Goal: Task Accomplishment & Management: Use online tool/utility

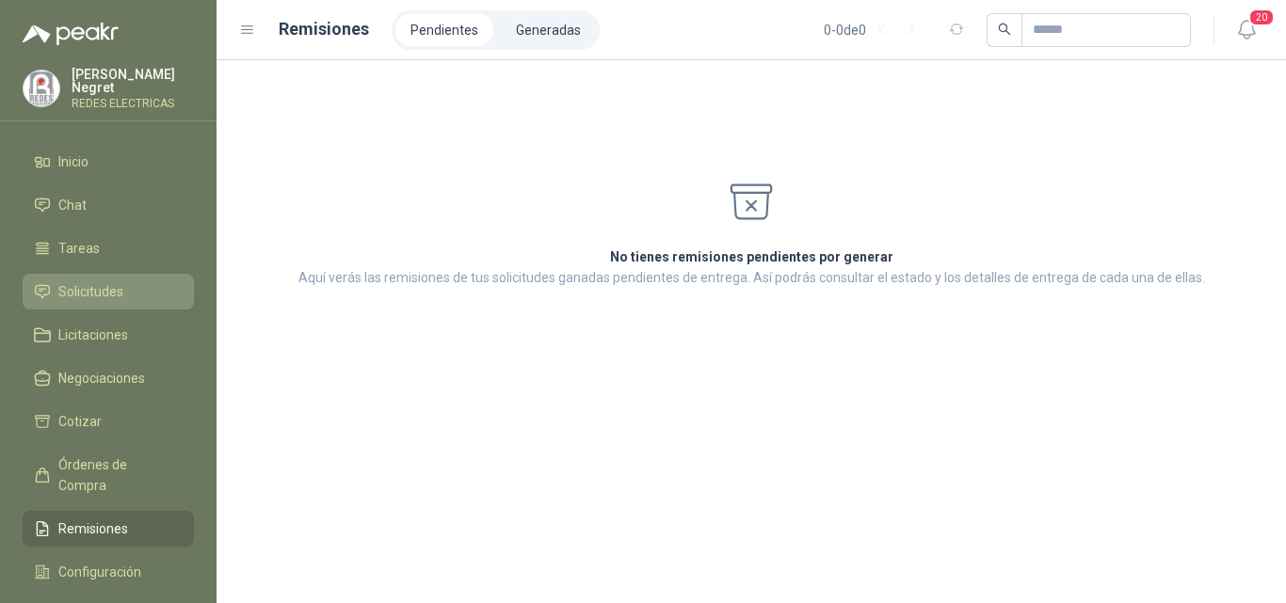
click at [116, 274] on link "Solicitudes" at bounding box center [108, 292] width 171 height 36
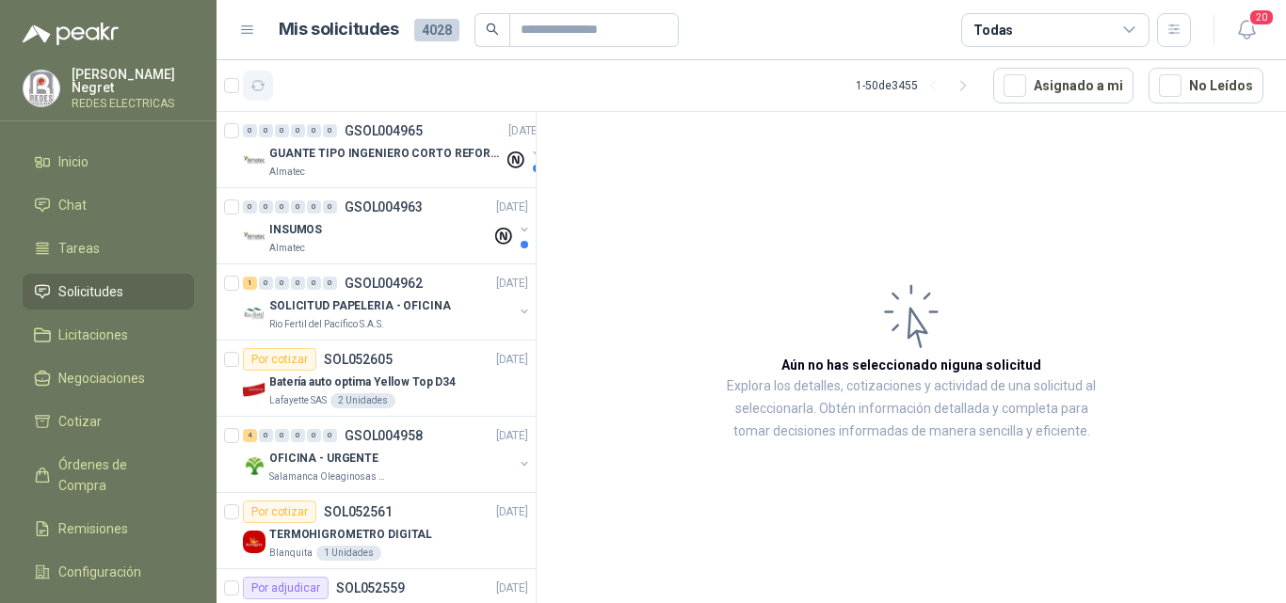
click at [257, 89] on icon "button" at bounding box center [258, 86] width 16 height 16
click at [259, 81] on icon "button" at bounding box center [258, 85] width 14 height 9
click at [261, 83] on icon "button" at bounding box center [258, 86] width 16 height 16
click at [417, 228] on div "INSUMOS" at bounding box center [380, 229] width 222 height 23
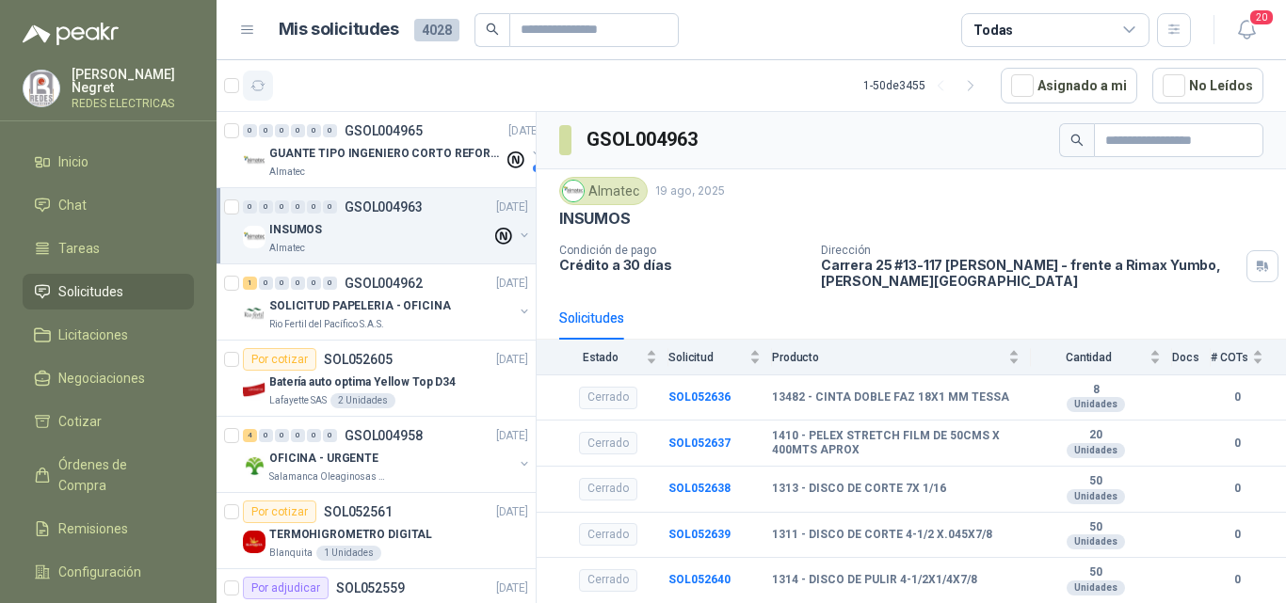
click at [254, 84] on icon "button" at bounding box center [258, 86] width 16 height 16
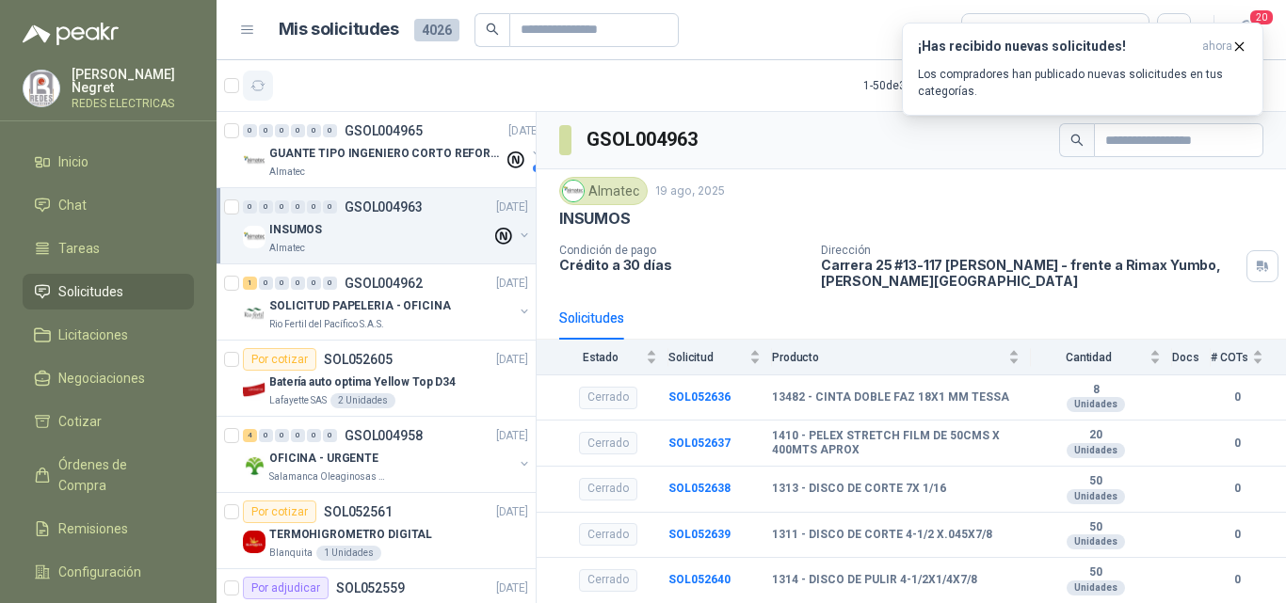
click at [258, 84] on icon "button" at bounding box center [258, 86] width 16 height 16
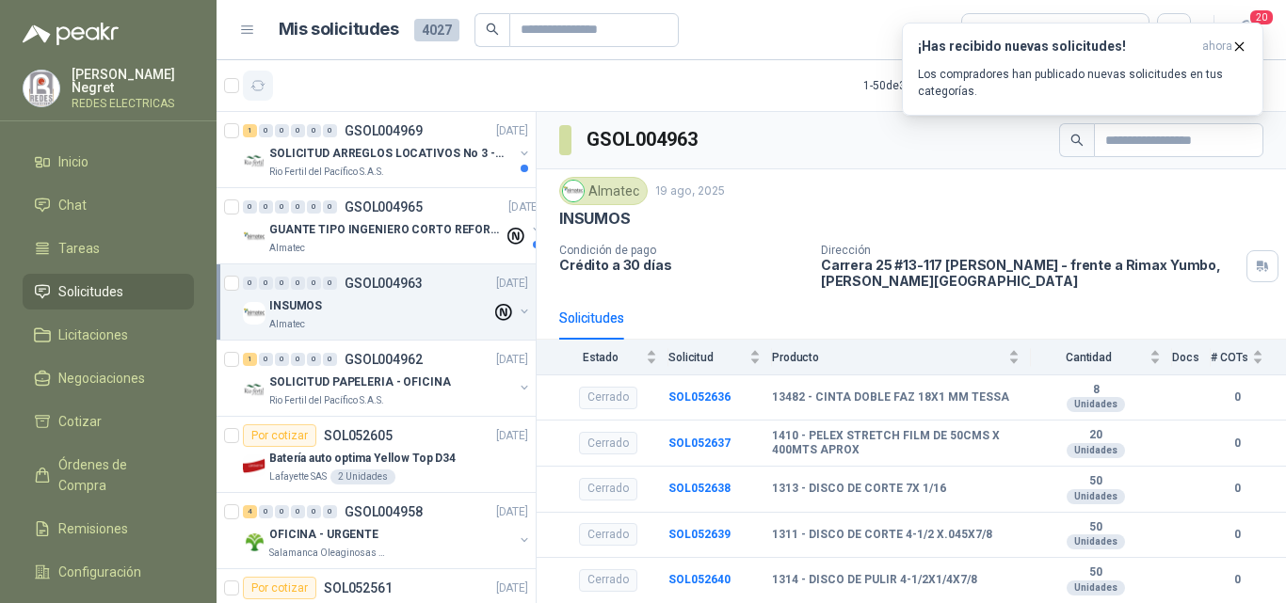
click at [253, 80] on icon "button" at bounding box center [258, 86] width 16 height 16
click at [254, 88] on icon "button" at bounding box center [258, 86] width 16 height 16
click at [463, 129] on div "1 0 0 0 0 0 GSOL004969 [DATE]" at bounding box center [387, 131] width 289 height 23
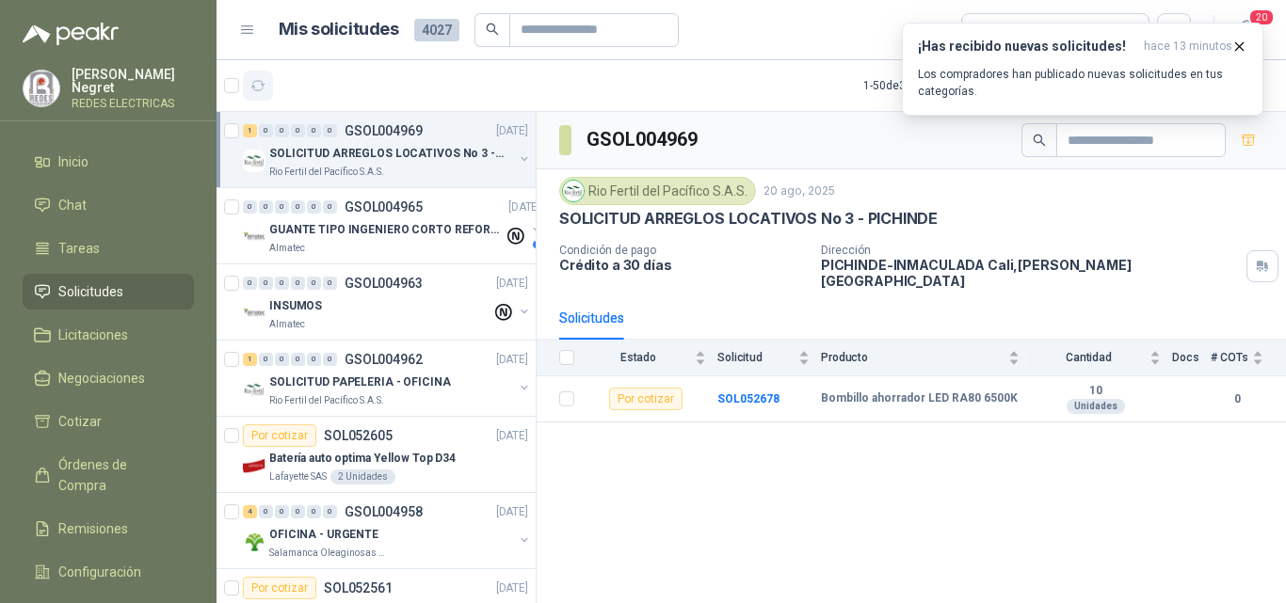
click at [264, 78] on icon "button" at bounding box center [258, 86] width 16 height 16
click at [1234, 49] on icon "button" at bounding box center [1239, 47] width 16 height 16
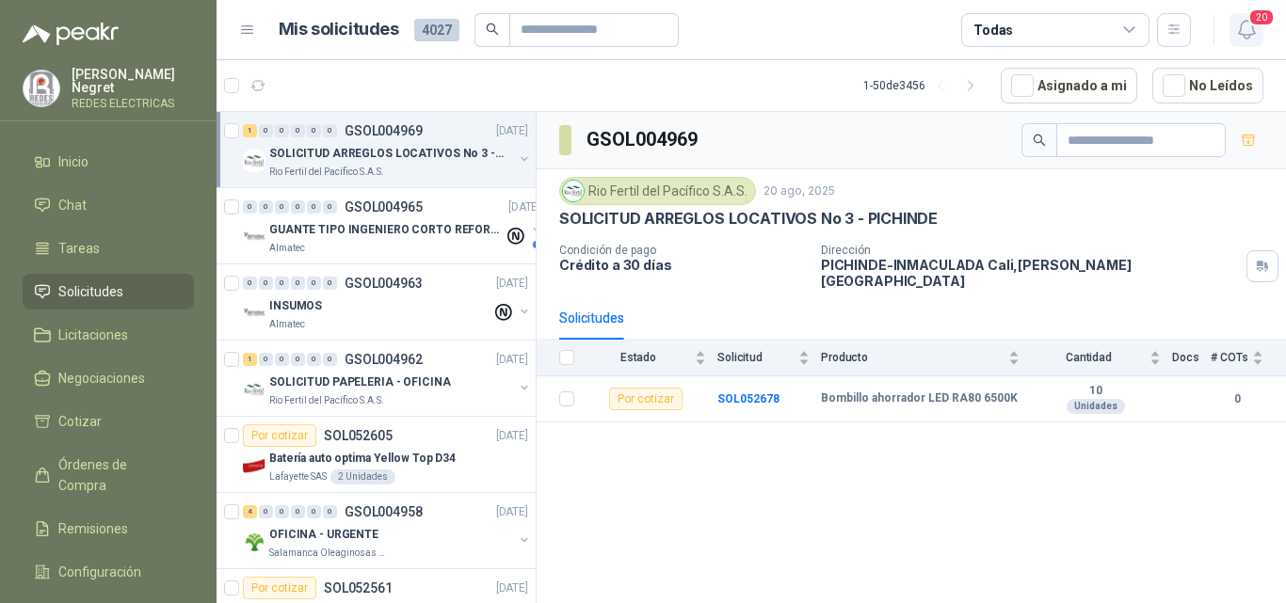
click at [1243, 37] on icon "button" at bounding box center [1246, 30] width 16 height 18
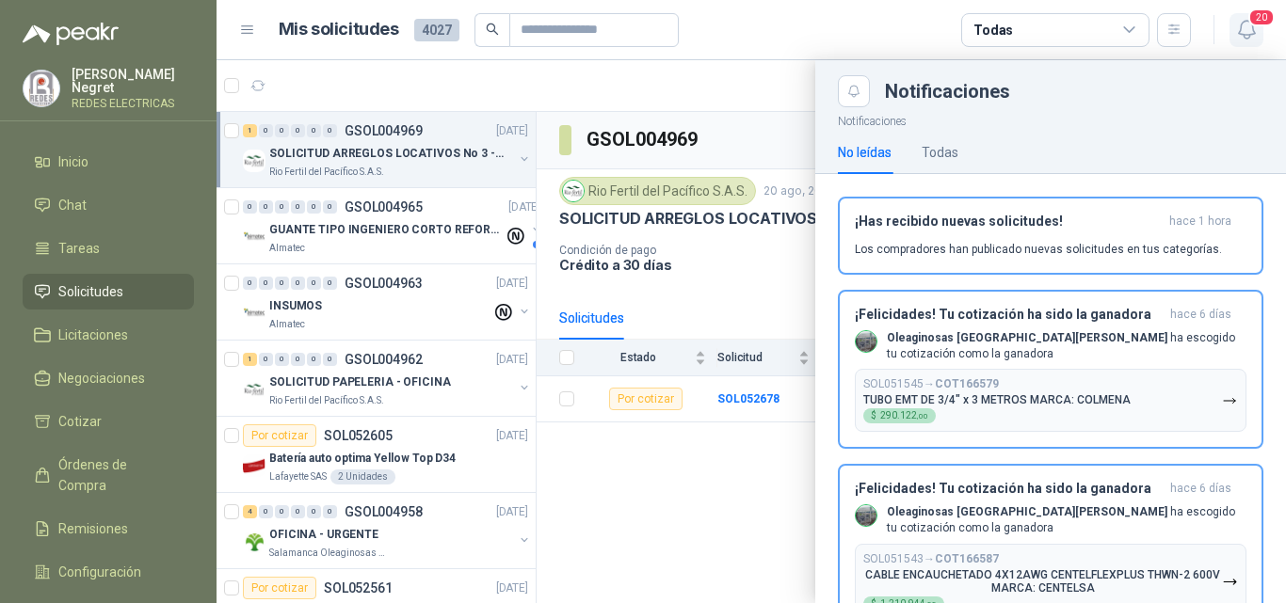
click at [1243, 37] on icon "button" at bounding box center [1246, 30] width 16 height 18
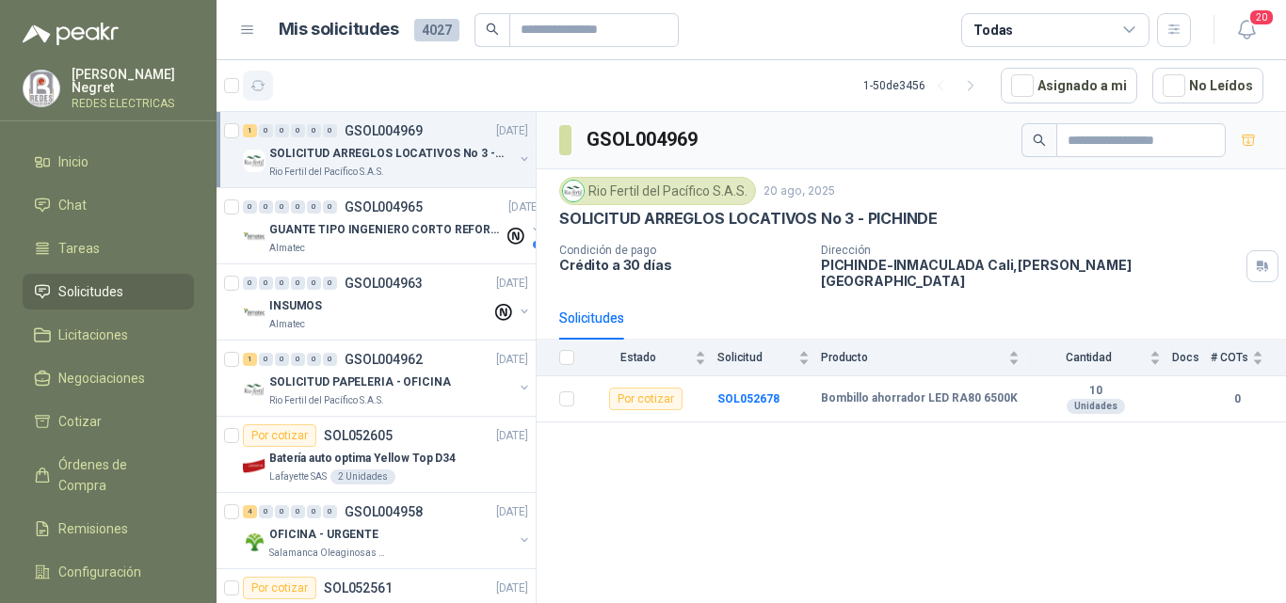
click at [263, 82] on icon "button" at bounding box center [258, 85] width 14 height 9
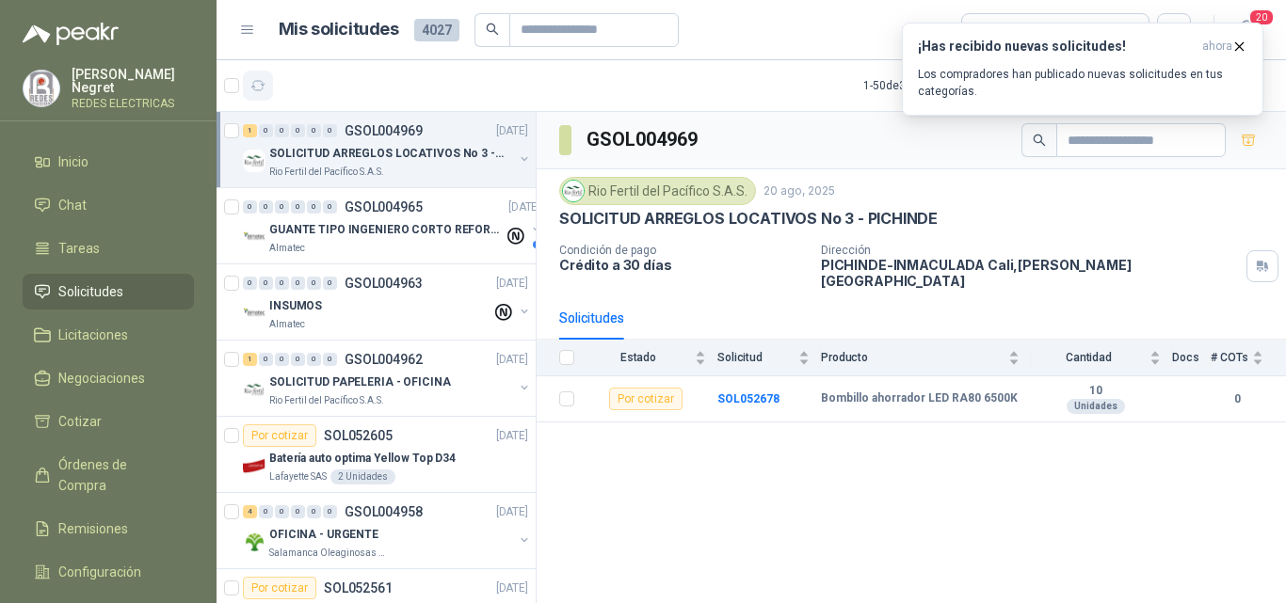
click at [260, 93] on icon "button" at bounding box center [258, 86] width 16 height 16
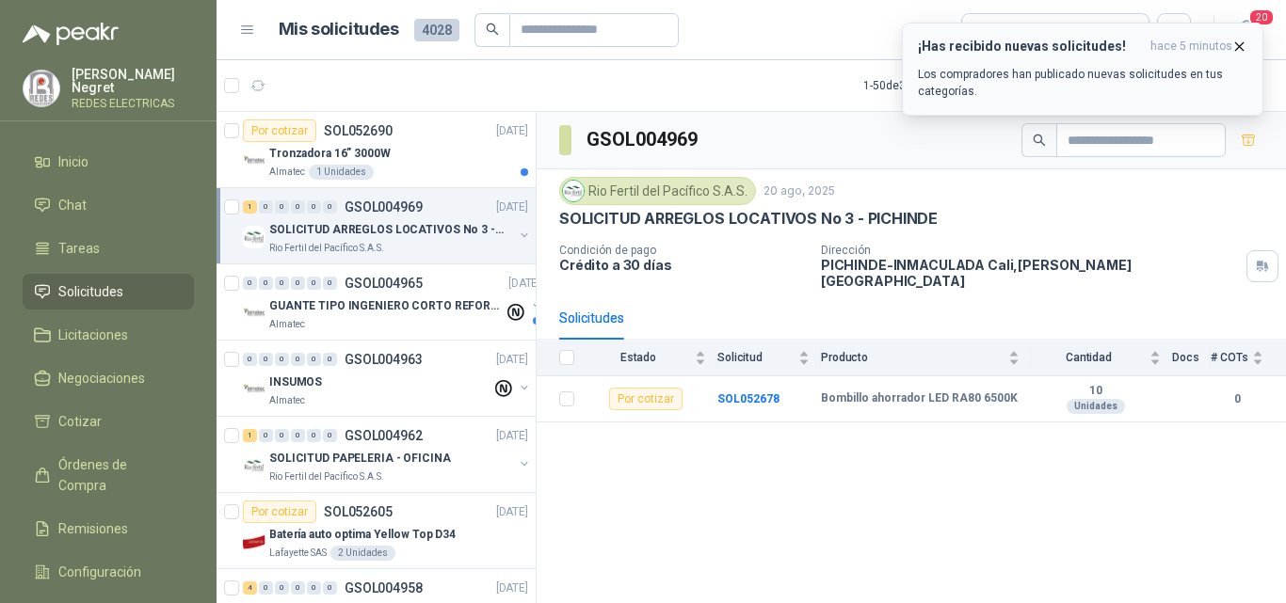
click at [1244, 44] on icon "button" at bounding box center [1239, 47] width 16 height 16
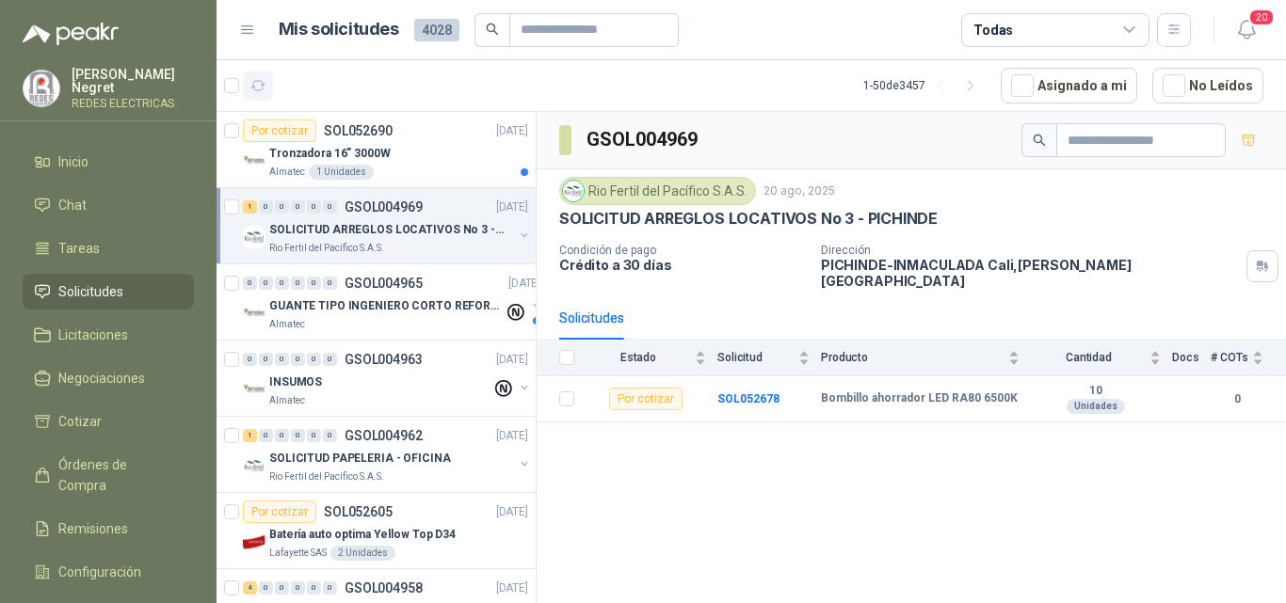
click at [260, 83] on icon "button" at bounding box center [258, 86] width 16 height 16
click at [471, 156] on div "Tronzadora 16” 3000W" at bounding box center [398, 153] width 259 height 23
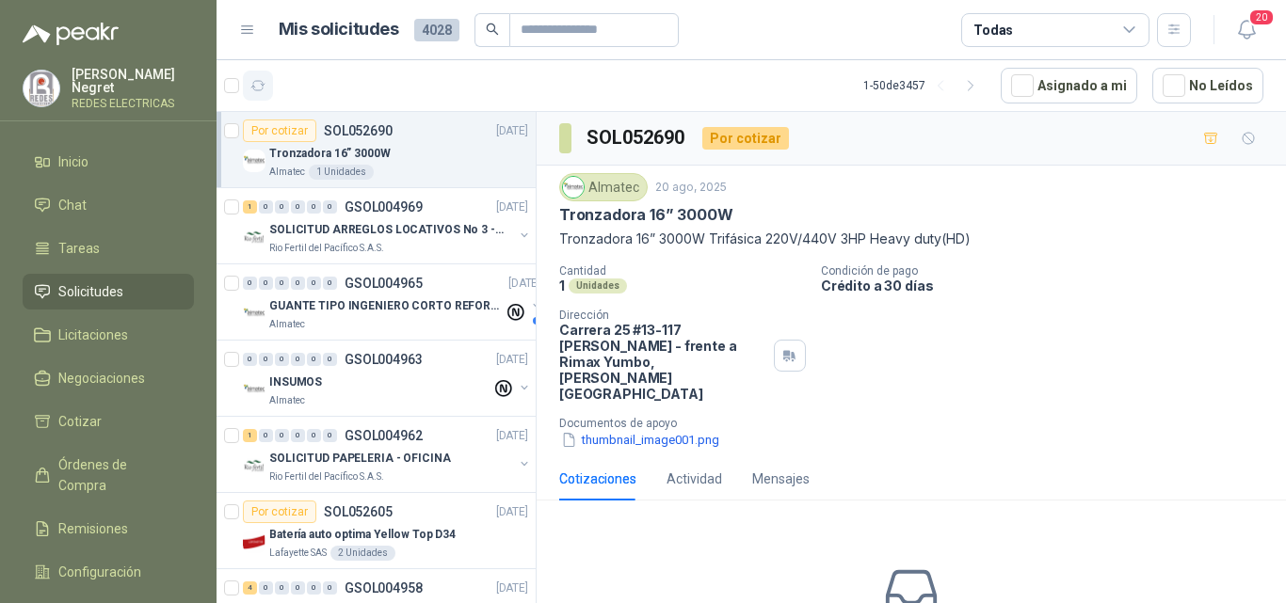
click at [259, 78] on icon "button" at bounding box center [258, 86] width 16 height 16
click at [261, 86] on icon "button" at bounding box center [258, 86] width 16 height 16
click at [357, 219] on div "SOLICITUD ARREGLOS LOCATIVOS No 3 - PICHINDE" at bounding box center [391, 229] width 244 height 23
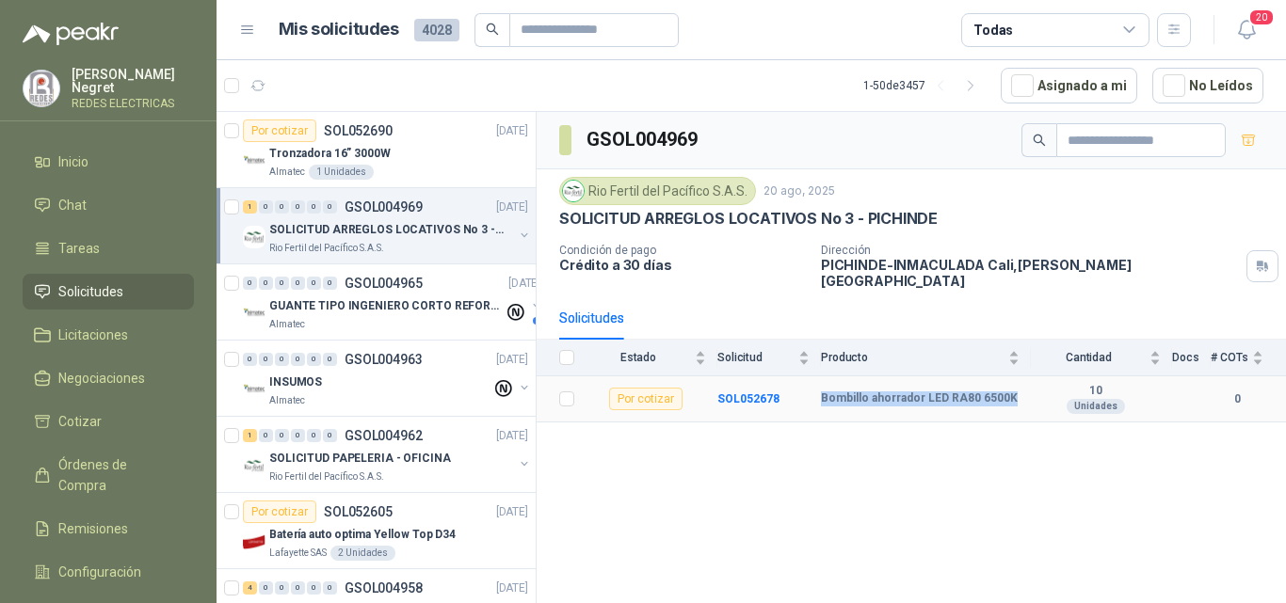
drag, startPoint x: 823, startPoint y: 387, endPoint x: 1008, endPoint y: 388, distance: 185.4
click at [1008, 392] on div "Bombillo ahorrador LED RA80 6500K" at bounding box center [920, 399] width 199 height 15
copy b "Bombillo ahorrador LED RA80 6500K"
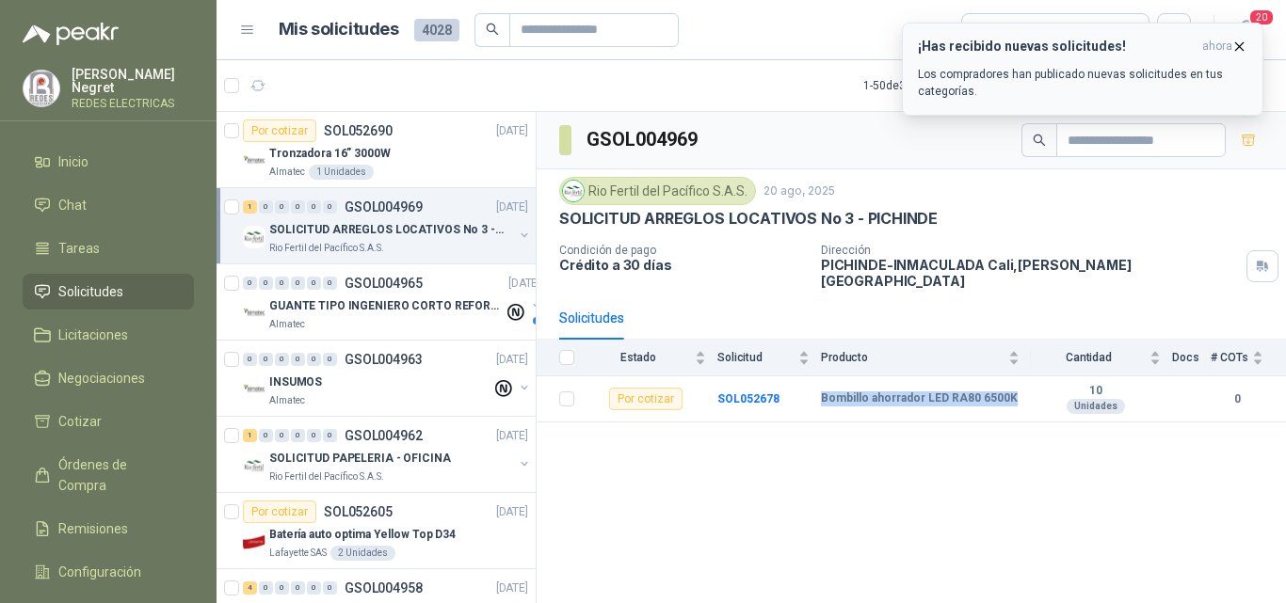
click at [1240, 47] on icon "button" at bounding box center [1240, 46] width 8 height 8
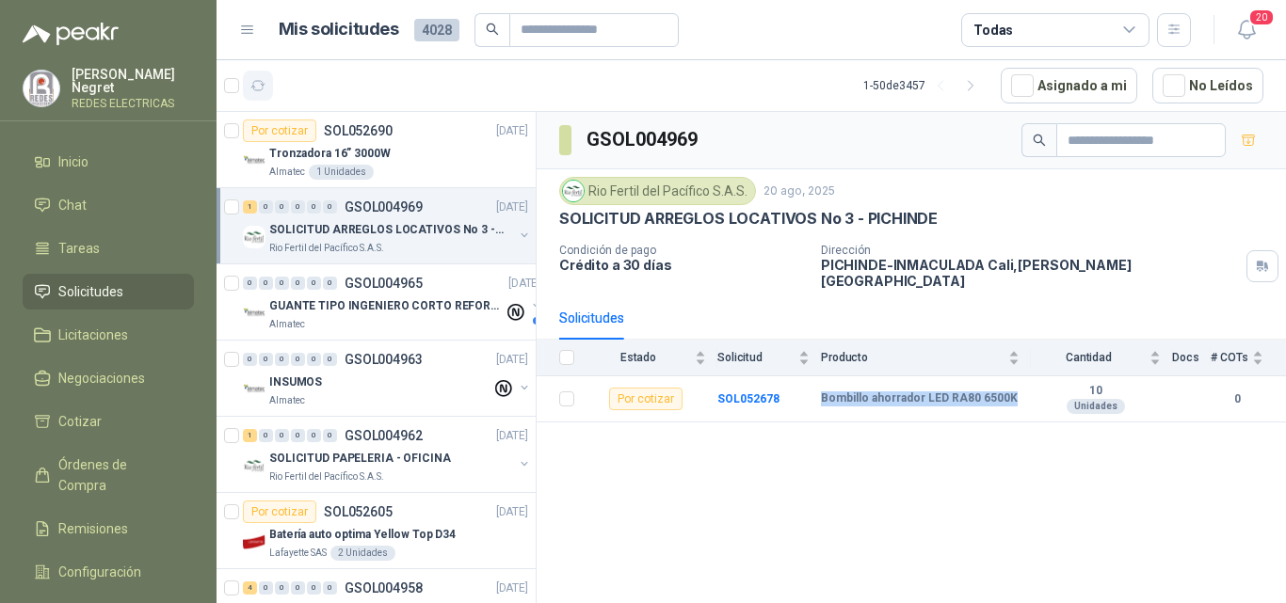
click at [253, 84] on icon "button" at bounding box center [258, 85] width 14 height 9
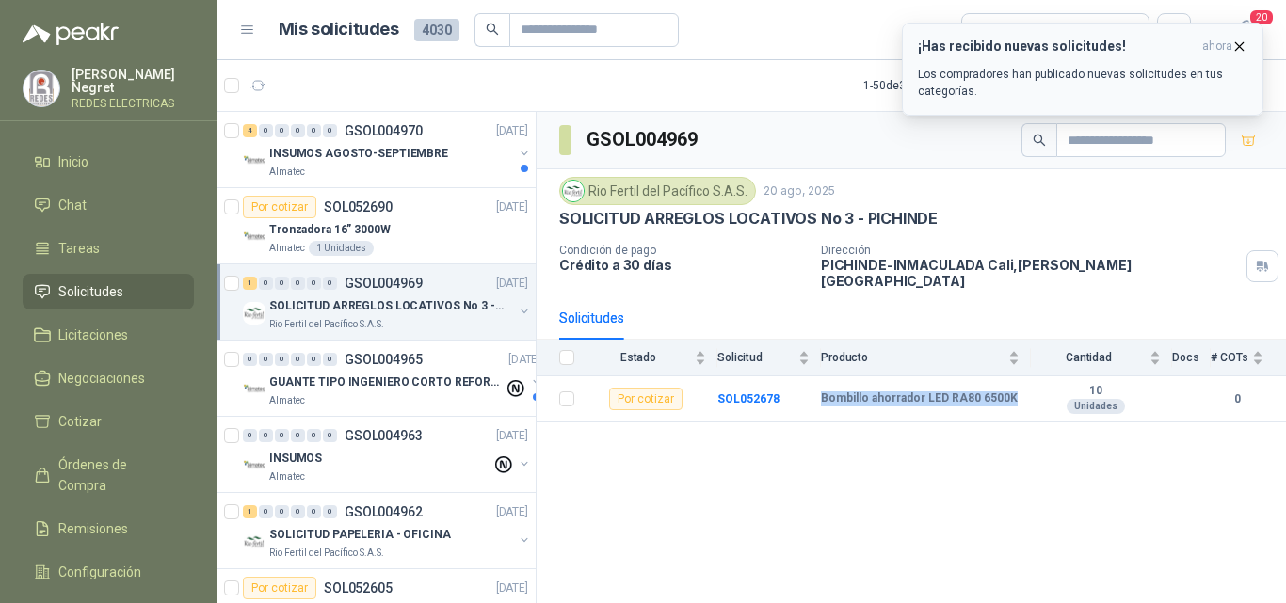
click at [1233, 49] on icon "button" at bounding box center [1239, 47] width 16 height 16
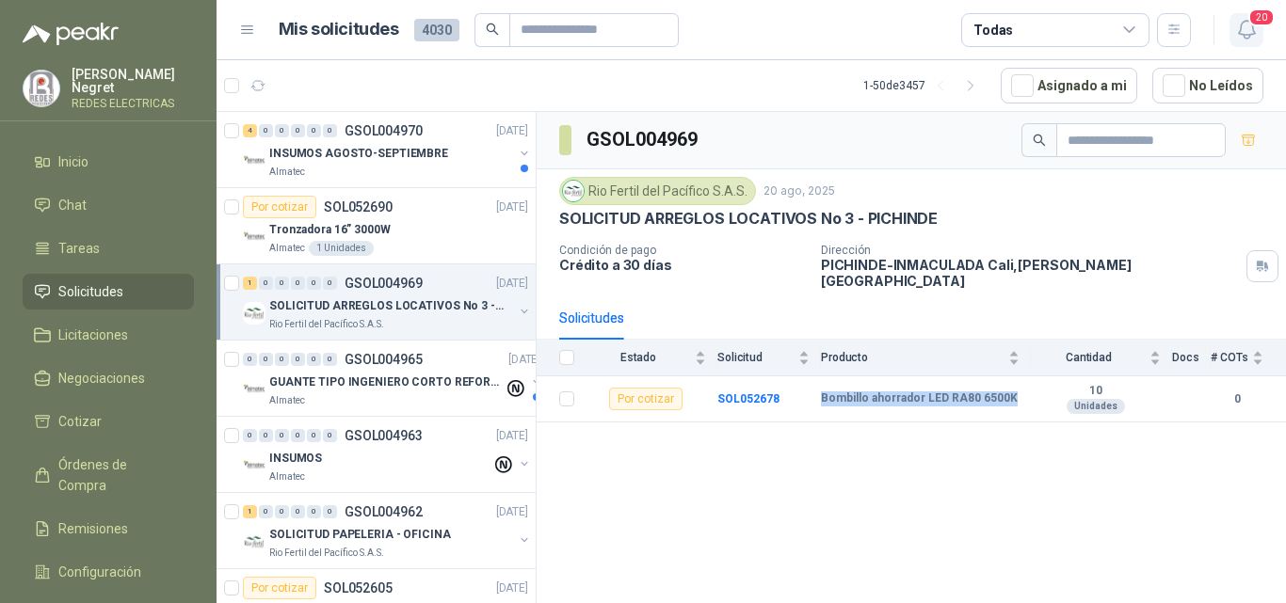
click at [1251, 33] on icon "button" at bounding box center [1247, 30] width 24 height 24
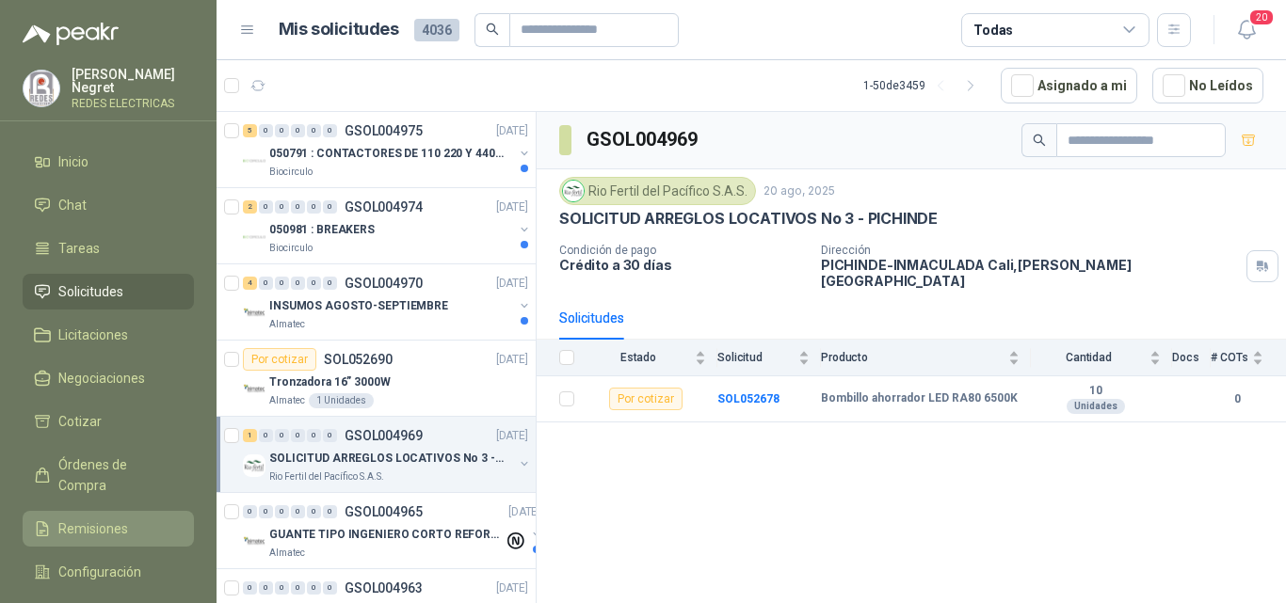
click at [130, 511] on link "Remisiones" at bounding box center [108, 529] width 171 height 36
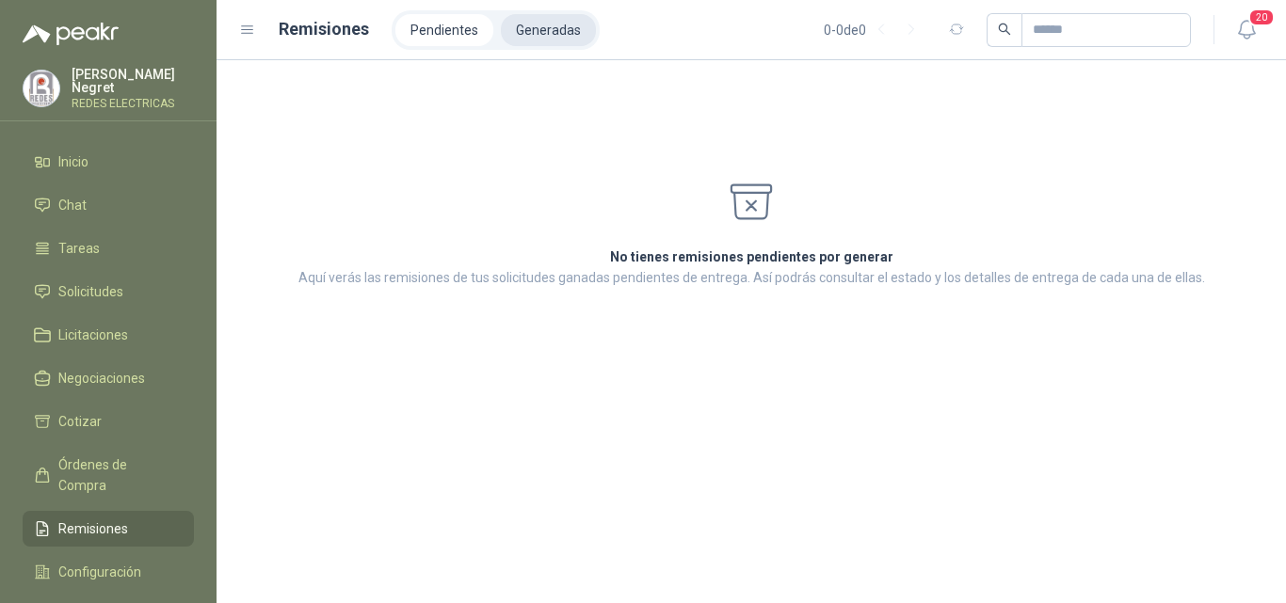
click at [566, 24] on li "Generadas" at bounding box center [548, 30] width 95 height 32
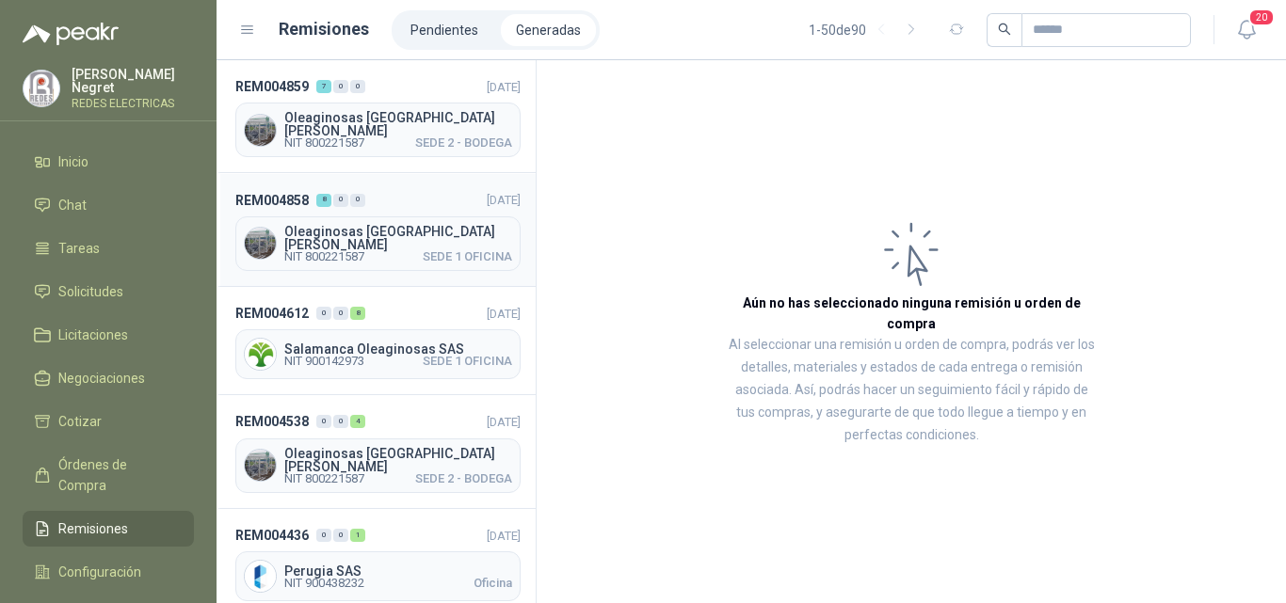
click at [376, 248] on div "Oleaginosas San Fernando NIT 800221587 SEDE 1 OFICINA" at bounding box center [377, 243] width 285 height 55
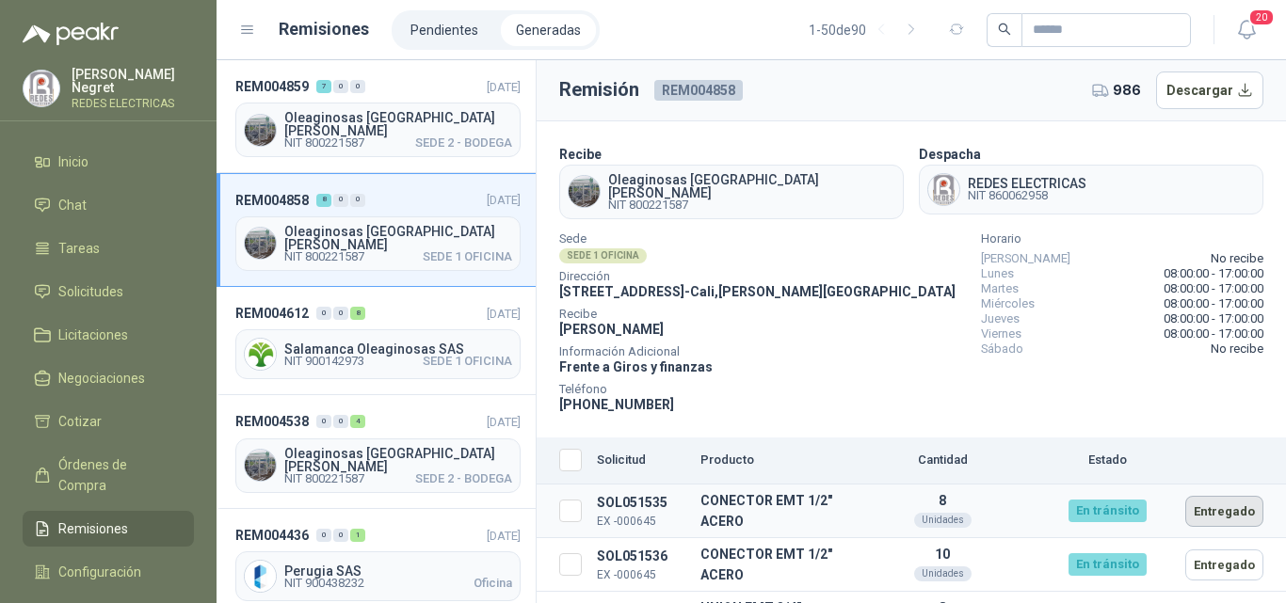
click at [1207, 501] on button "Entregado" at bounding box center [1224, 511] width 78 height 31
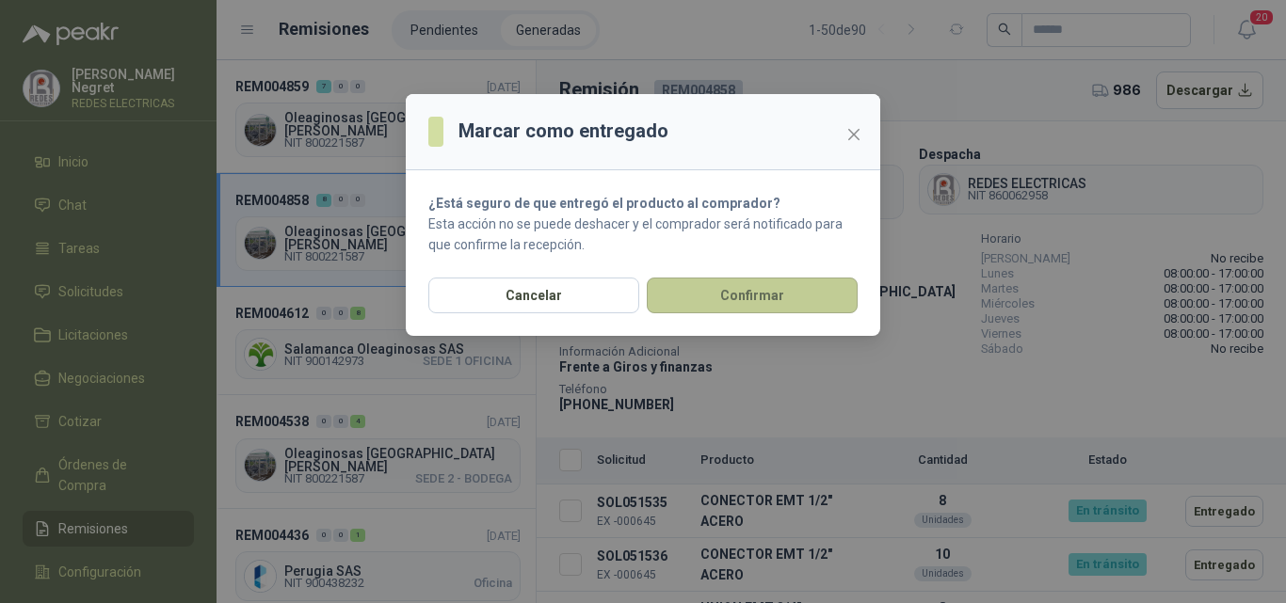
click at [791, 296] on button "Confirmar" at bounding box center [752, 296] width 211 height 36
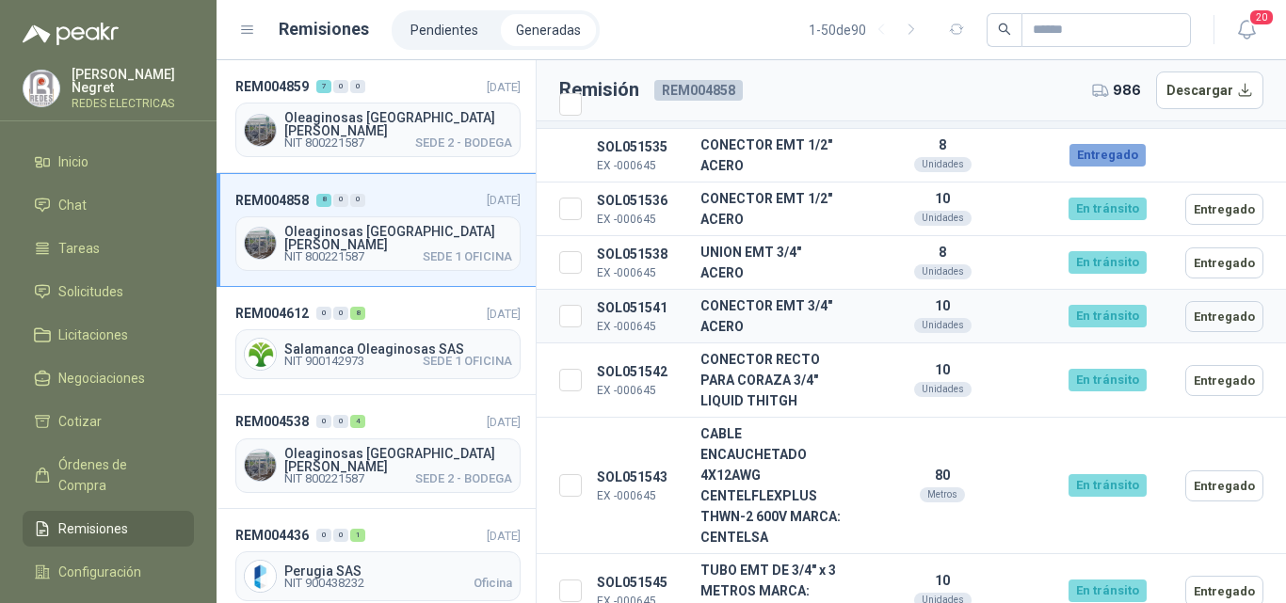
scroll to position [376, 0]
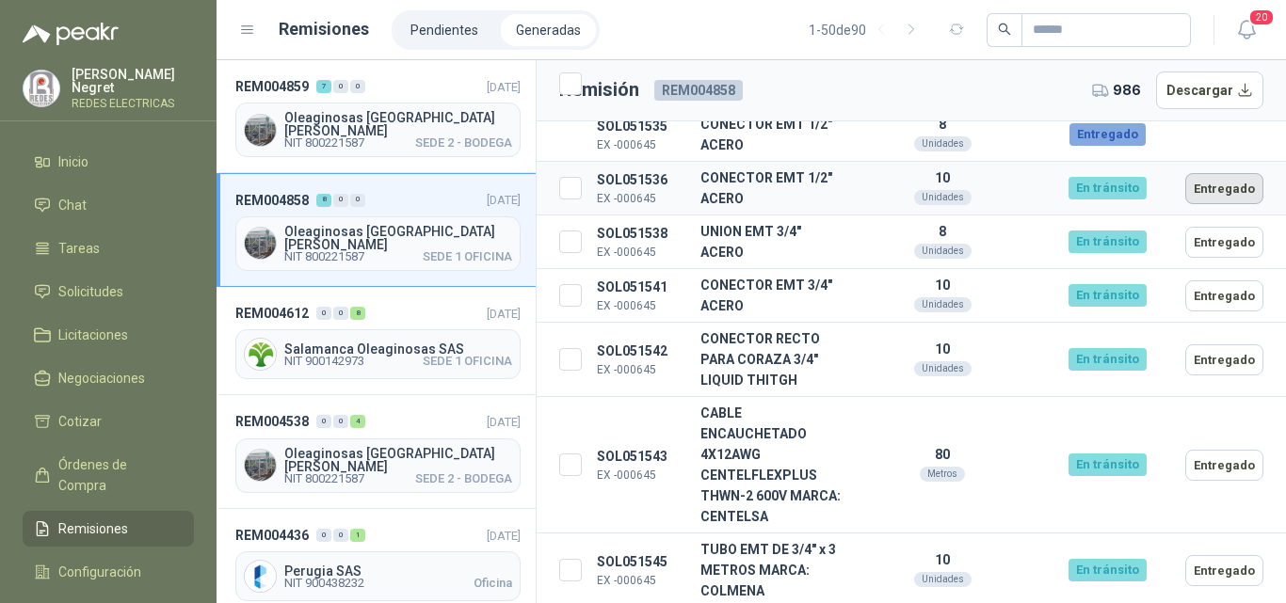
click at [1225, 174] on button "Entregado" at bounding box center [1224, 188] width 78 height 31
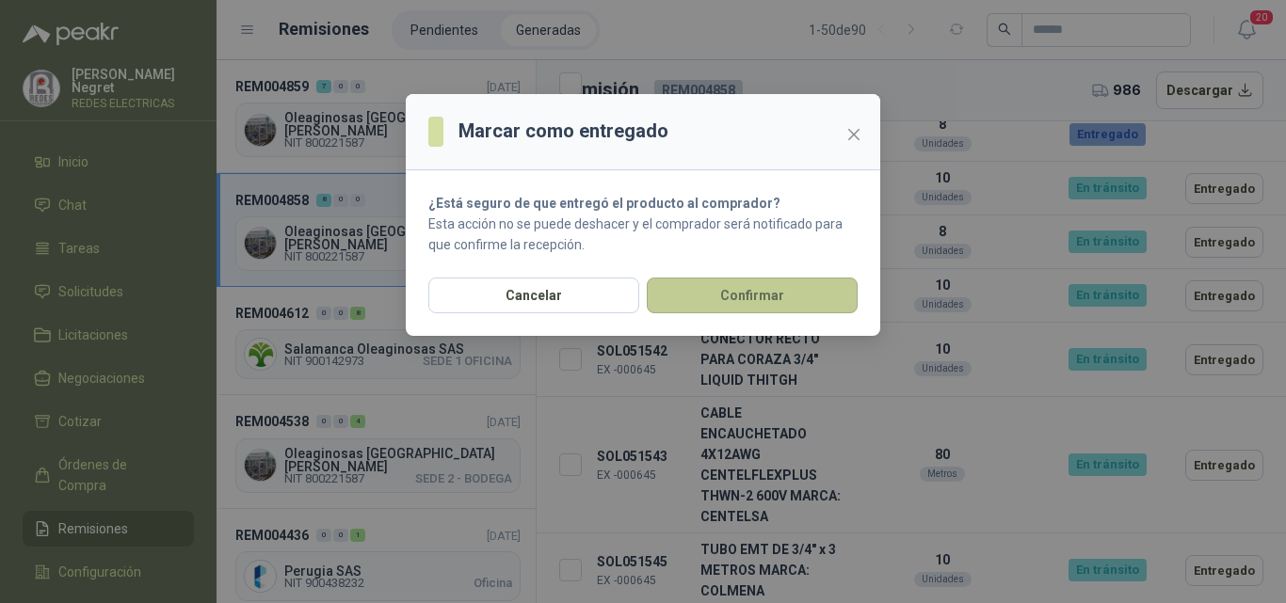
click at [812, 312] on button "Confirmar" at bounding box center [752, 296] width 211 height 36
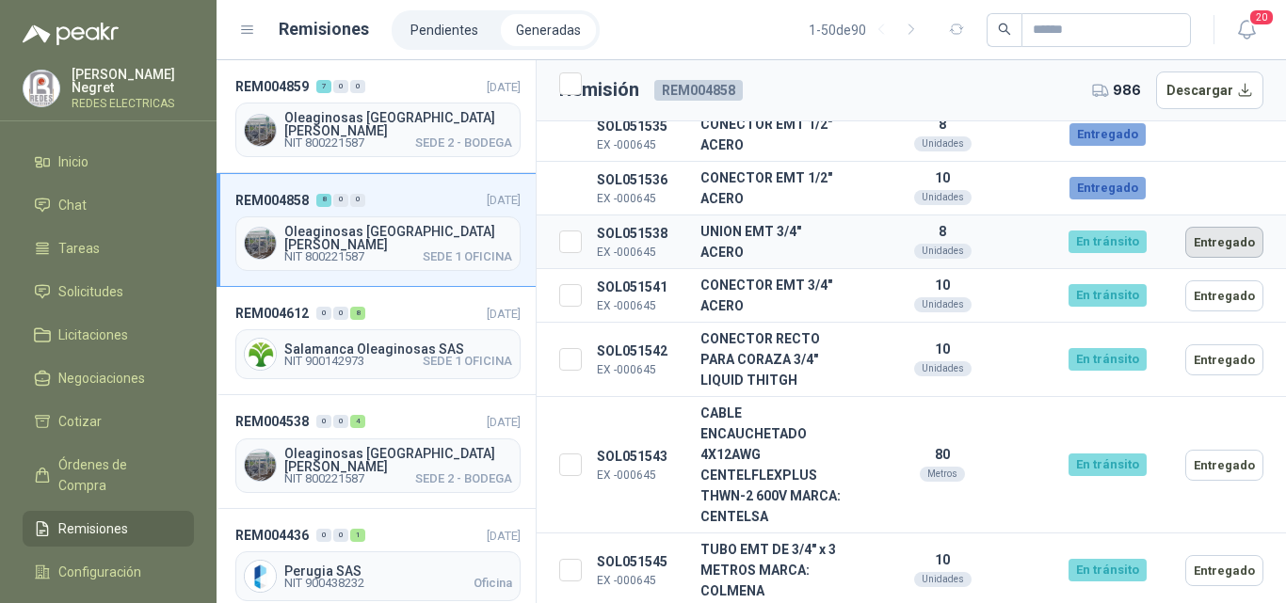
click at [1219, 242] on button "Entregado" at bounding box center [1224, 242] width 78 height 31
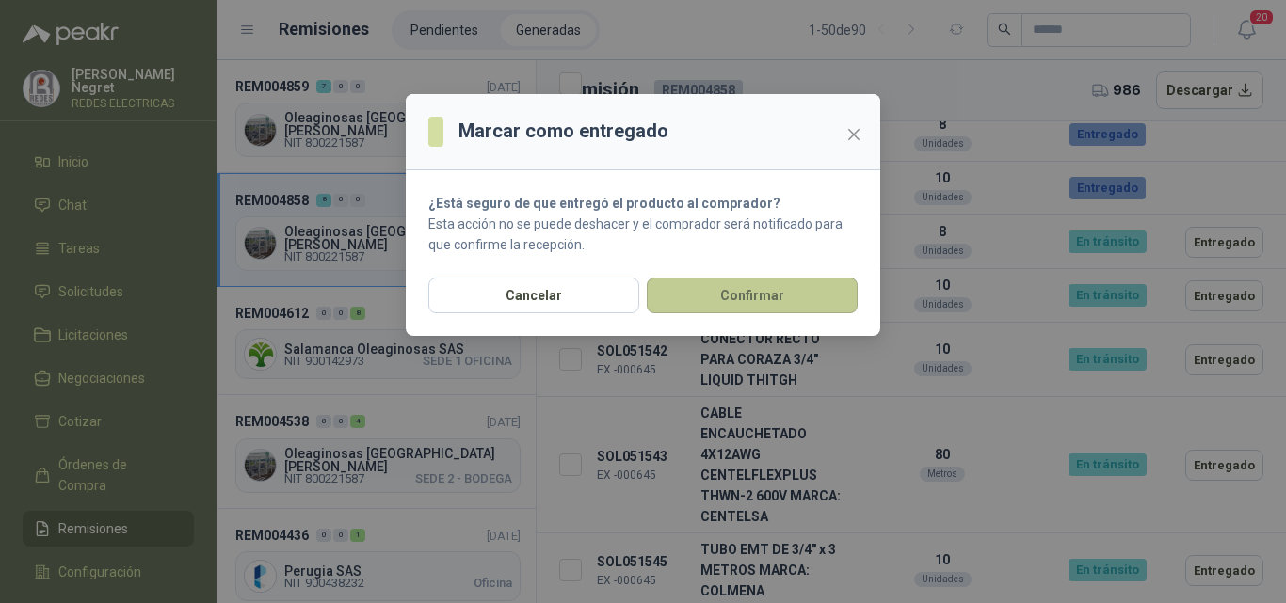
click at [794, 301] on button "Confirmar" at bounding box center [752, 296] width 211 height 36
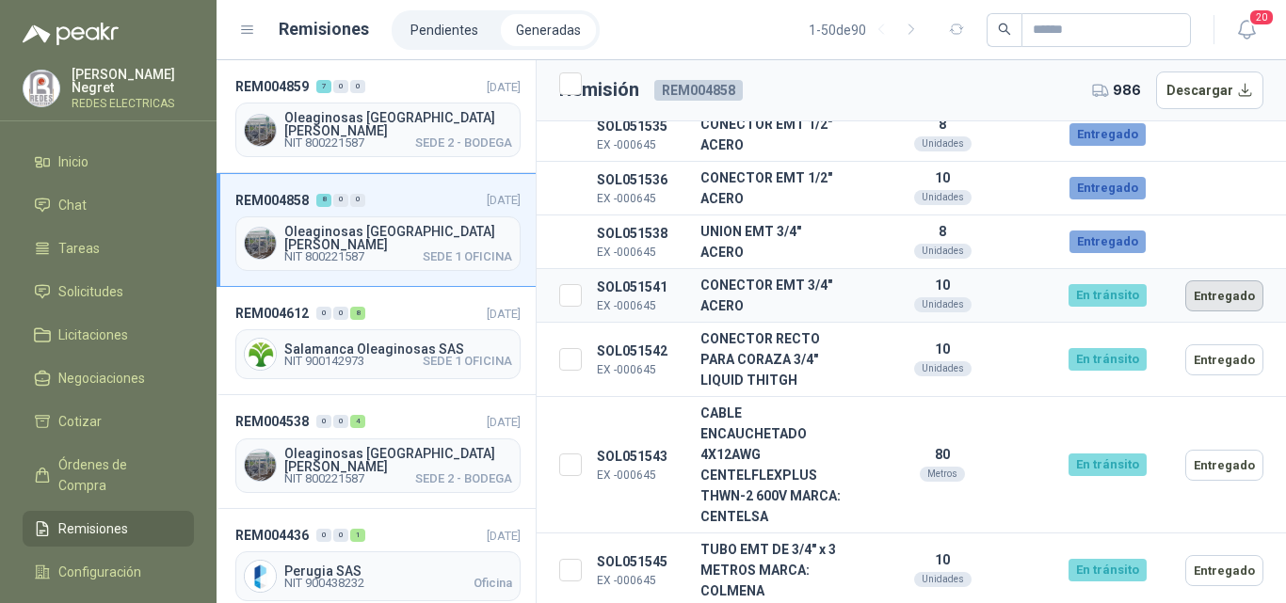
click at [1208, 287] on button "Entregado" at bounding box center [1224, 295] width 78 height 31
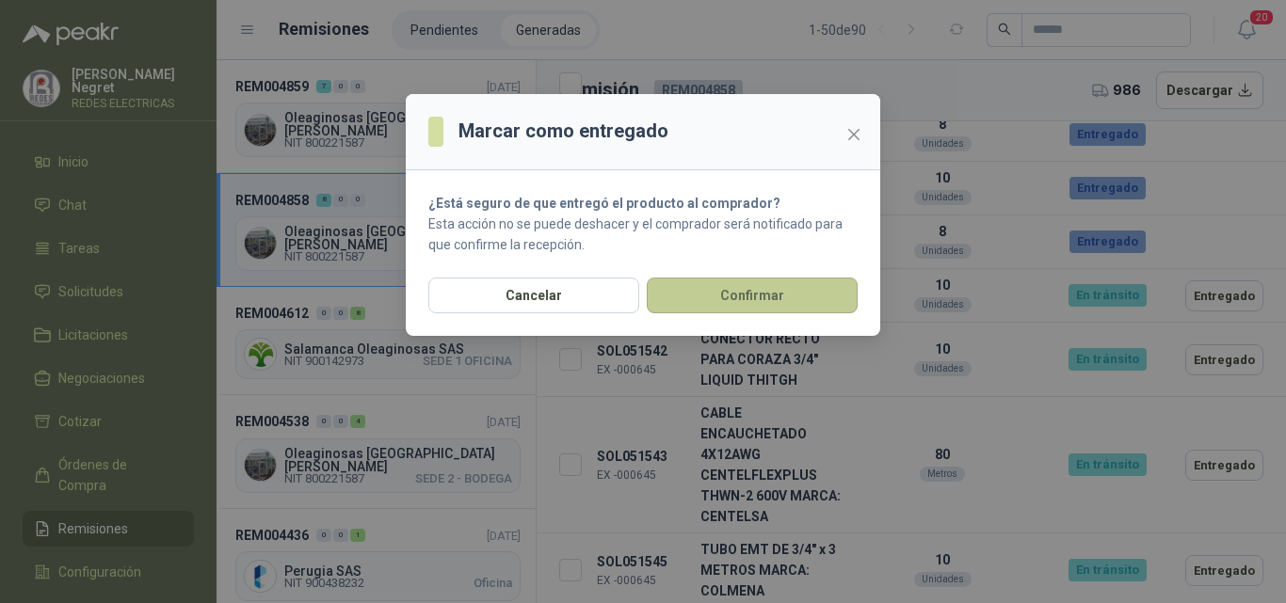
click at [777, 302] on button "Confirmar" at bounding box center [752, 296] width 211 height 36
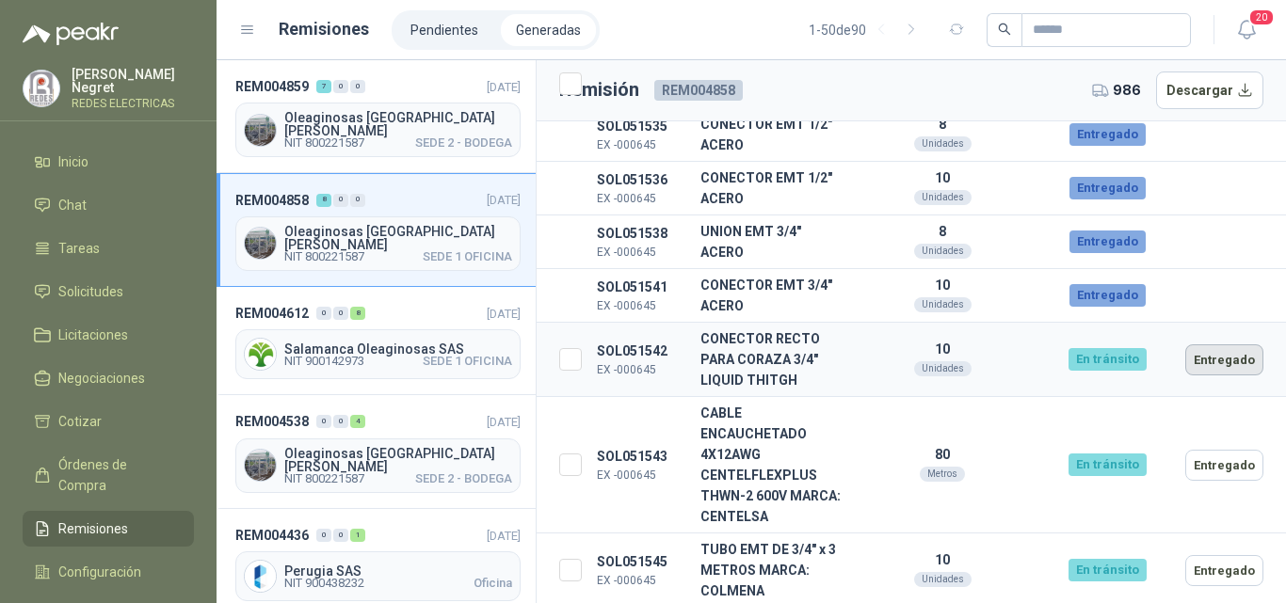
click at [1204, 349] on button "Entregado" at bounding box center [1224, 359] width 78 height 31
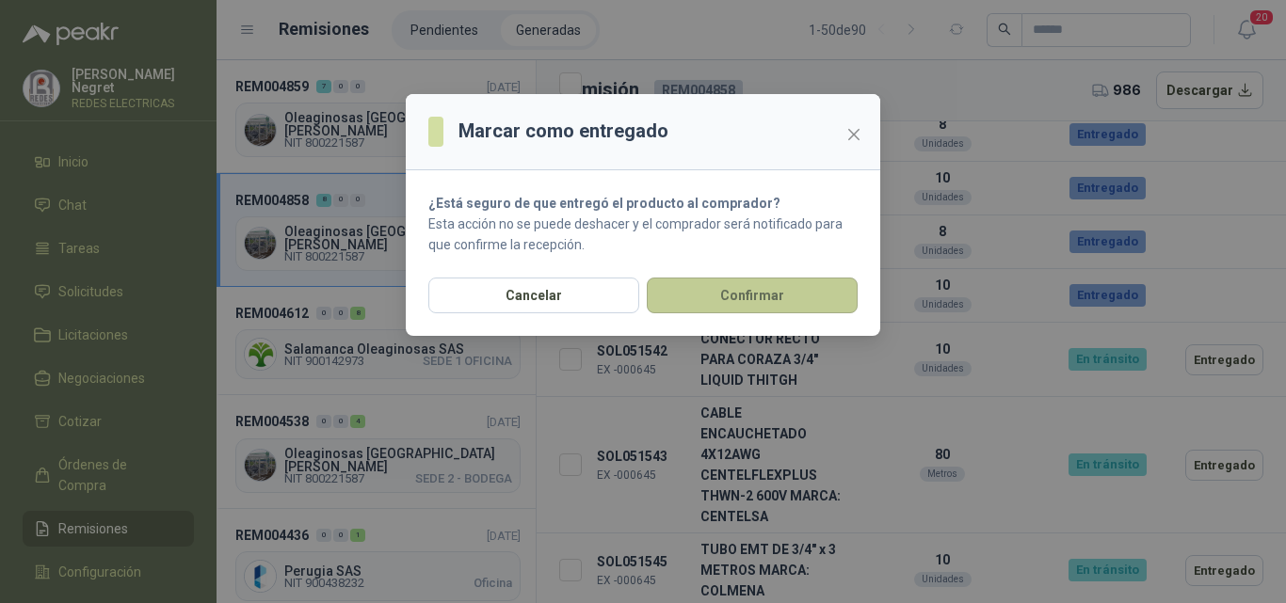
click at [774, 298] on button "Confirmar" at bounding box center [752, 296] width 211 height 36
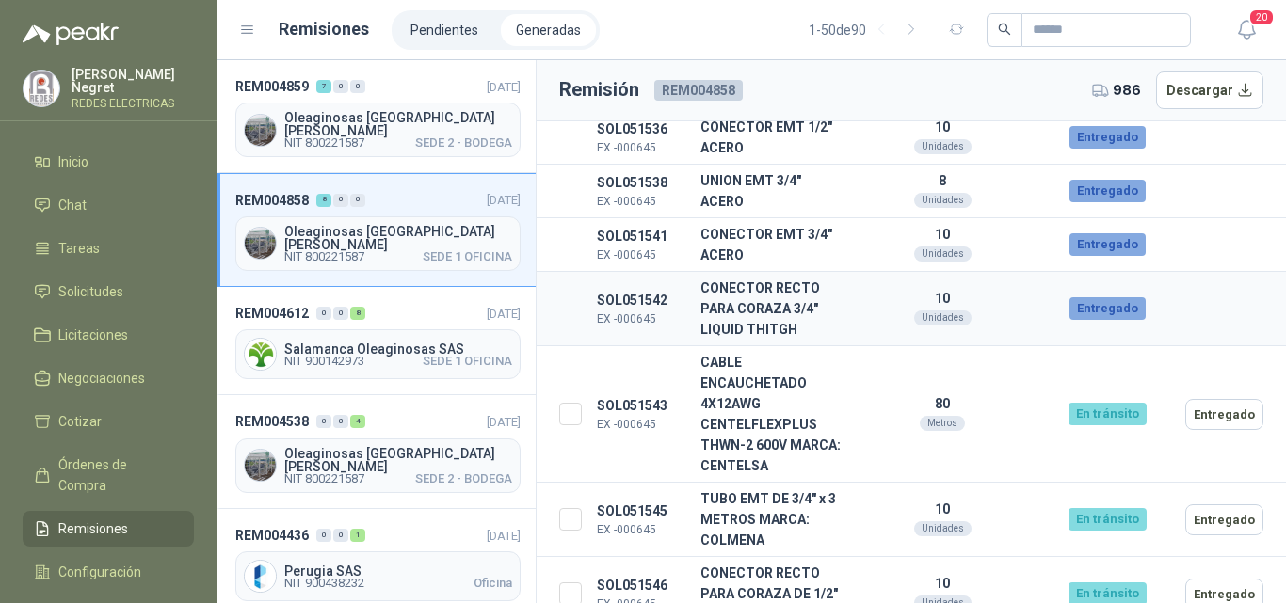
scroll to position [450, 0]
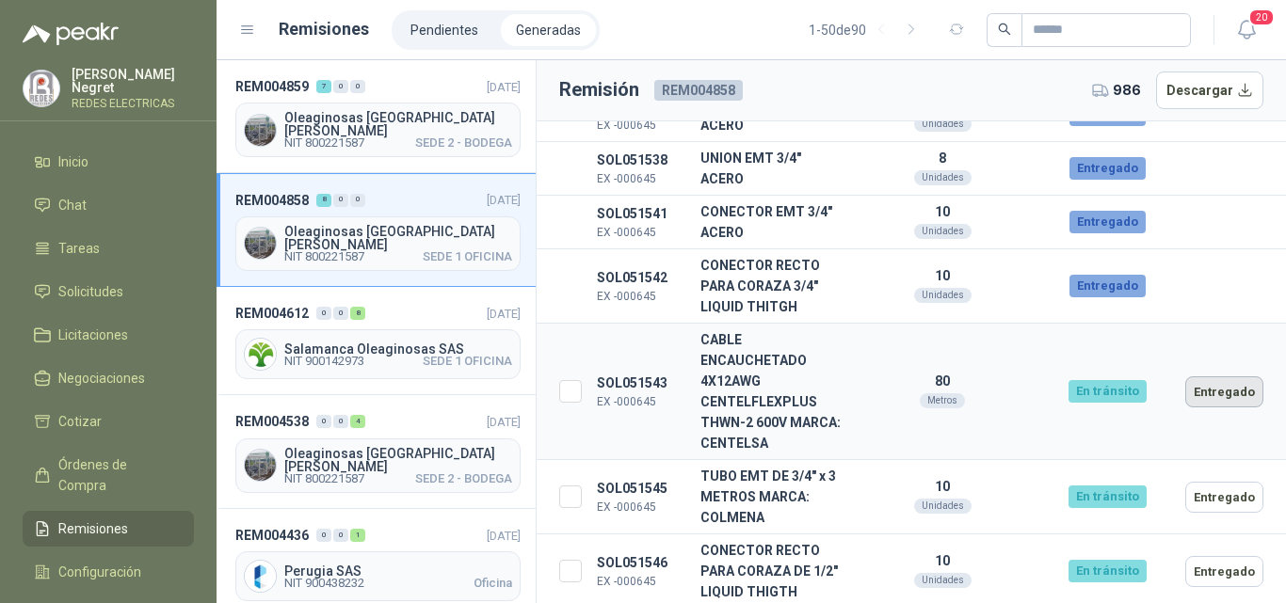
click at [1201, 392] on button "Entregado" at bounding box center [1224, 391] width 78 height 31
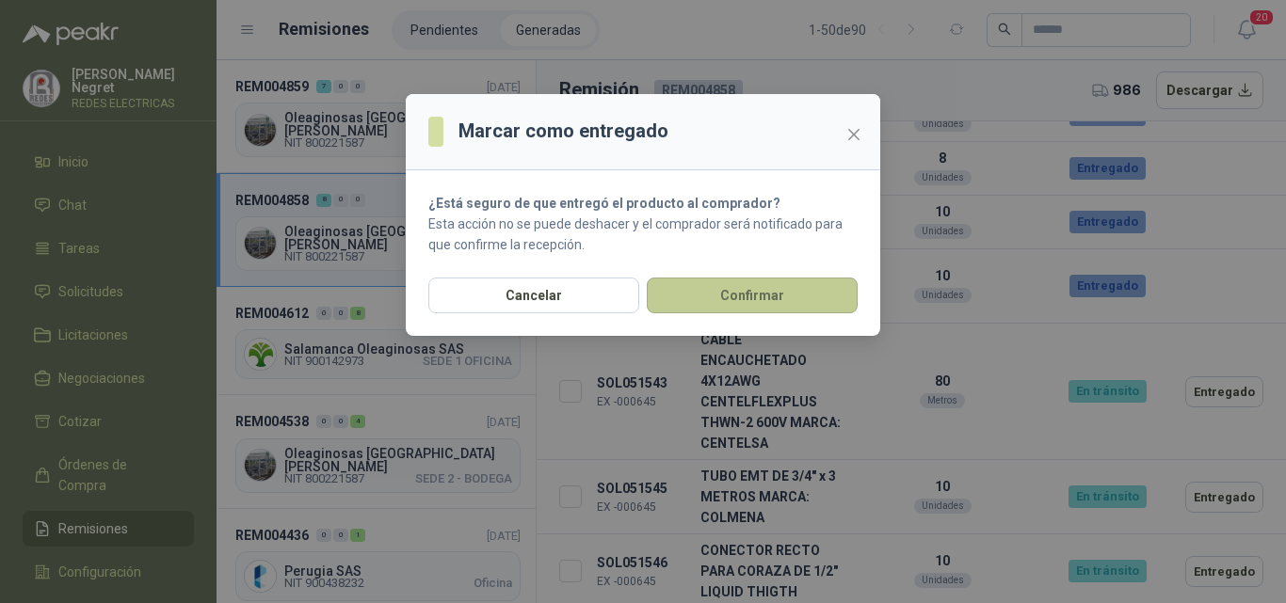
click at [757, 300] on button "Confirmar" at bounding box center [752, 296] width 211 height 36
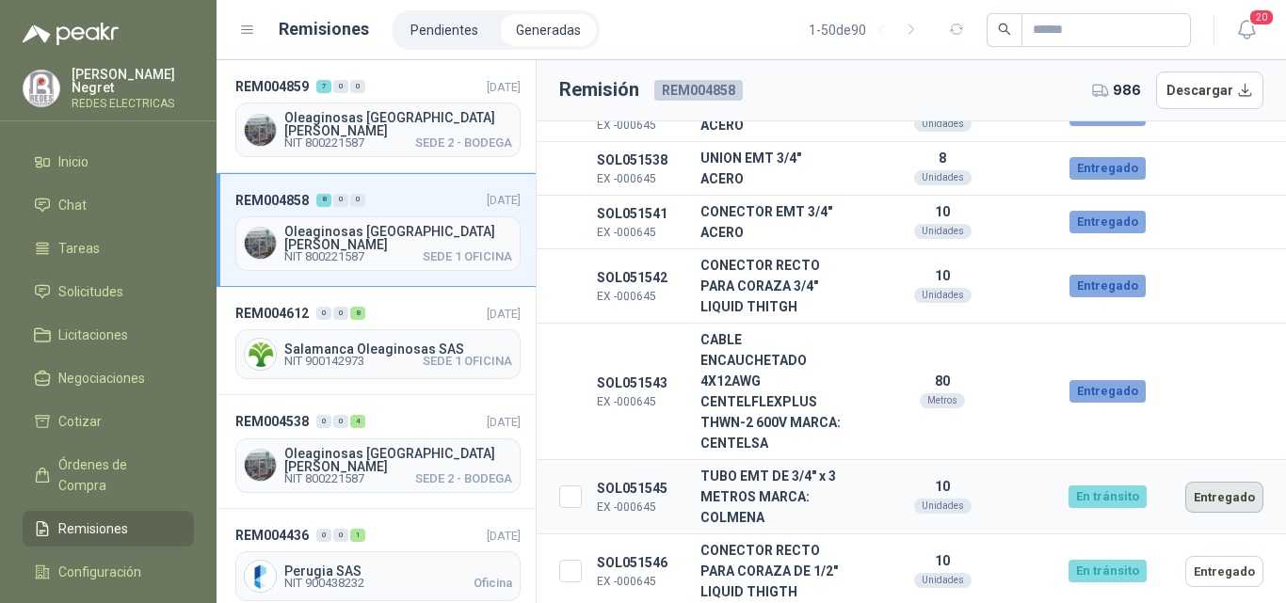
click at [1221, 495] on button "Entregado" at bounding box center [1224, 497] width 78 height 31
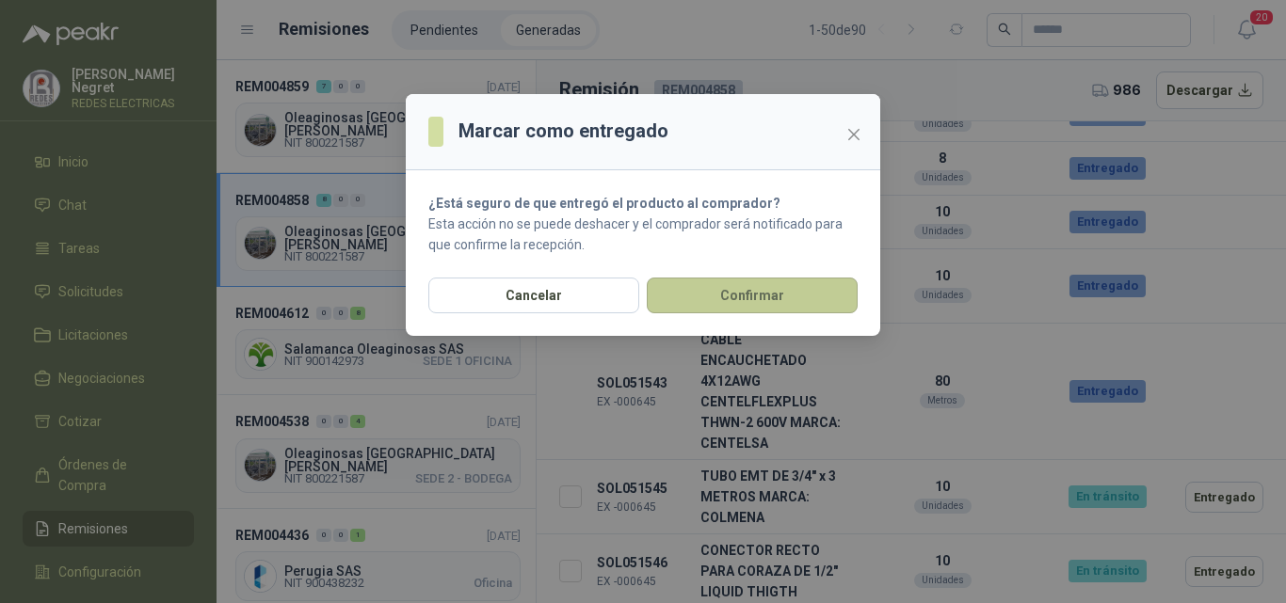
click at [793, 300] on button "Confirmar" at bounding box center [752, 296] width 211 height 36
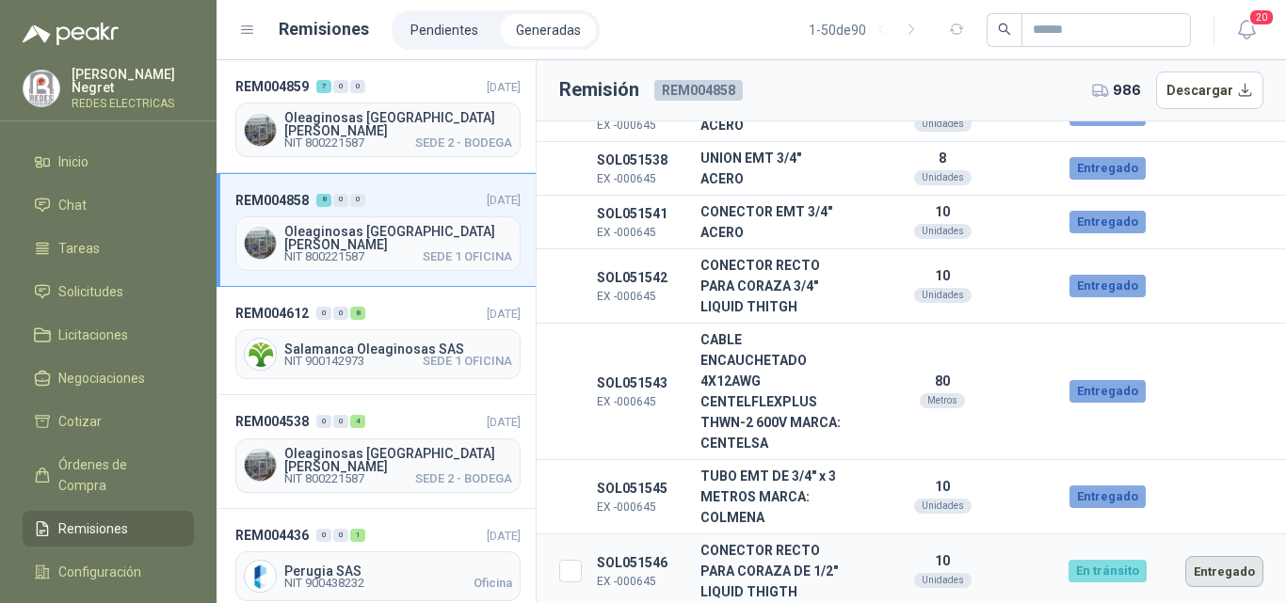
click at [1219, 563] on button "Entregado" at bounding box center [1224, 571] width 78 height 31
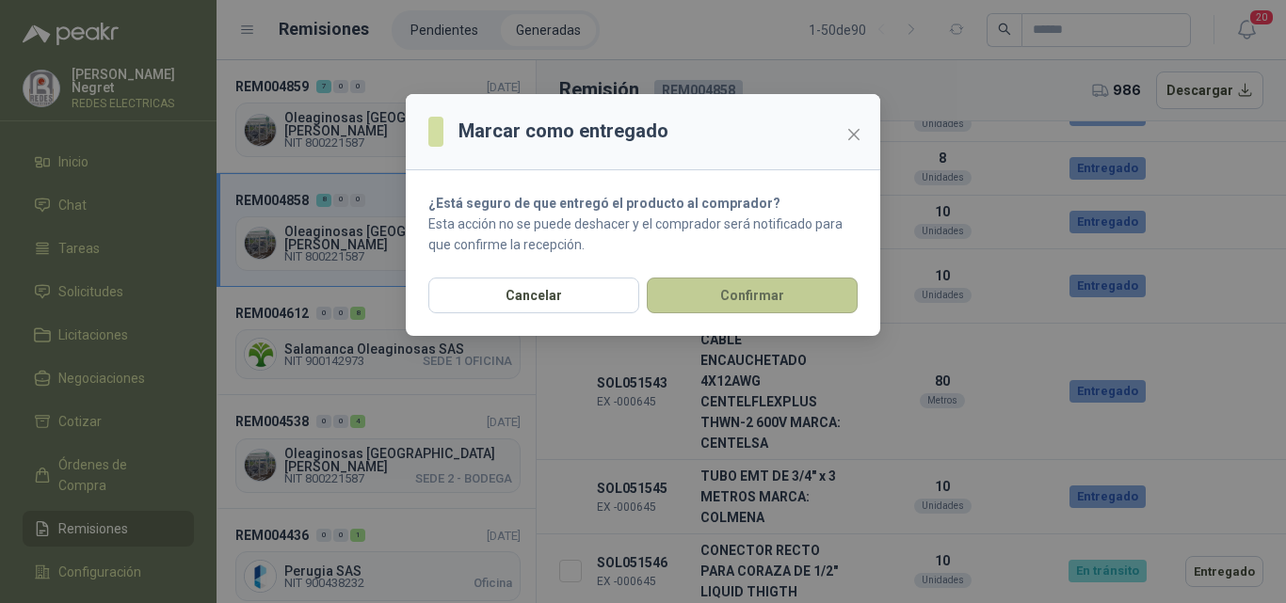
click at [772, 297] on button "Confirmar" at bounding box center [752, 296] width 211 height 36
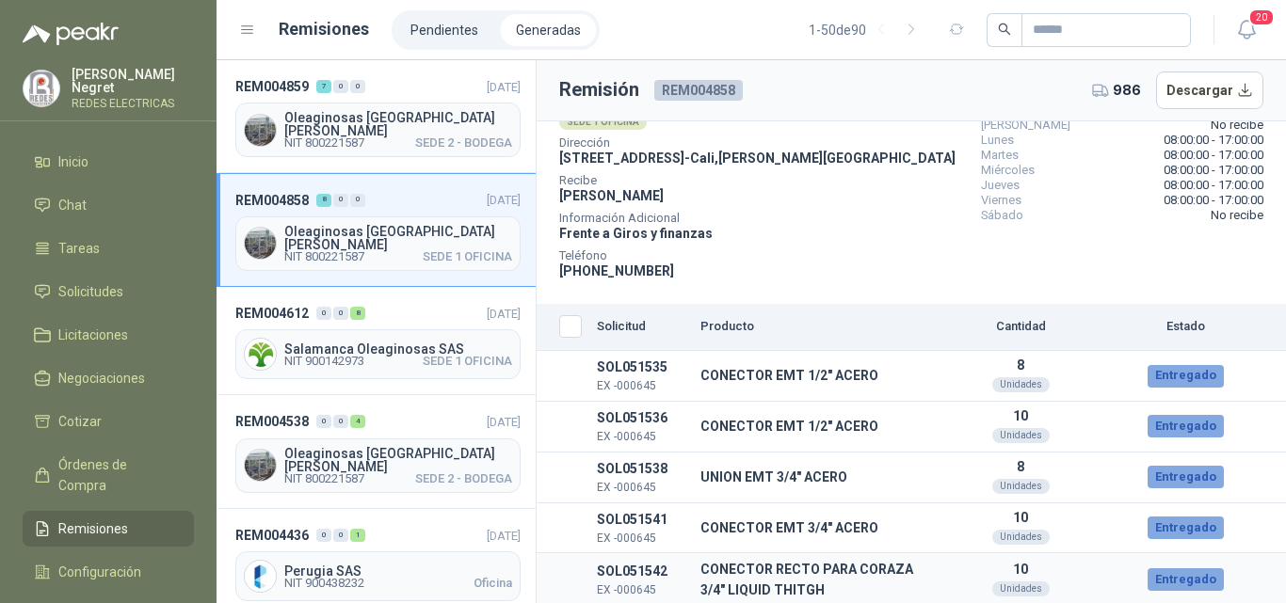
scroll to position [0, 0]
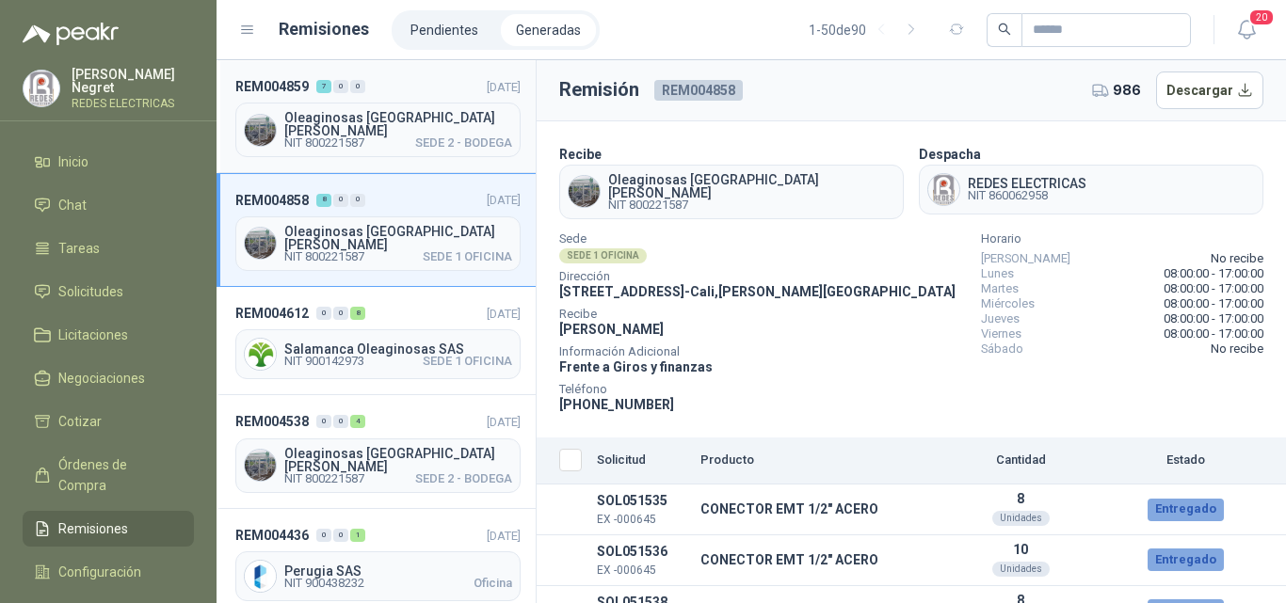
click at [465, 126] on span "Oleaginosas [GEOGRAPHIC_DATA][PERSON_NAME]" at bounding box center [398, 124] width 228 height 26
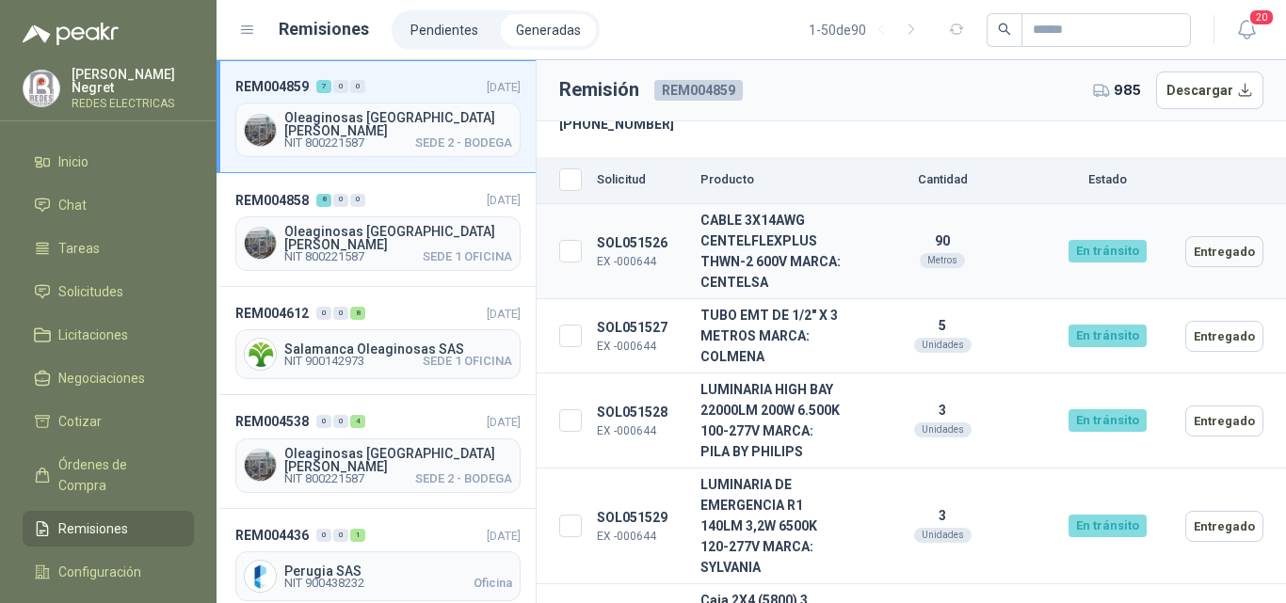
scroll to position [176, 0]
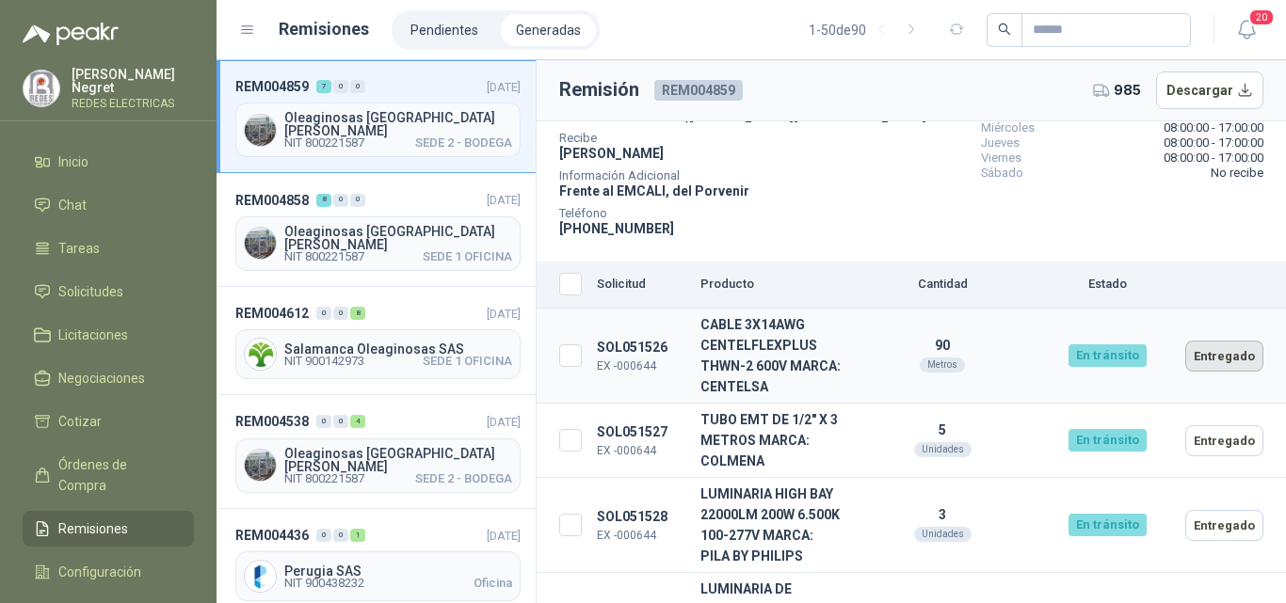
click at [1228, 363] on button "Entregado" at bounding box center [1224, 356] width 78 height 31
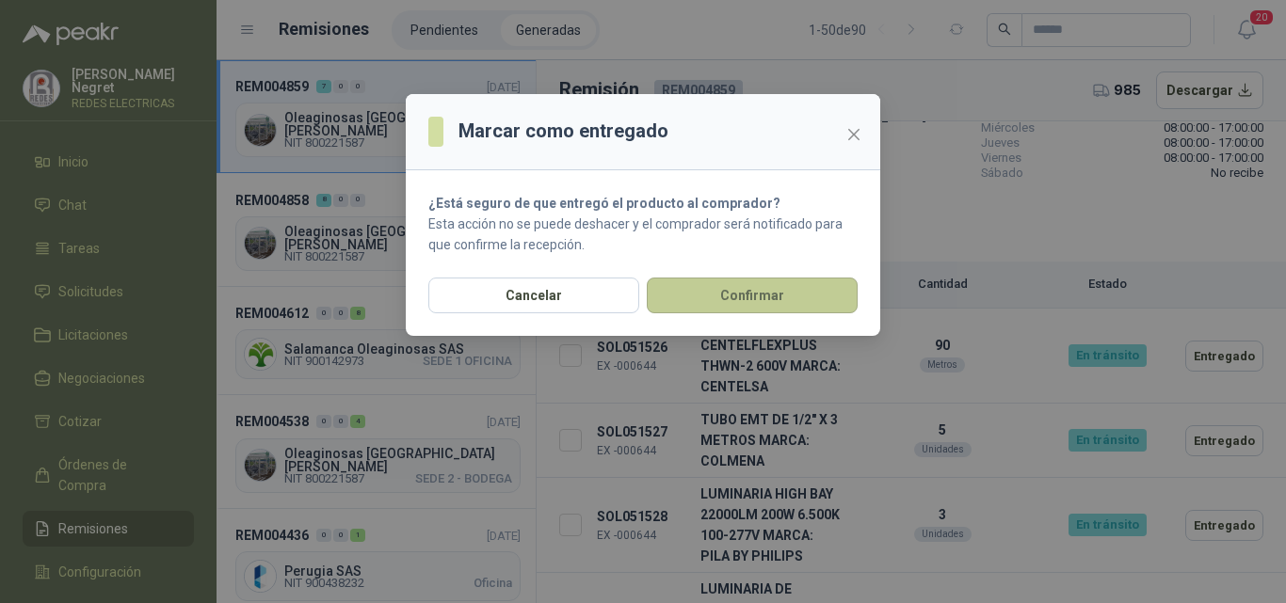
click at [808, 305] on button "Confirmar" at bounding box center [752, 296] width 211 height 36
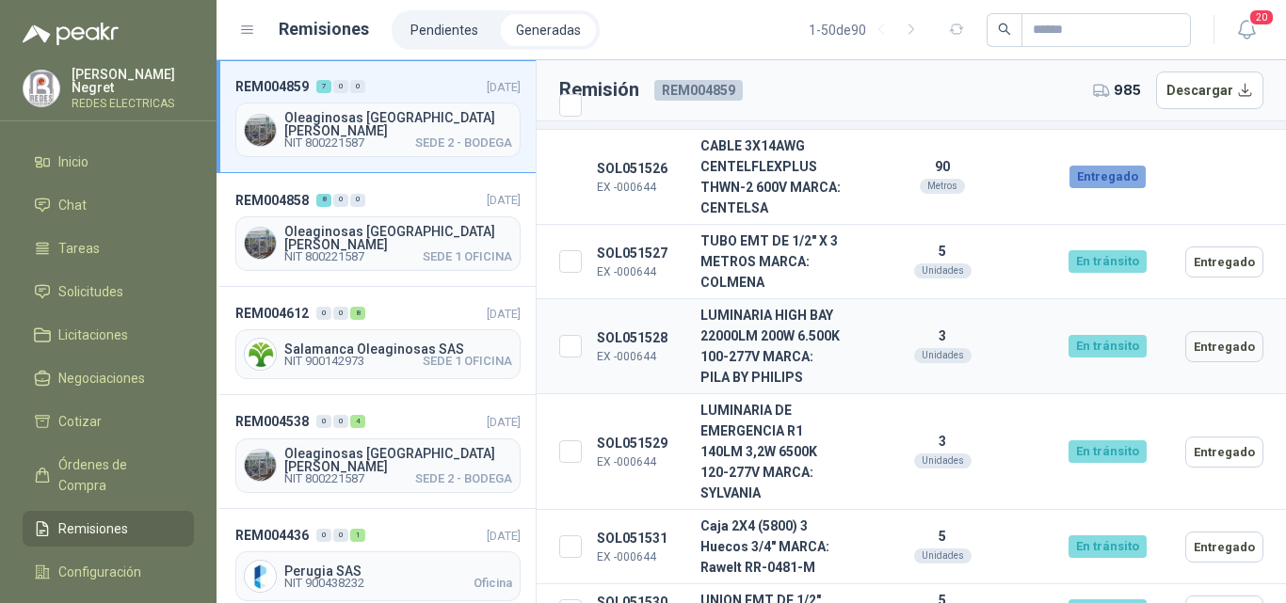
scroll to position [364, 0]
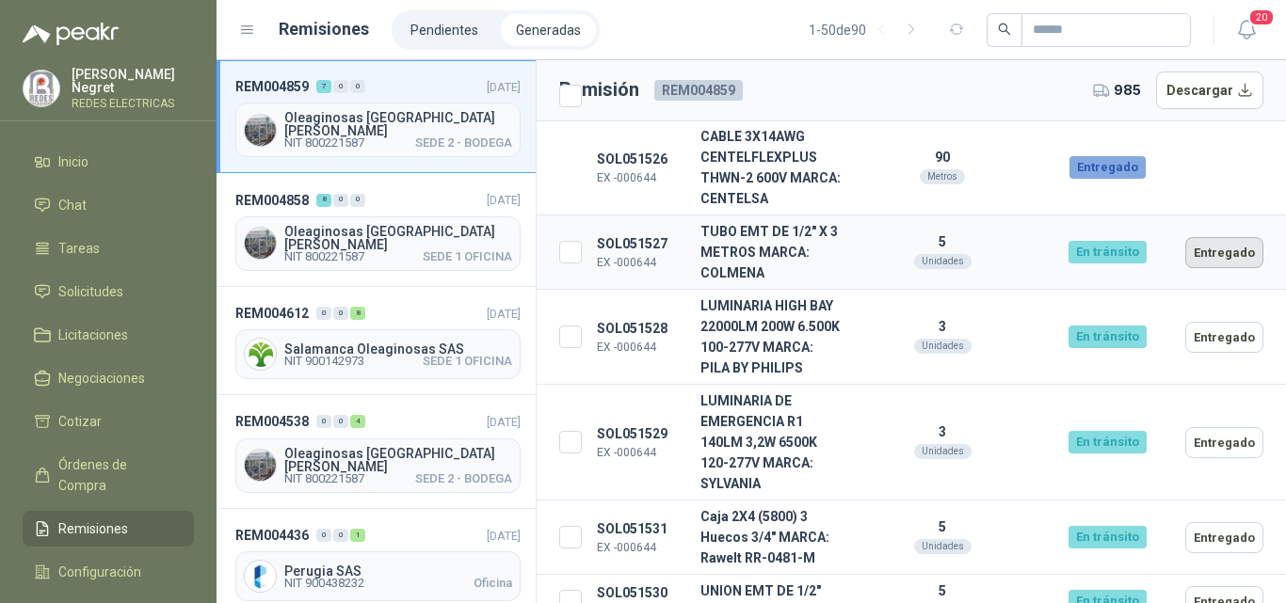
click at [1201, 249] on button "Entregado" at bounding box center [1224, 252] width 78 height 31
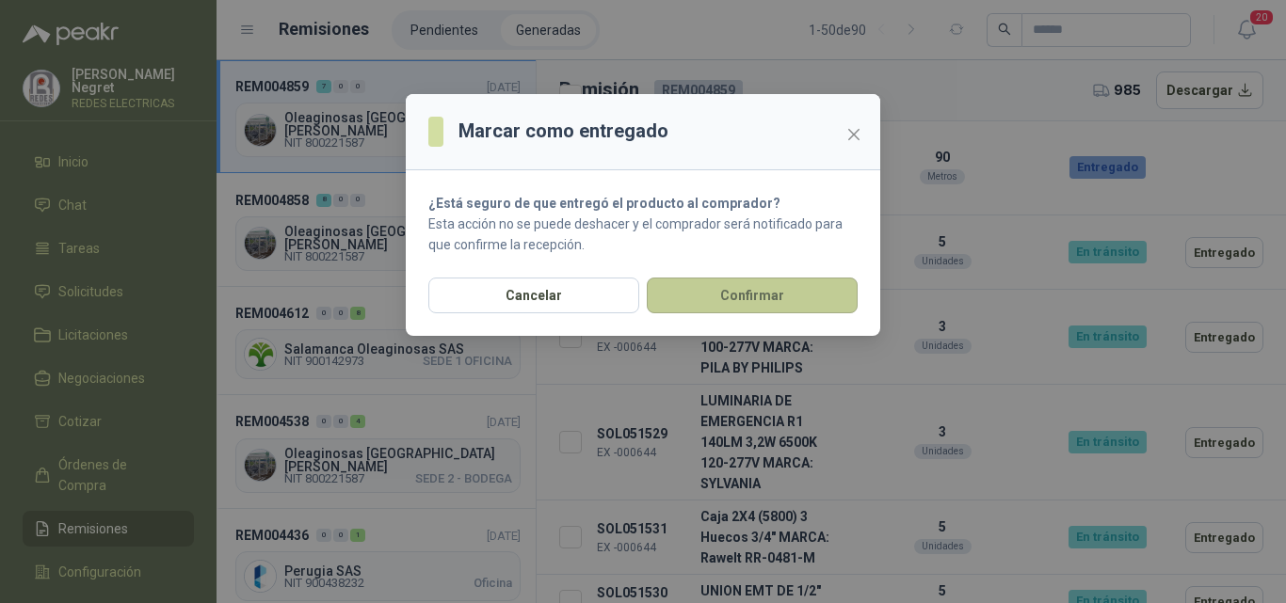
click at [772, 313] on button "Confirmar" at bounding box center [752, 296] width 211 height 36
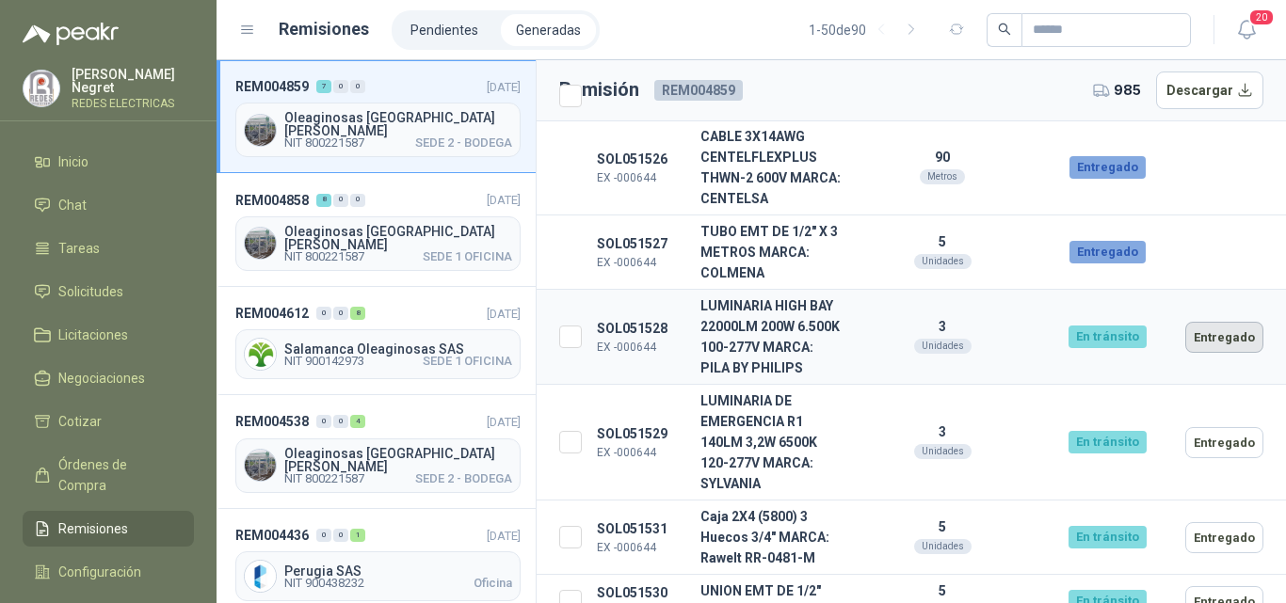
click at [1207, 343] on button "Entregado" at bounding box center [1224, 337] width 78 height 31
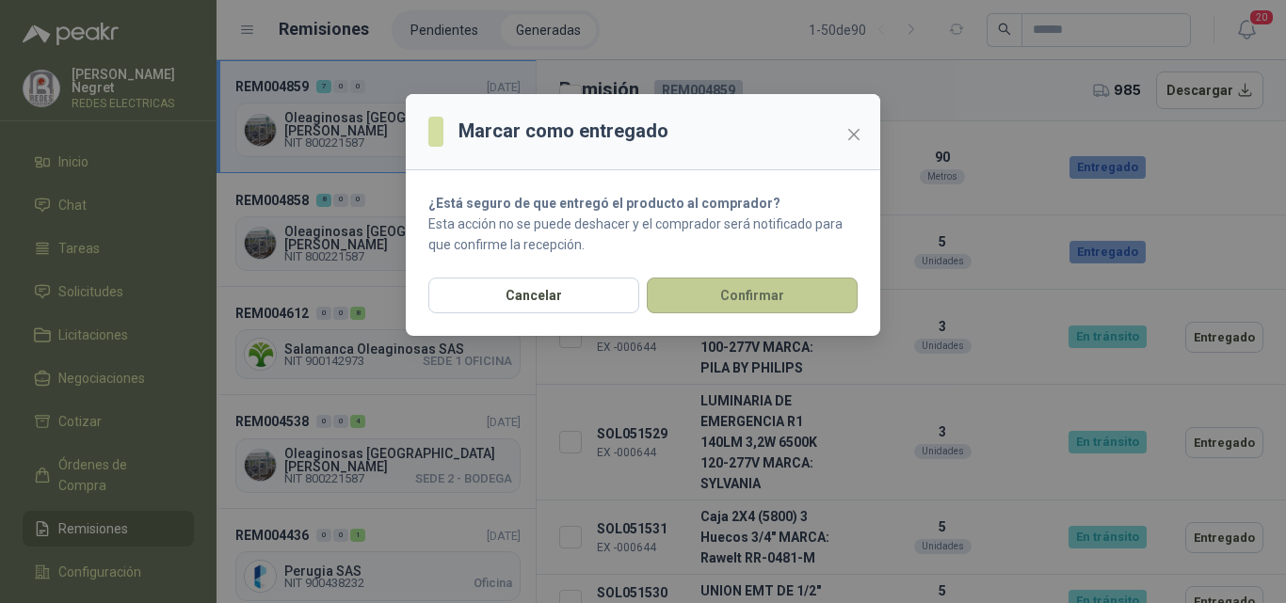
click at [777, 289] on button "Confirmar" at bounding box center [752, 296] width 211 height 36
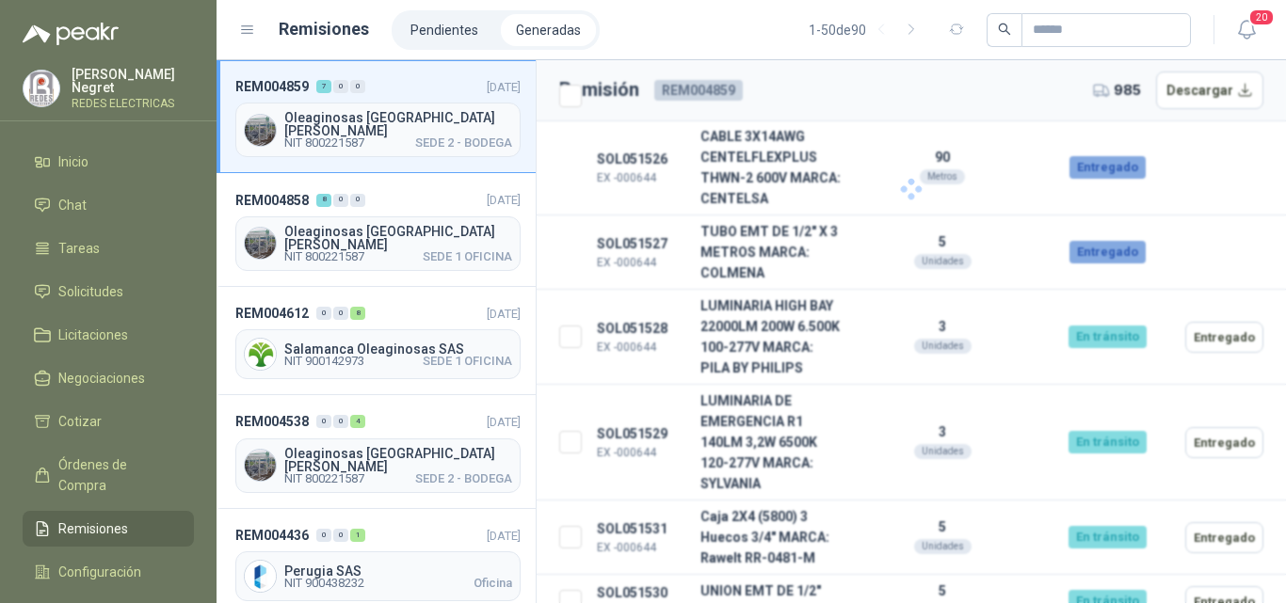
click at [1220, 458] on button "Entregado" at bounding box center [1224, 442] width 78 height 31
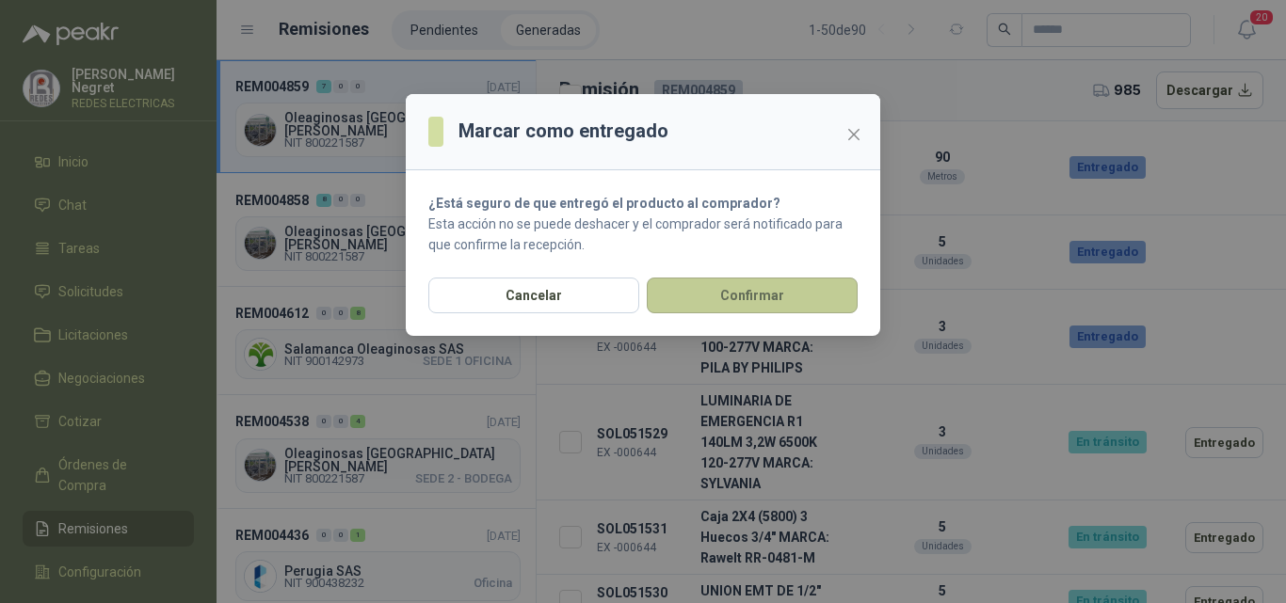
click at [744, 288] on button "Confirmar" at bounding box center [752, 296] width 211 height 36
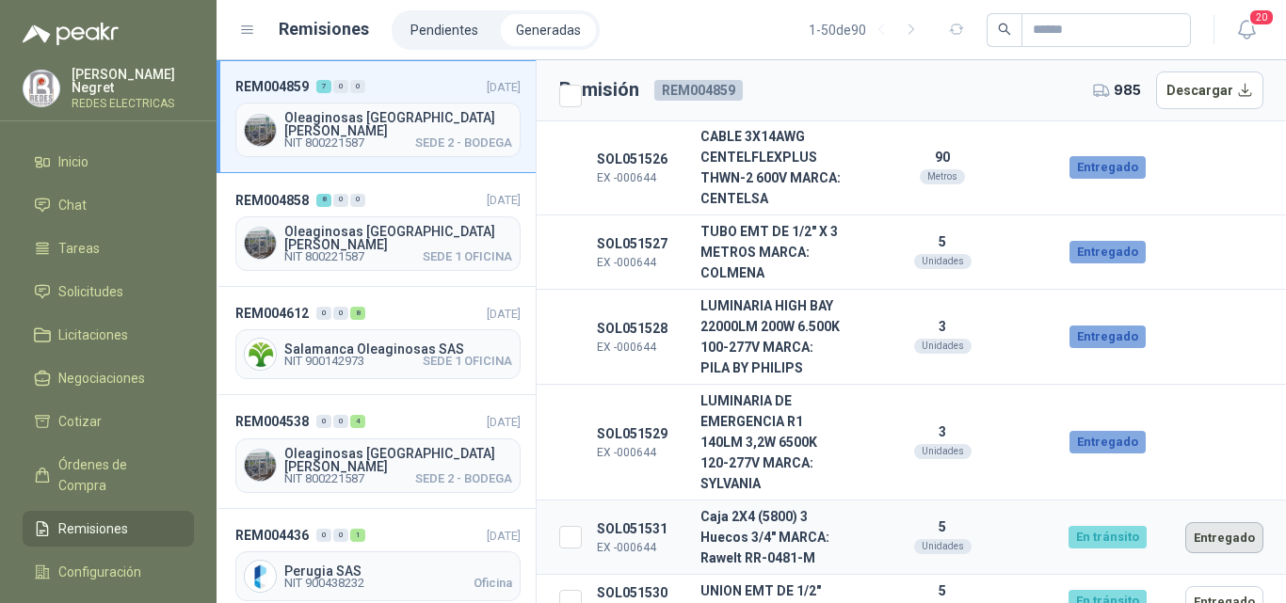
click at [1195, 551] on button "Entregado" at bounding box center [1224, 537] width 78 height 31
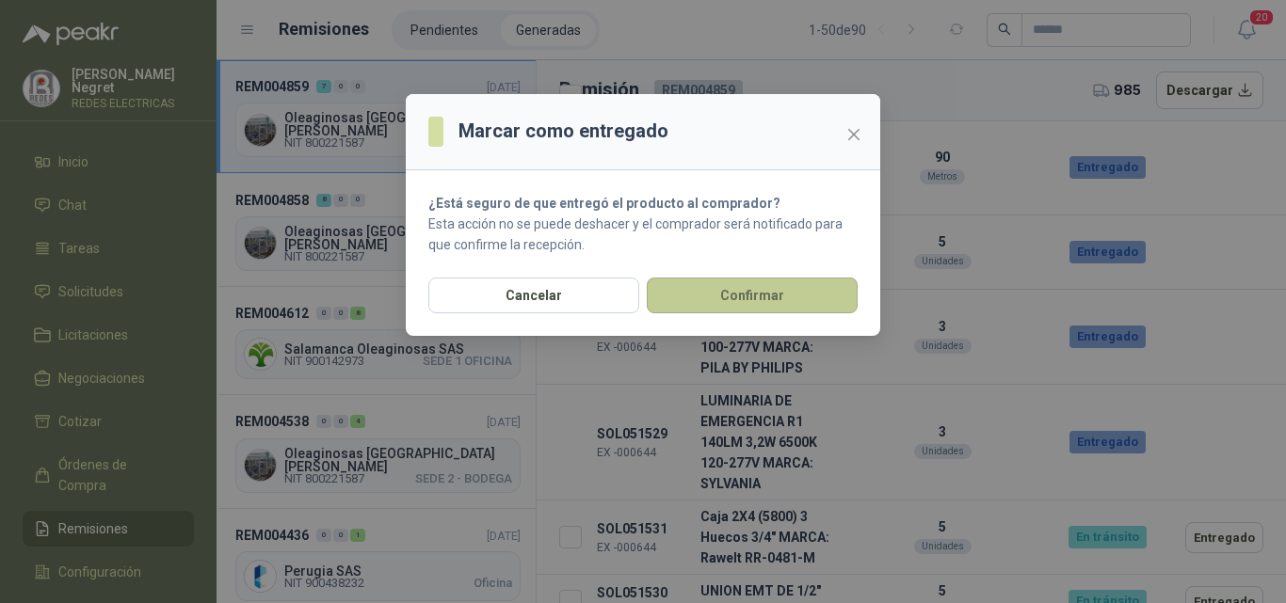
click at [761, 287] on button "Confirmar" at bounding box center [752, 296] width 211 height 36
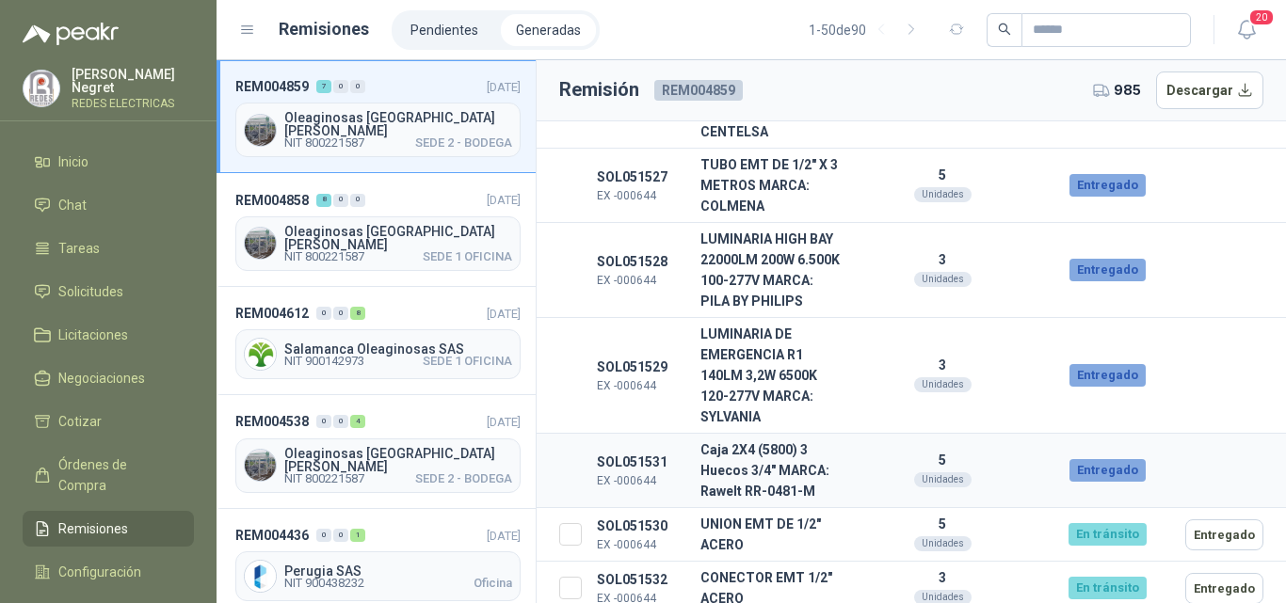
scroll to position [458, 0]
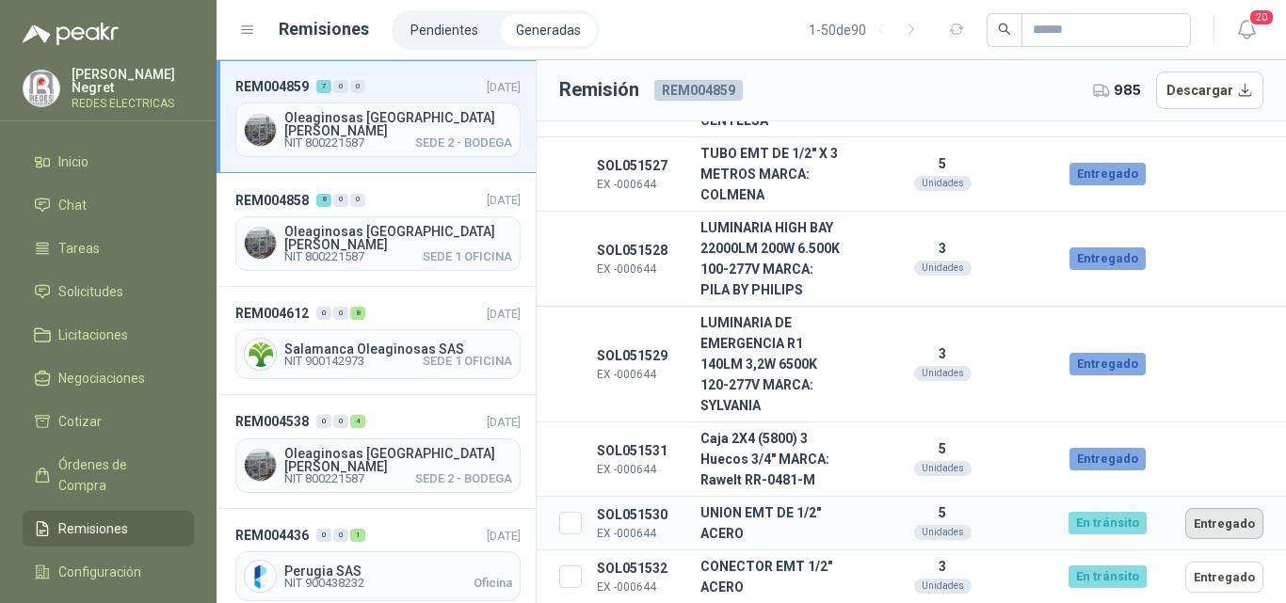
click at [1218, 527] on button "Entregado" at bounding box center [1224, 523] width 78 height 31
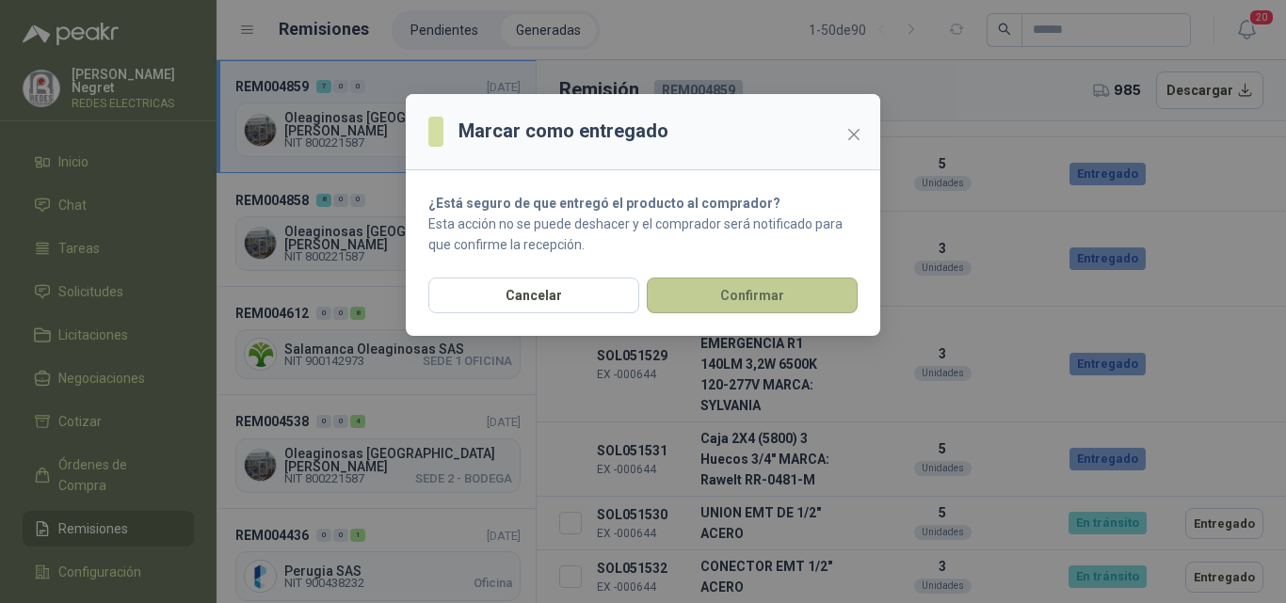
click at [734, 295] on button "Confirmar" at bounding box center [752, 296] width 211 height 36
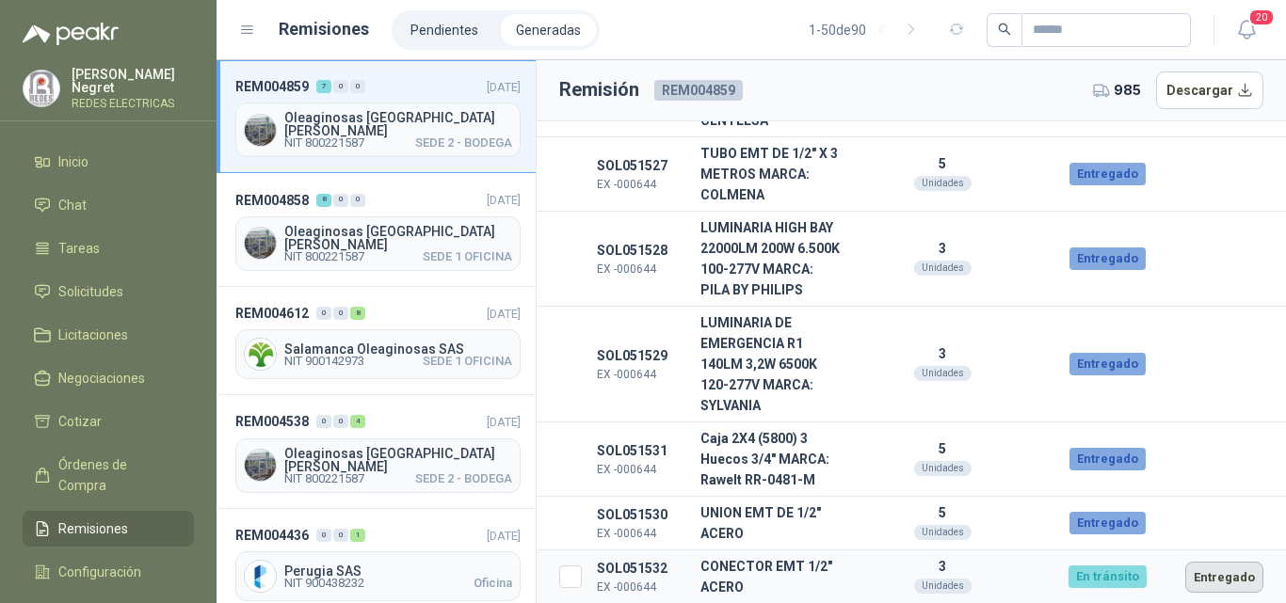
click at [1216, 571] on button "Entregado" at bounding box center [1224, 577] width 78 height 31
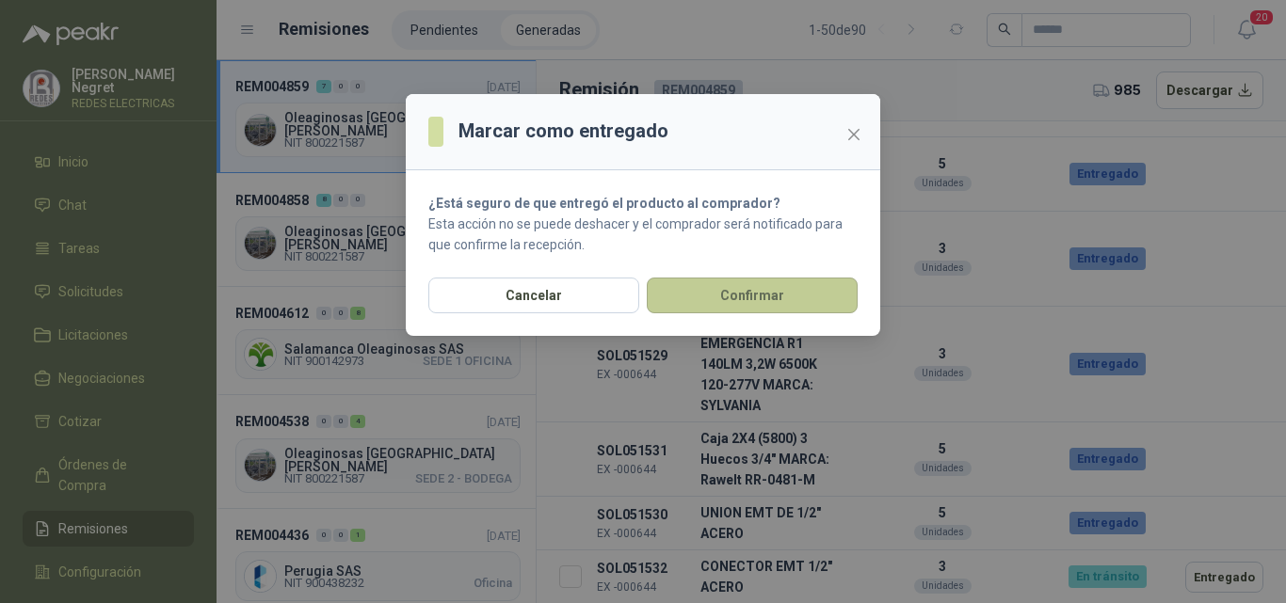
click at [765, 298] on button "Confirmar" at bounding box center [752, 296] width 211 height 36
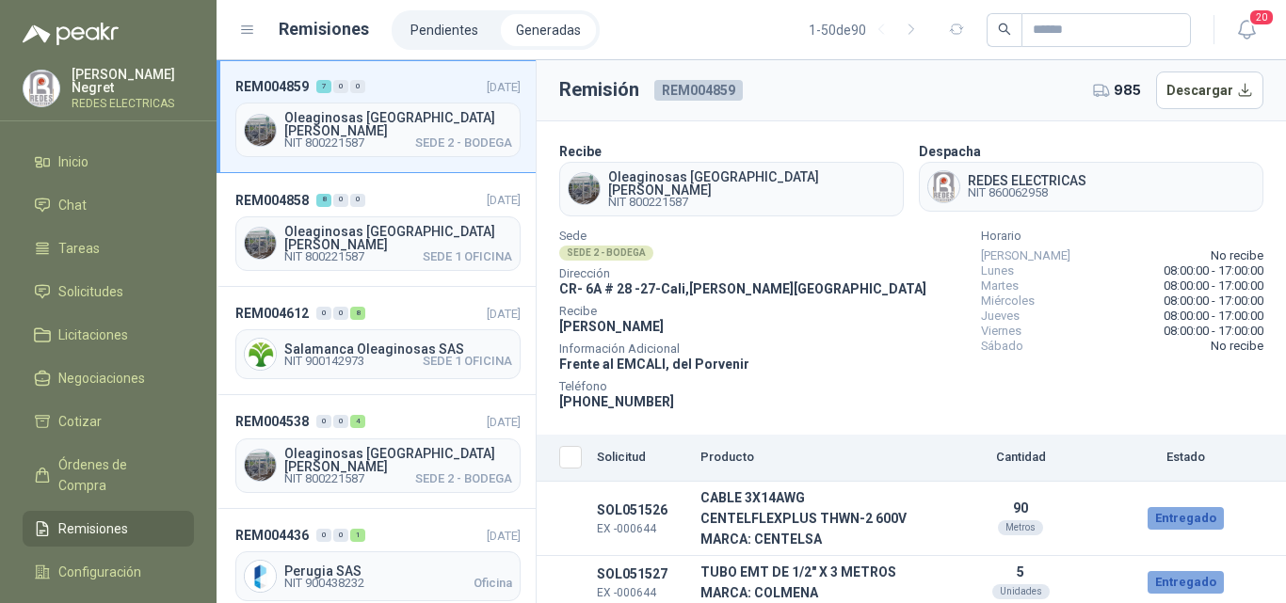
scroll to position [0, 0]
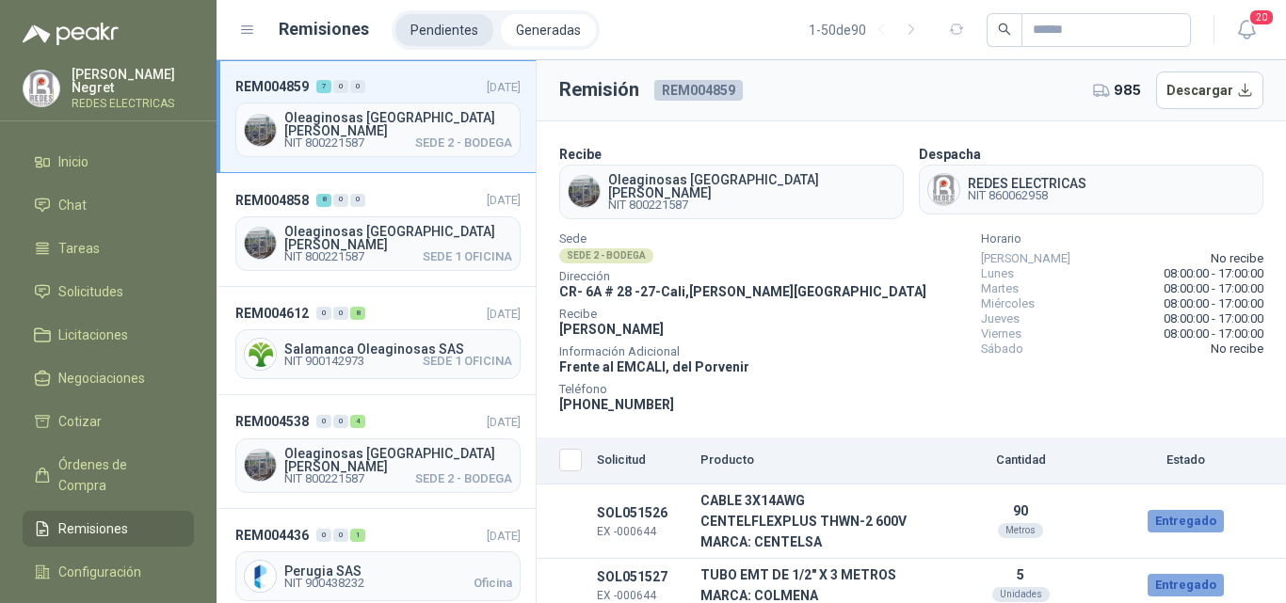
click at [472, 26] on li "Pendientes" at bounding box center [444, 30] width 98 height 32
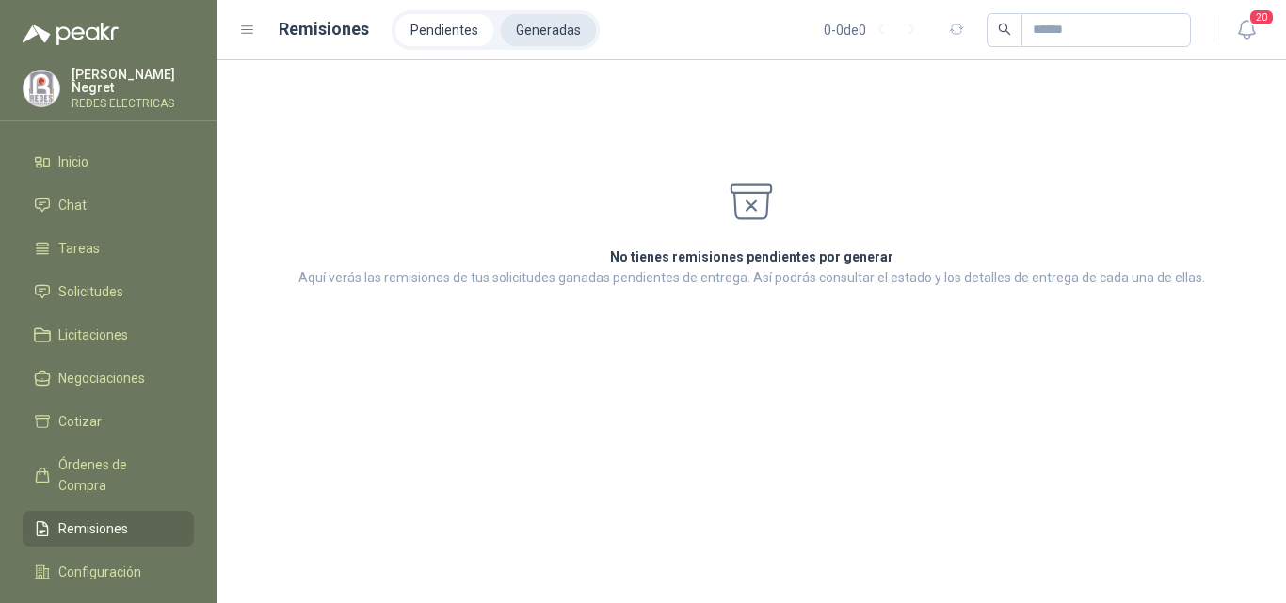
click at [536, 37] on li "Generadas" at bounding box center [548, 30] width 95 height 32
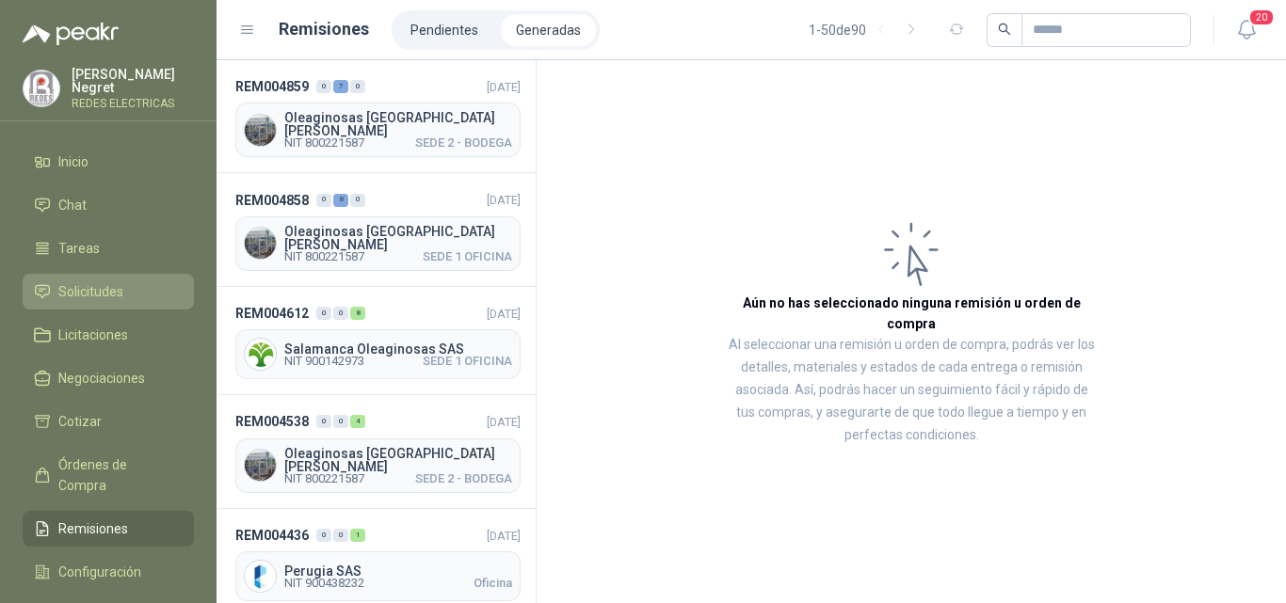
click at [107, 287] on span "Solicitudes" at bounding box center [90, 291] width 65 height 21
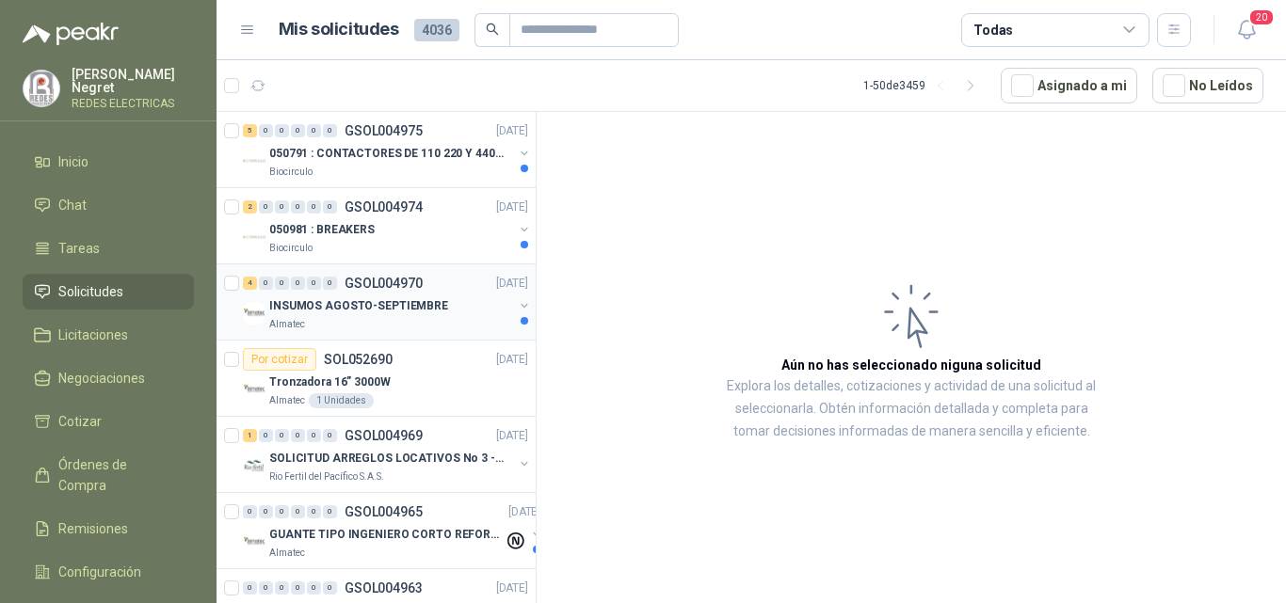
click at [440, 310] on div "INSUMOS AGOSTO-SEPTIEMBRE" at bounding box center [391, 306] width 244 height 23
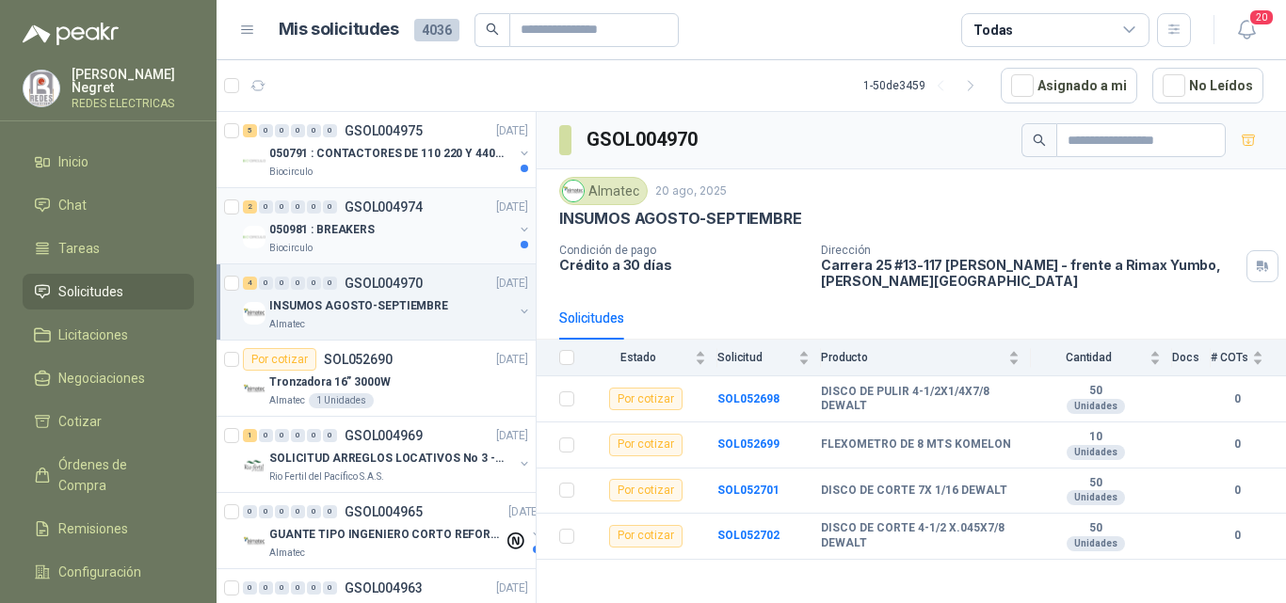
click at [433, 237] on div "050981 : BREAKERS" at bounding box center [391, 229] width 244 height 23
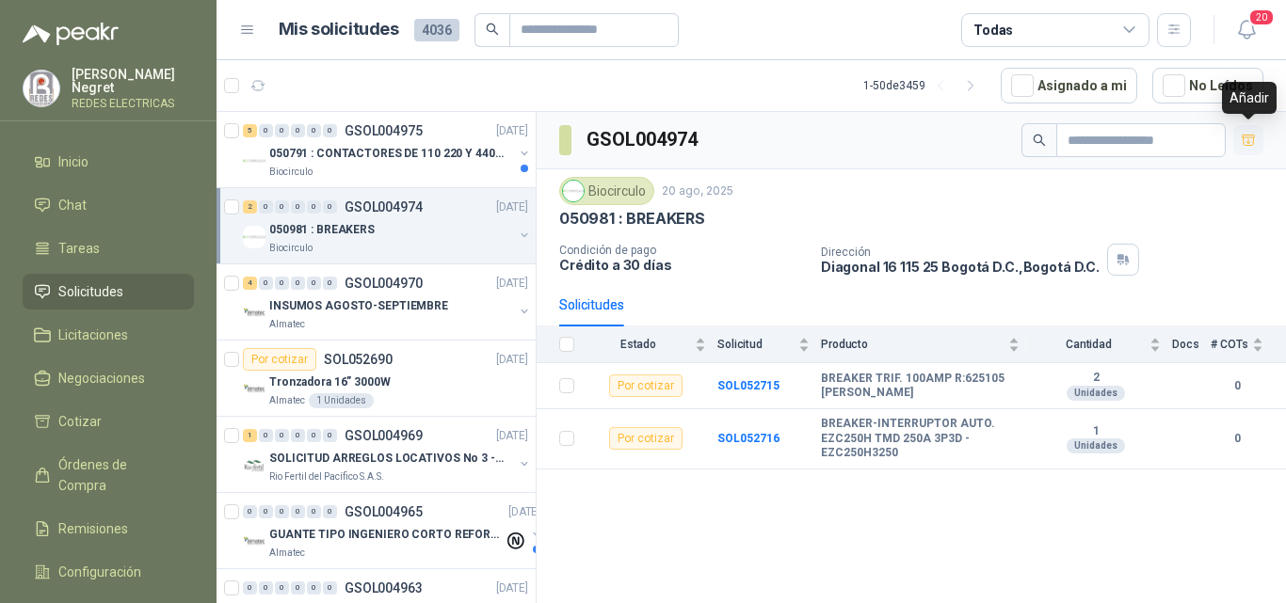
click at [1254, 136] on icon "button" at bounding box center [1248, 141] width 16 height 16
click at [425, 150] on p "050791 : CONTACTORES DE 110 220 Y 440 V" at bounding box center [386, 154] width 234 height 18
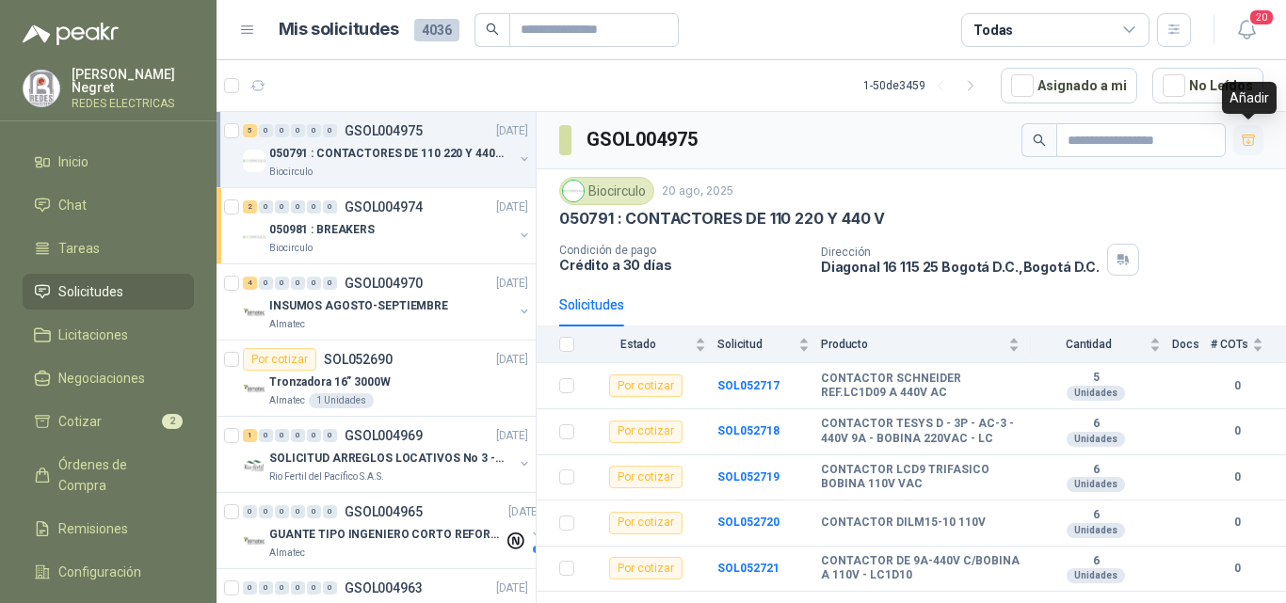
click at [1248, 136] on icon "button" at bounding box center [1248, 141] width 16 height 16
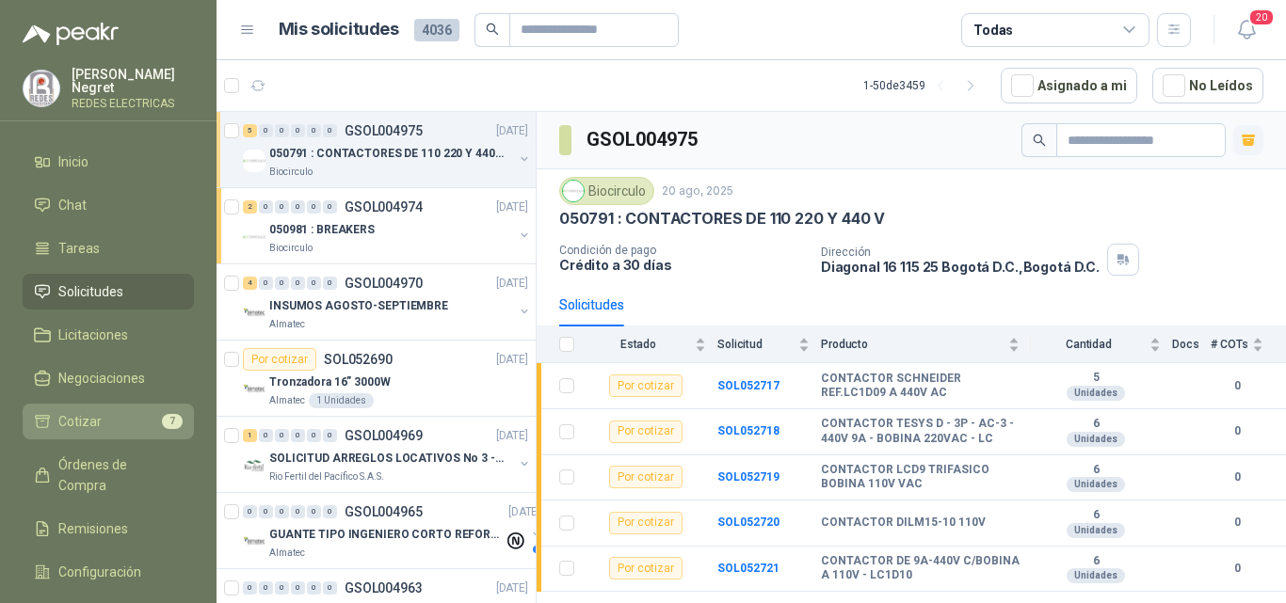
click at [167, 418] on span "7" at bounding box center [172, 421] width 21 height 15
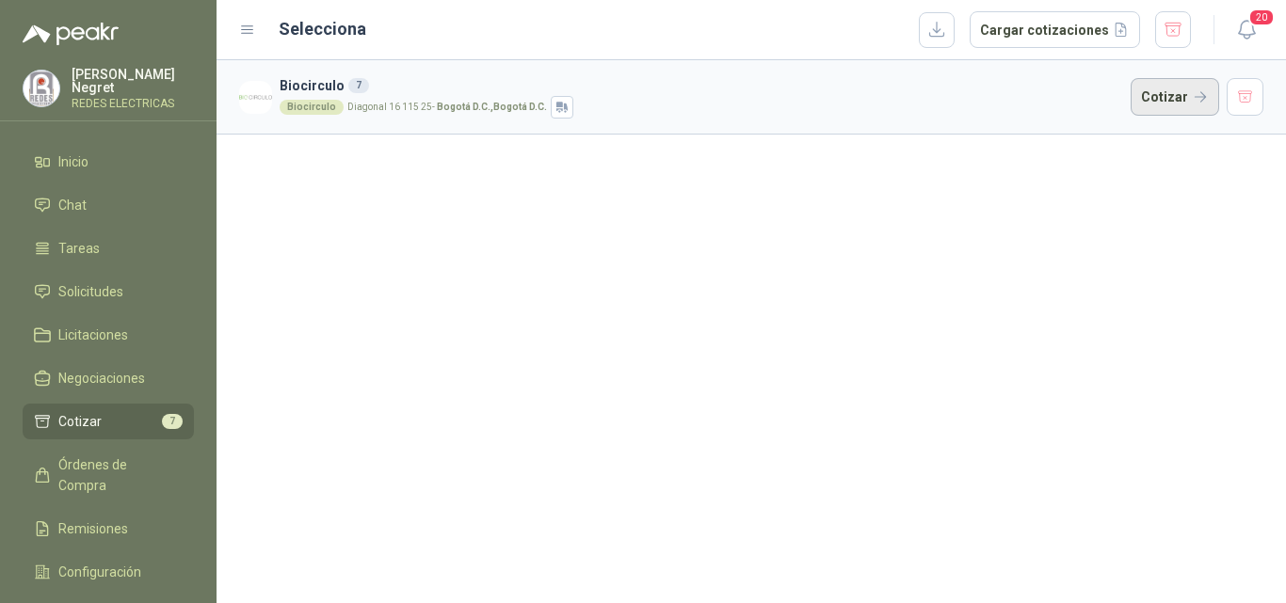
click at [1188, 91] on button "Cotizar" at bounding box center [1174, 97] width 88 height 38
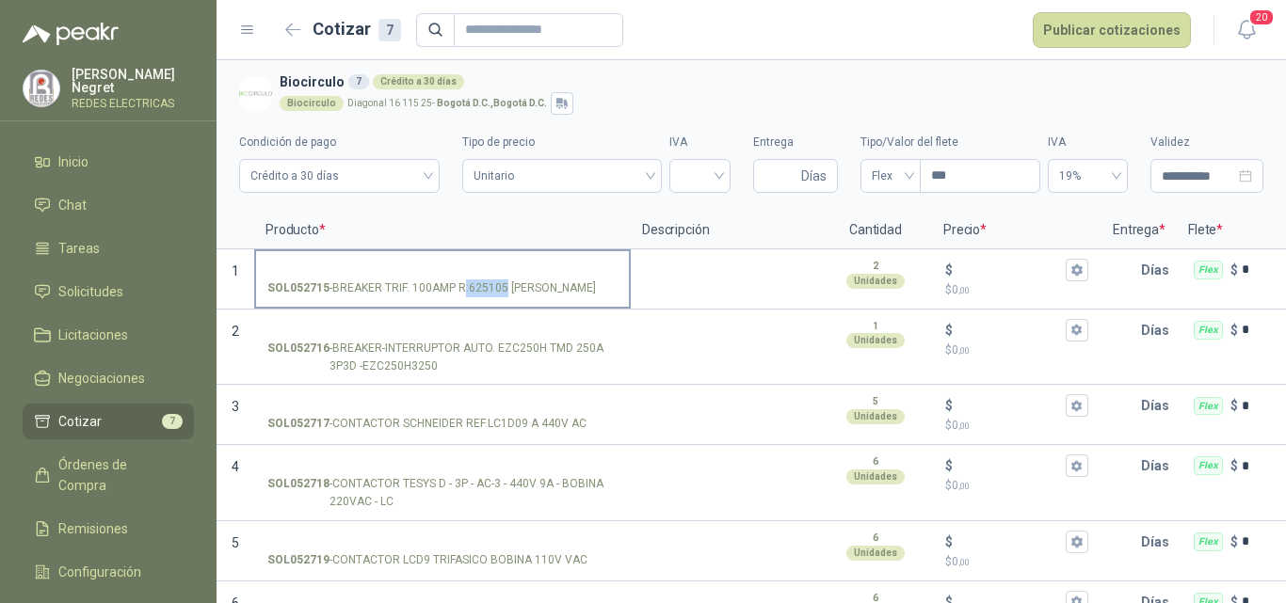
drag, startPoint x: 465, startPoint y: 290, endPoint x: 503, endPoint y: 287, distance: 37.8
click at [503, 287] on p "SOL052715 - BREAKER TRIF. 100AMP R:625105 LEGRAND" at bounding box center [431, 289] width 328 height 18
copy p ":625105"
drag, startPoint x: 439, startPoint y: 294, endPoint x: 416, endPoint y: 293, distance: 22.6
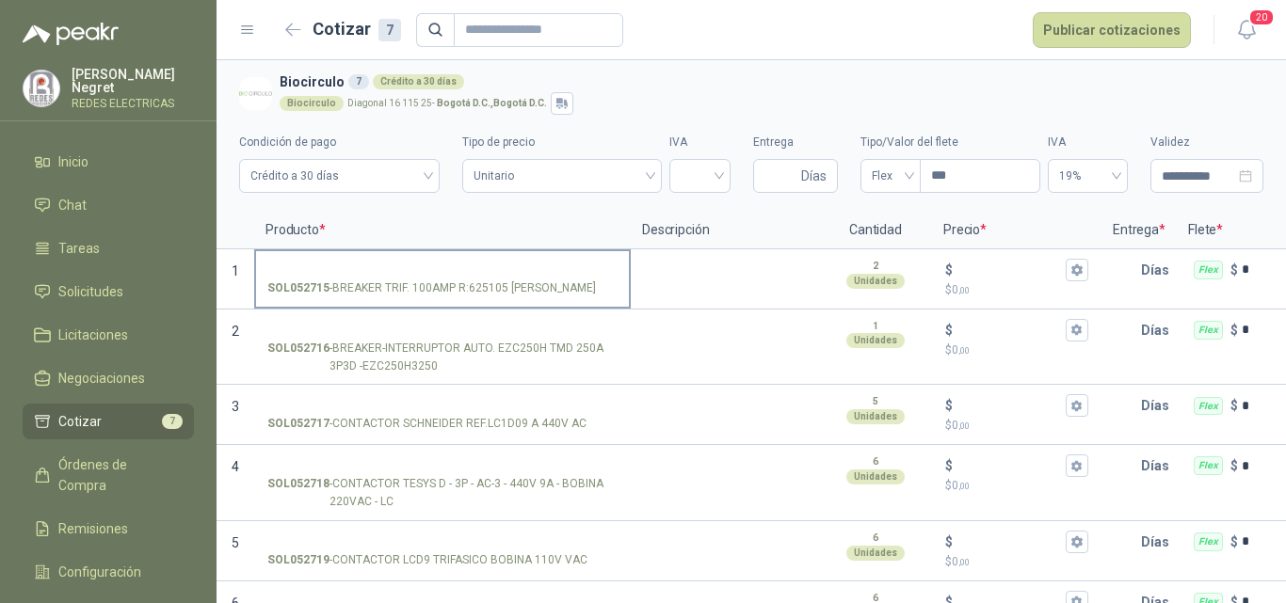
click at [438, 293] on p "SOL052715 - BREAKER TRIF. 100AMP R:625105 LEGRAND" at bounding box center [431, 289] width 328 height 18
click at [438, 278] on input "SOL052715 - BREAKER TRIF. 100AMP R:625105 LEGRAND" at bounding box center [442, 271] width 350 height 14
drag, startPoint x: 362, startPoint y: 289, endPoint x: 549, endPoint y: 288, distance: 186.4
click at [555, 290] on p "SOL052715 - BREAKER TRIF. 100AMP R:625105 LEGRAND" at bounding box center [431, 289] width 328 height 18
copy p "BREAKER TRIF. 100AMP R:625105 LEGRAND"
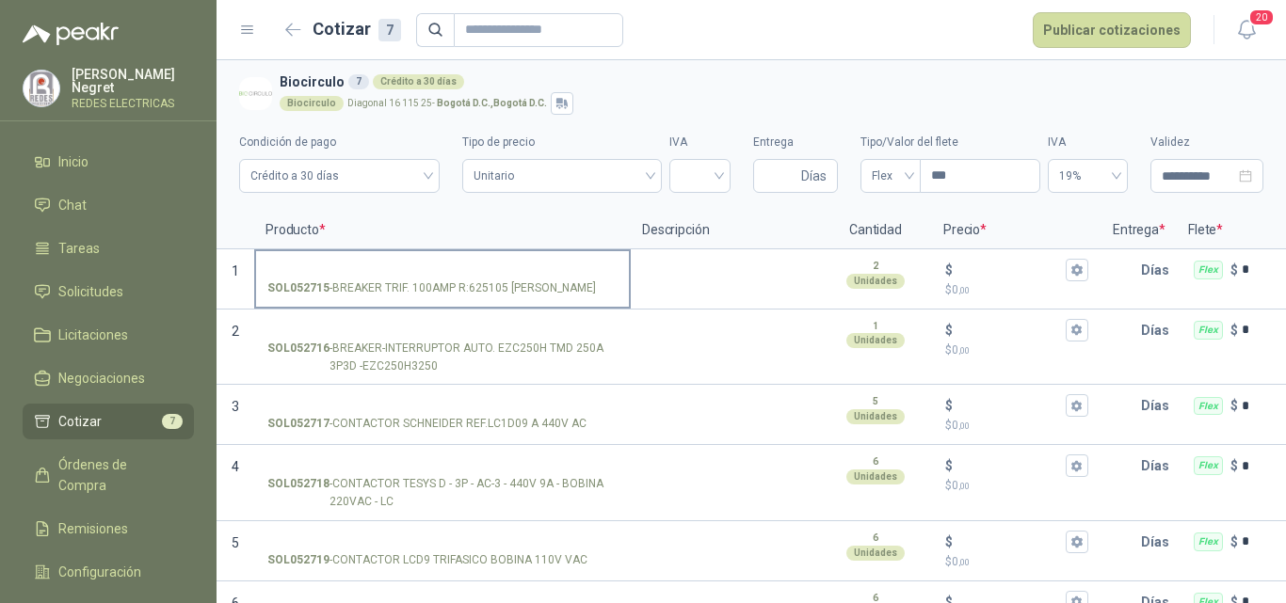
click at [480, 264] on input "SOL052715 - BREAKER TRIF. 100AMP R:625105 LEGRAND" at bounding box center [442, 271] width 350 height 14
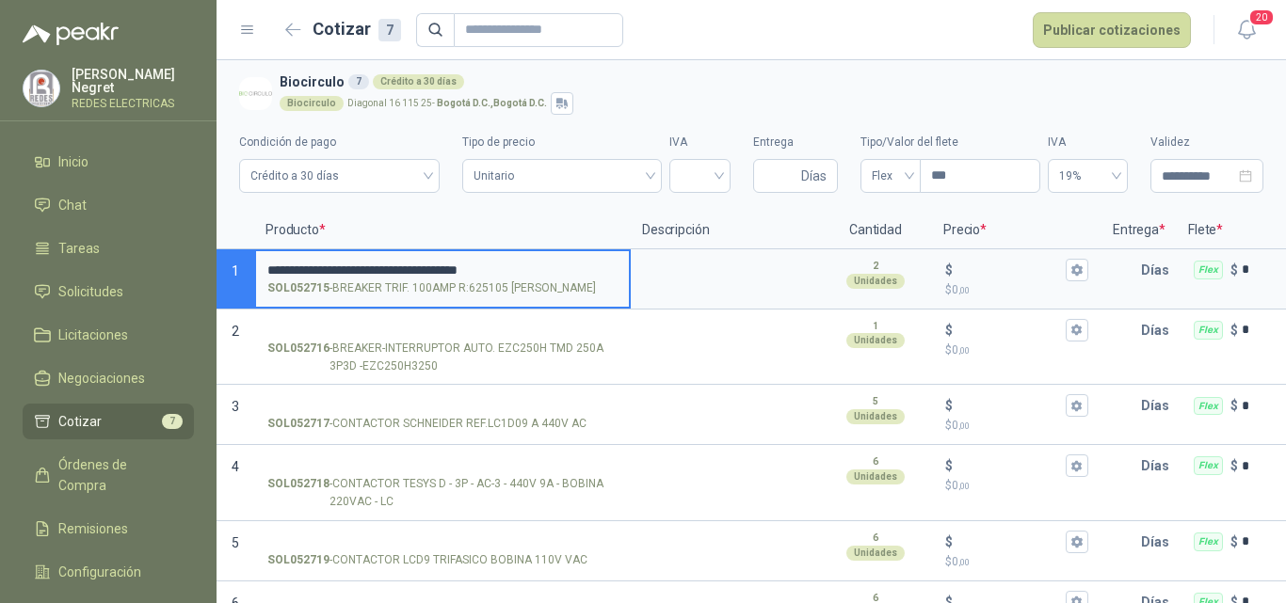
click at [285, 264] on input "**********" at bounding box center [442, 271] width 350 height 14
type input "**********"
click at [693, 172] on input "search" at bounding box center [699, 174] width 39 height 28
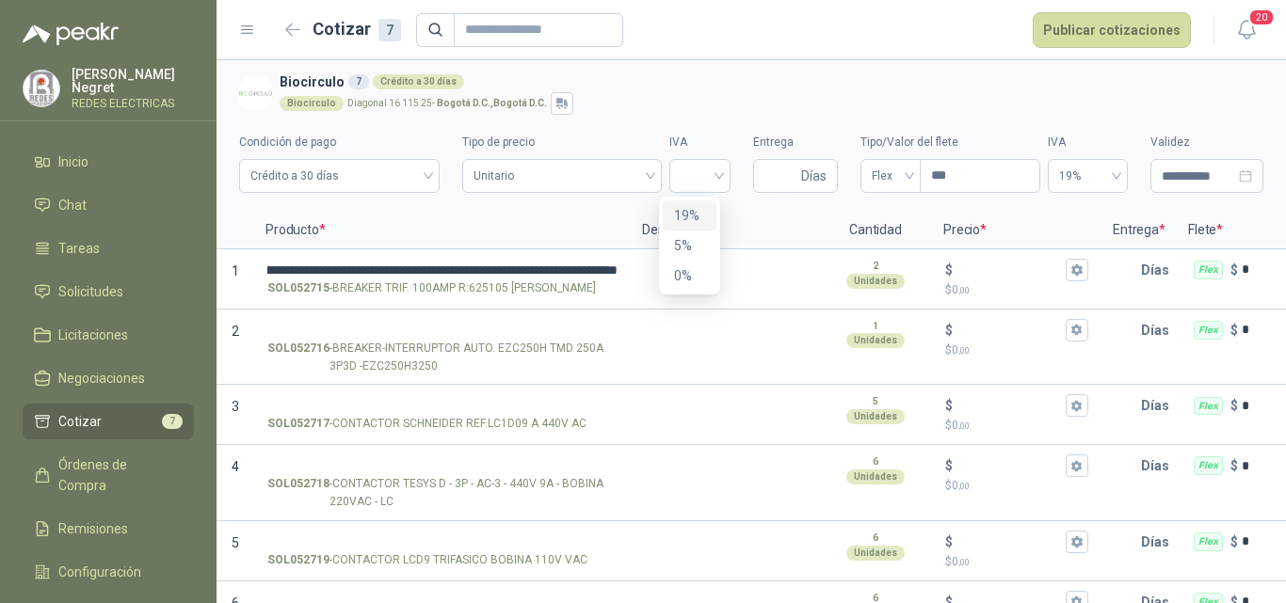
scroll to position [0, 0]
click at [689, 212] on div "19%" at bounding box center [689, 215] width 31 height 21
click at [764, 177] on input "Entrega" at bounding box center [780, 176] width 33 height 32
type input "*"
click at [872, 179] on span "Flex" at bounding box center [891, 176] width 38 height 28
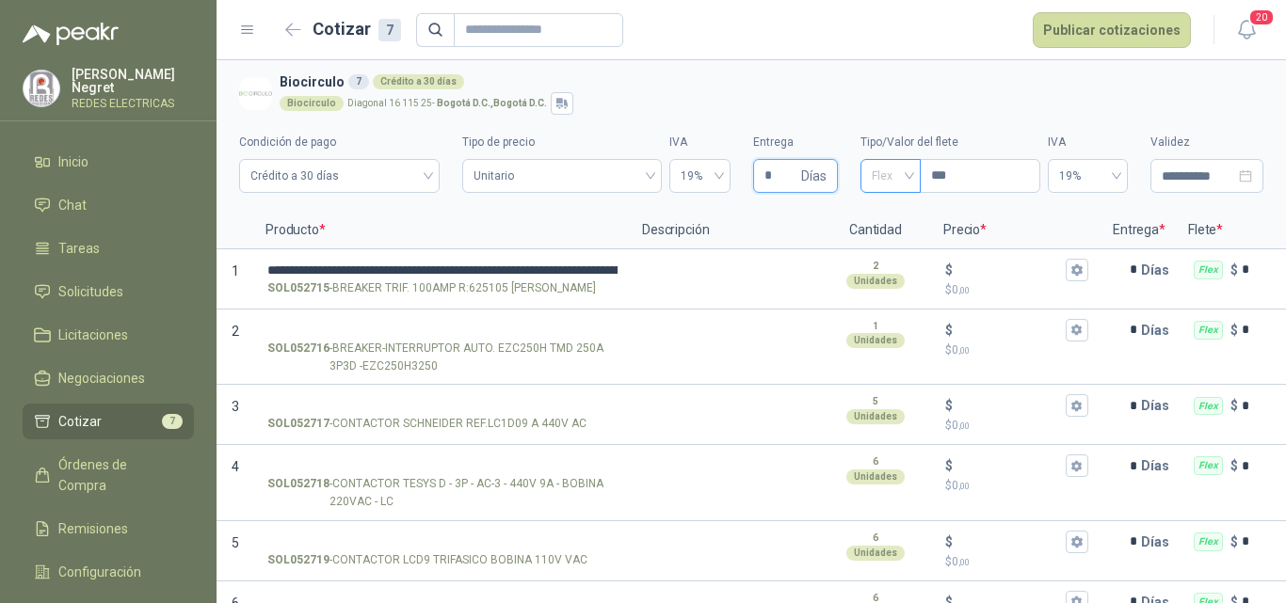
type input "*"
click at [872, 242] on div "Incluido" at bounding box center [880, 245] width 30 height 21
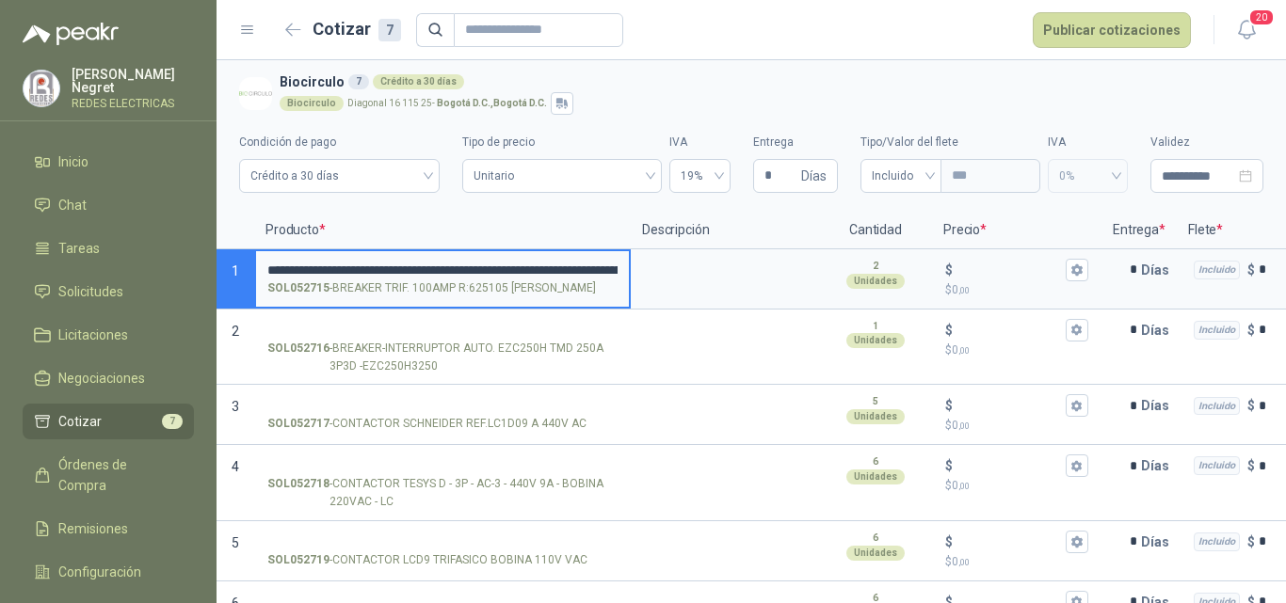
click at [194, 267] on div "**********" at bounding box center [643, 301] width 1286 height 603
click at [353, 266] on input "**********" at bounding box center [442, 271] width 350 height 16
type input "**********"
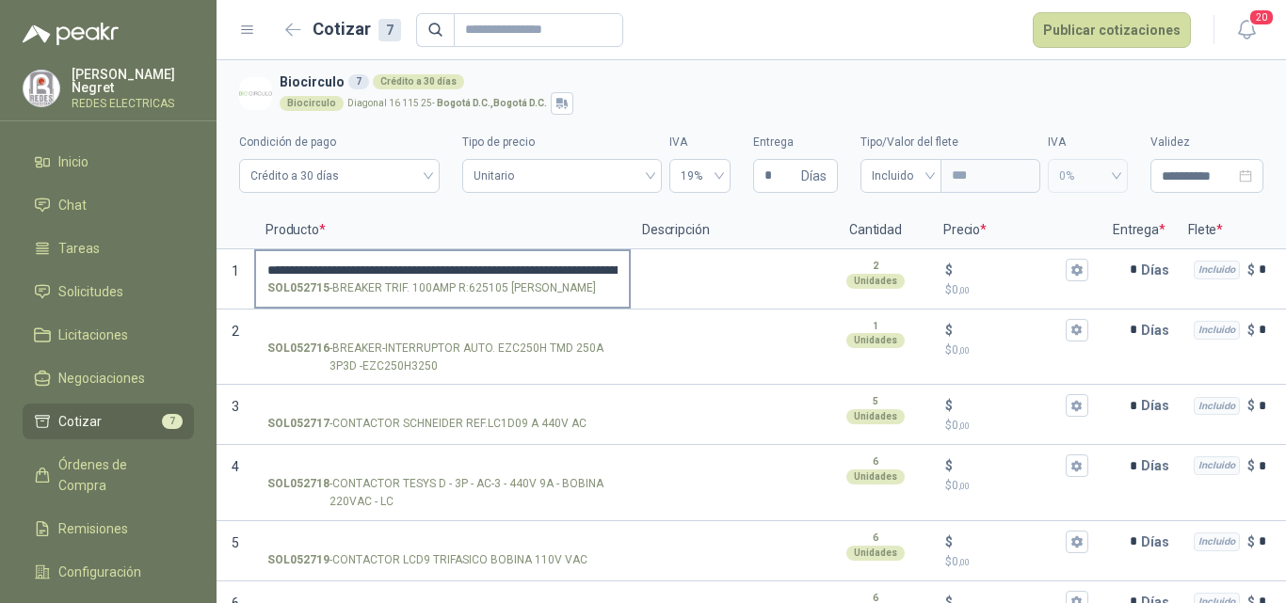
click at [266, 267] on label "**********" at bounding box center [442, 278] width 373 height 54
click at [267, 267] on input "**********" at bounding box center [442, 271] width 350 height 16
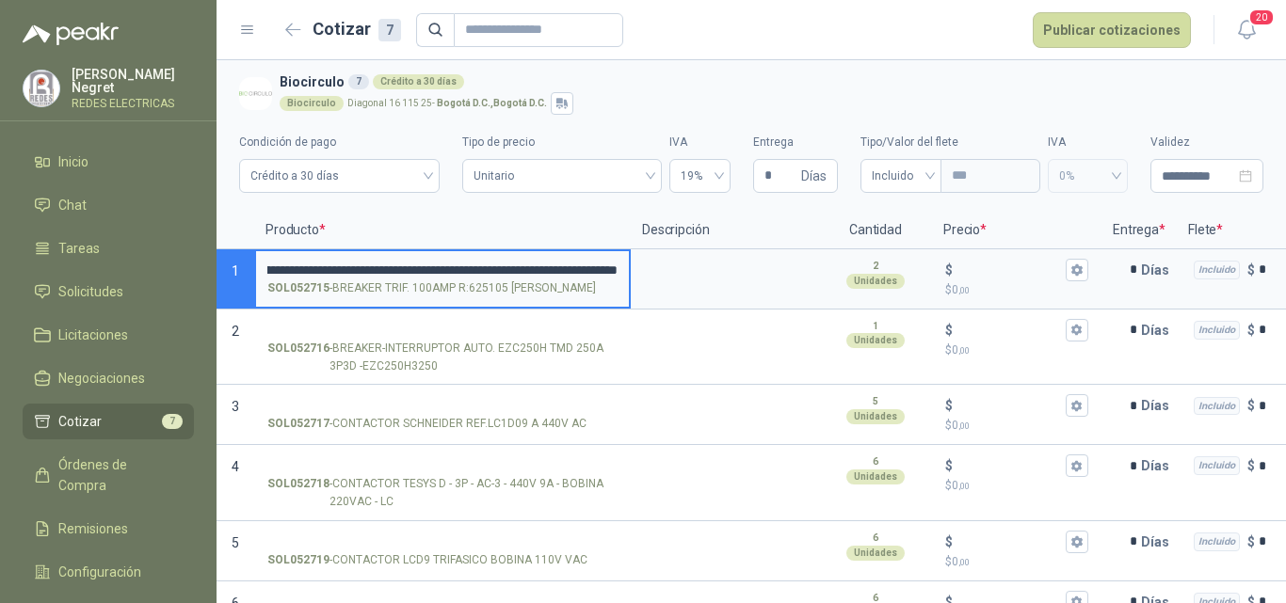
scroll to position [0, 219]
drag, startPoint x: 267, startPoint y: 267, endPoint x: 679, endPoint y: 265, distance: 411.3
click at [648, 267] on section "**********" at bounding box center [750, 279] width 1069 height 60
click at [679, 265] on textarea at bounding box center [724, 272] width 184 height 43
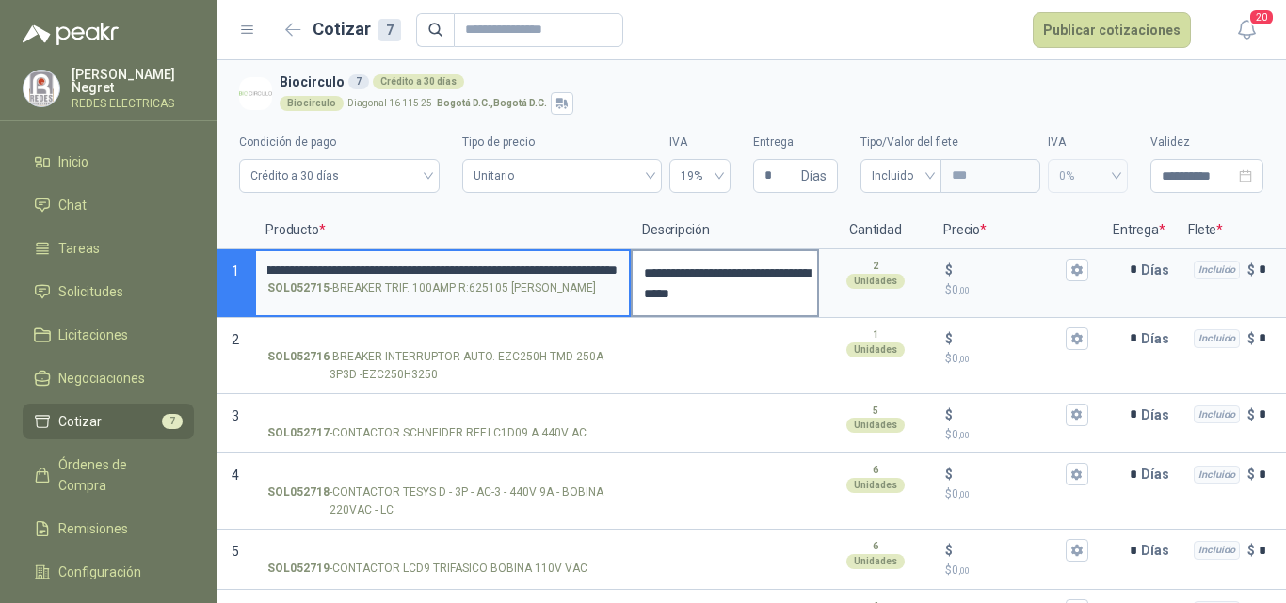
drag, startPoint x: 268, startPoint y: 269, endPoint x: 646, endPoint y: 268, distance: 377.4
click at [646, 268] on section "**********" at bounding box center [750, 283] width 1069 height 69
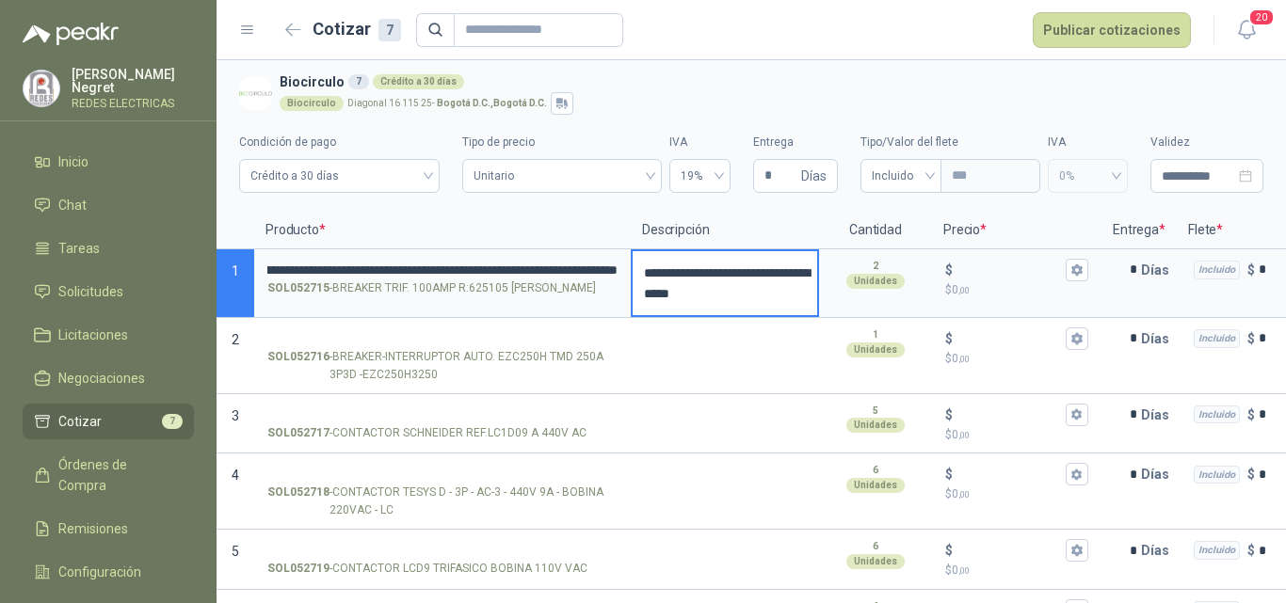
scroll to position [0, 0]
drag, startPoint x: 725, startPoint y: 280, endPoint x: 612, endPoint y: 258, distance: 115.2
click at [612, 258] on section "**********" at bounding box center [750, 283] width 1069 height 69
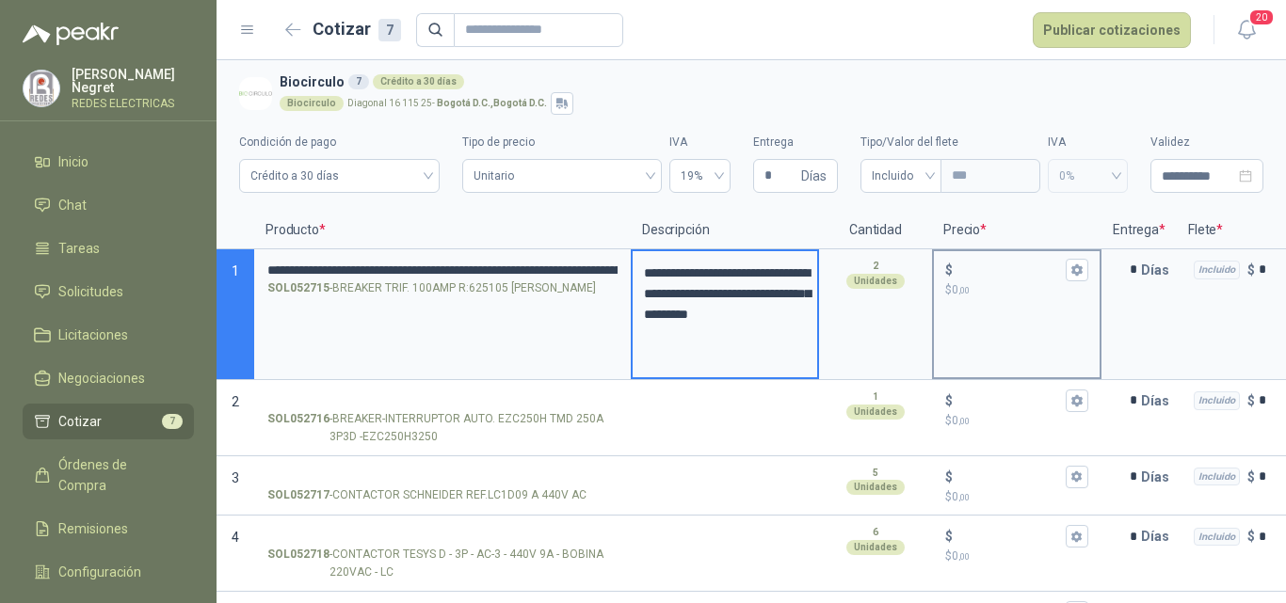
click at [977, 268] on input "$ $ 0 ,00" at bounding box center [1008, 270] width 105 height 14
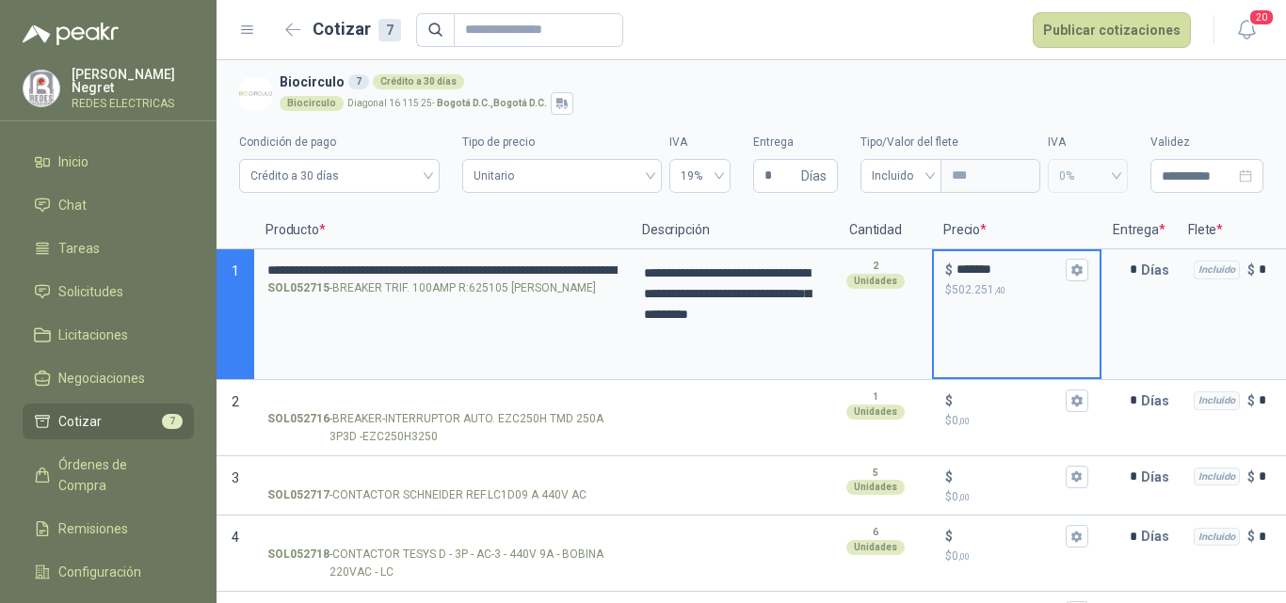
click at [971, 265] on input "*******" at bounding box center [1008, 270] width 105 height 14
click at [997, 271] on input "******" at bounding box center [1008, 270] width 105 height 14
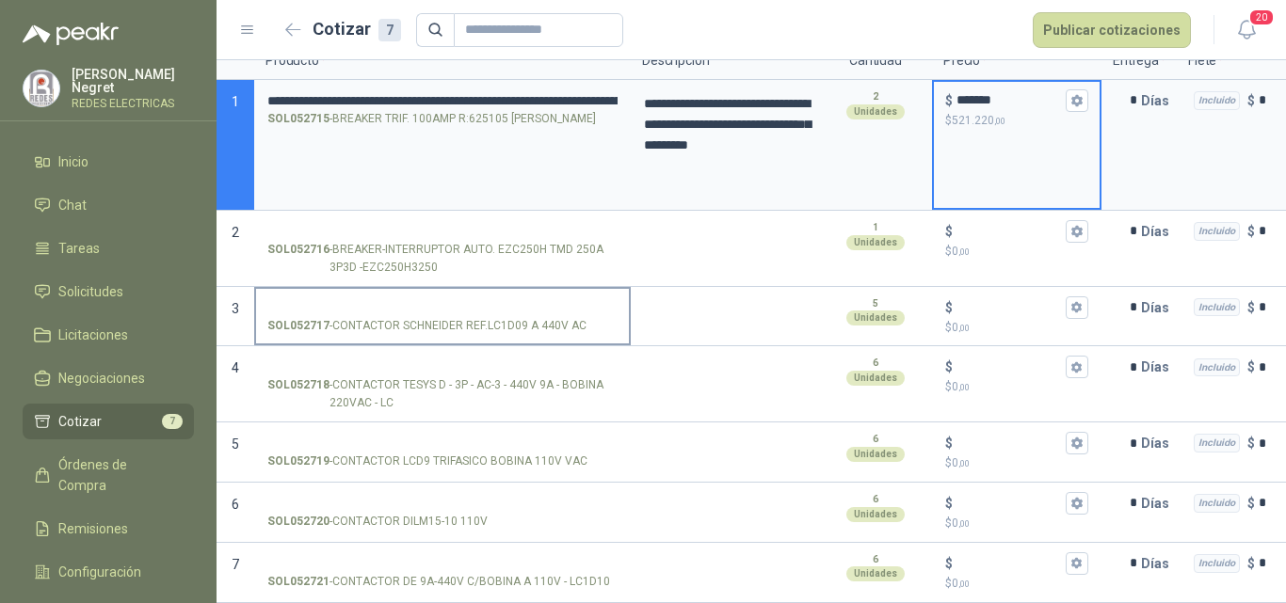
scroll to position [184, 0]
type input "*******"
click at [408, 225] on input "SOL052716 - BREAKER-INTERRUPTOR AUTO. EZC250H TMD 250A 3P3D -EZC250H3250" at bounding box center [442, 232] width 350 height 14
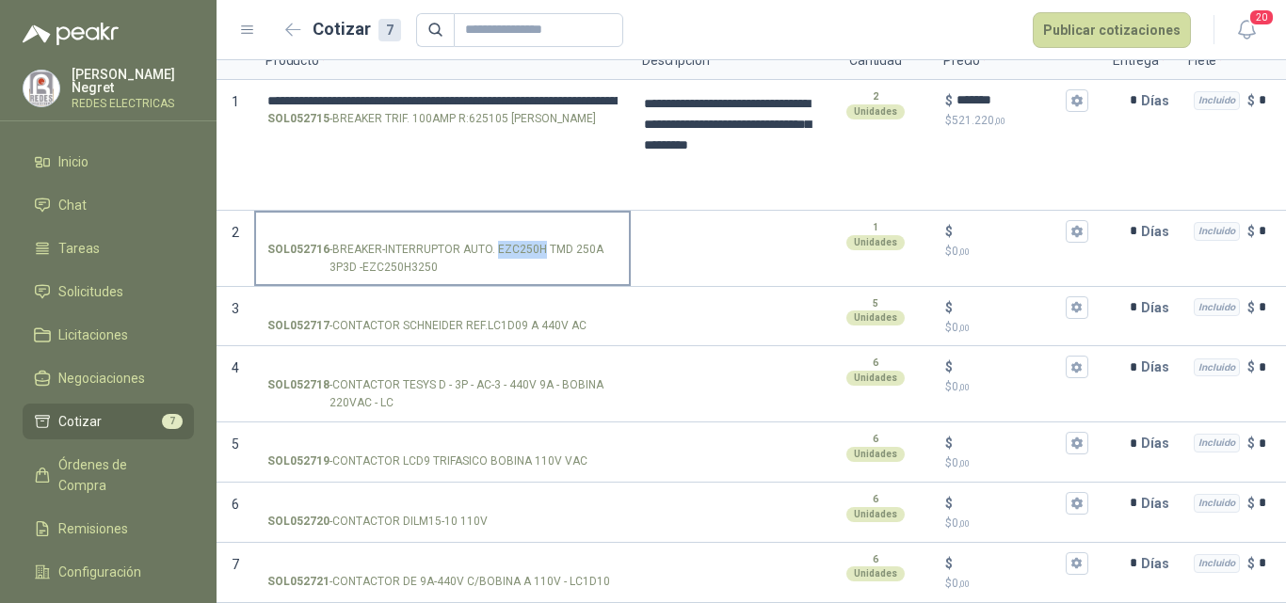
drag, startPoint x: 495, startPoint y: 237, endPoint x: 540, endPoint y: 236, distance: 45.2
click at [540, 241] on p "SOL052716 - BREAKER-INTERRUPTOR AUTO. EZC250H TMD 250A 3P3D -EZC250H3250" at bounding box center [442, 259] width 350 height 36
drag, startPoint x: 536, startPoint y: 235, endPoint x: 416, endPoint y: 255, distance: 121.2
click at [421, 253] on p "SOL052716 - BREAKER-INTERRUPTOR AUTO. EZC250H TMD 250A 3P3D -EZC250H3250" at bounding box center [442, 259] width 350 height 36
click at [421, 239] on input "SOL052716 - BREAKER-INTERRUPTOR AUTO. EZC250H TMD 250A 3P3D -EZC250H3250" at bounding box center [442, 232] width 350 height 14
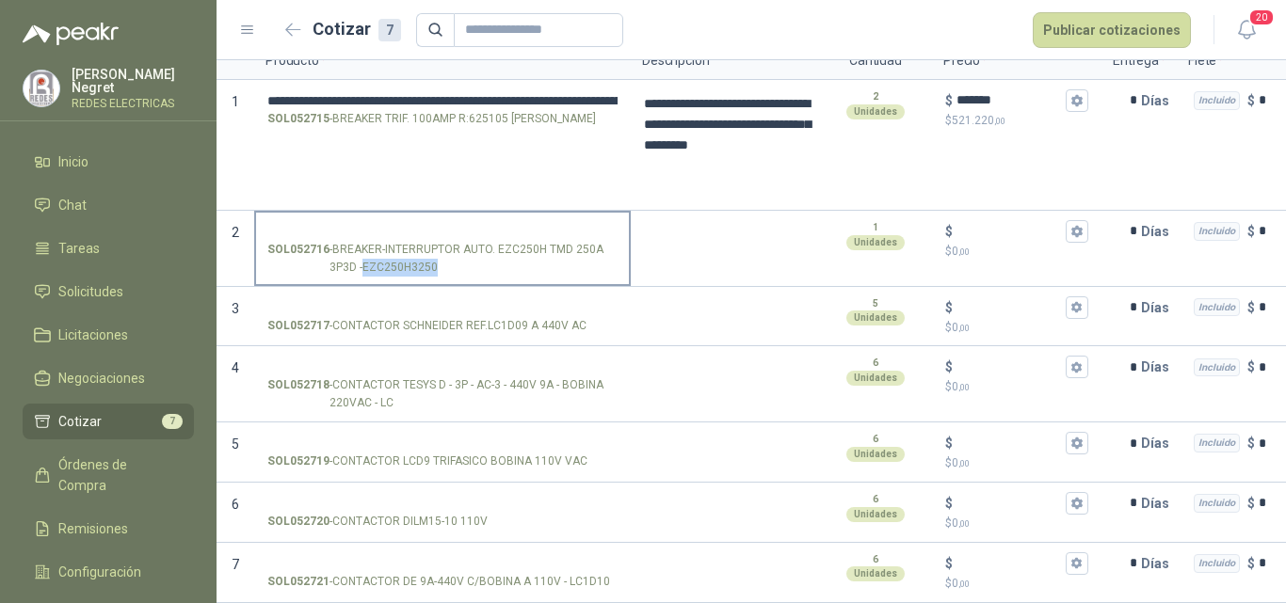
drag, startPoint x: 360, startPoint y: 253, endPoint x: 432, endPoint y: 253, distance: 72.5
click at [432, 253] on p "SOL052716 - BREAKER-INTERRUPTOR AUTO. EZC250H TMD 250A 3P3D -EZC250H3250" at bounding box center [442, 259] width 350 height 36
copy p "EZC250H3250"
click at [437, 225] on input "SOL052716 - BREAKER-INTERRUPTOR AUTO. EZC250H TMD 250A 3P3D -EZC250H3250" at bounding box center [442, 232] width 350 height 14
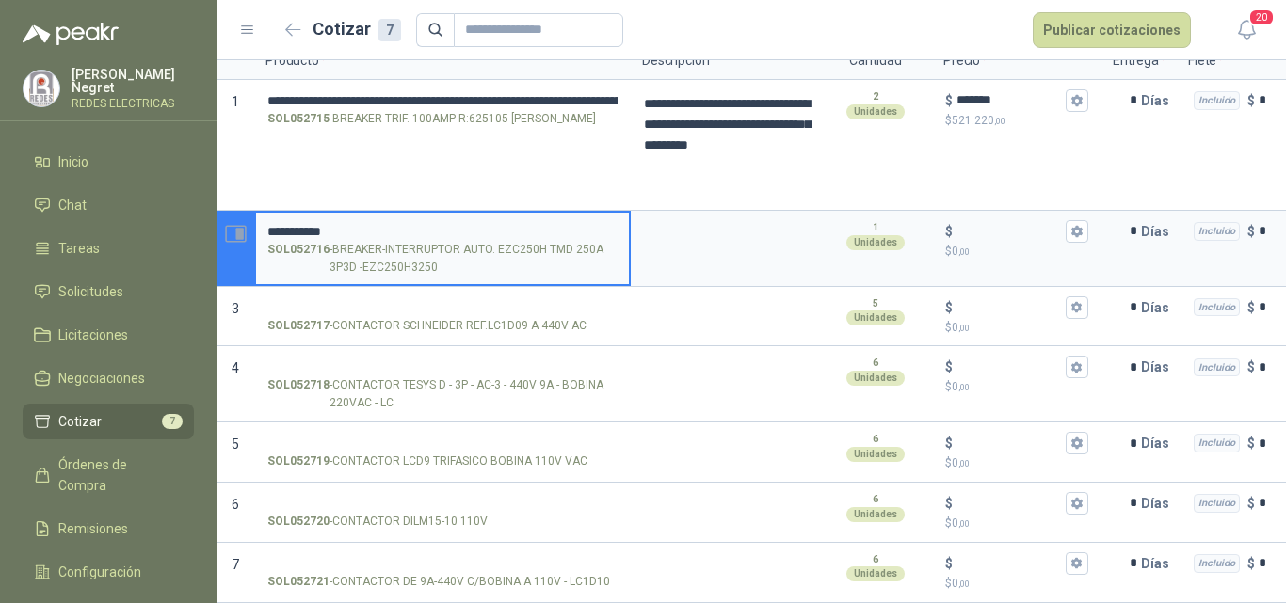
drag, startPoint x: 378, startPoint y: 216, endPoint x: 230, endPoint y: 209, distance: 148.9
click at [230, 211] on section "**********" at bounding box center [750, 249] width 1069 height 76
click at [285, 225] on input "**********" at bounding box center [442, 232] width 350 height 14
type input "**********"
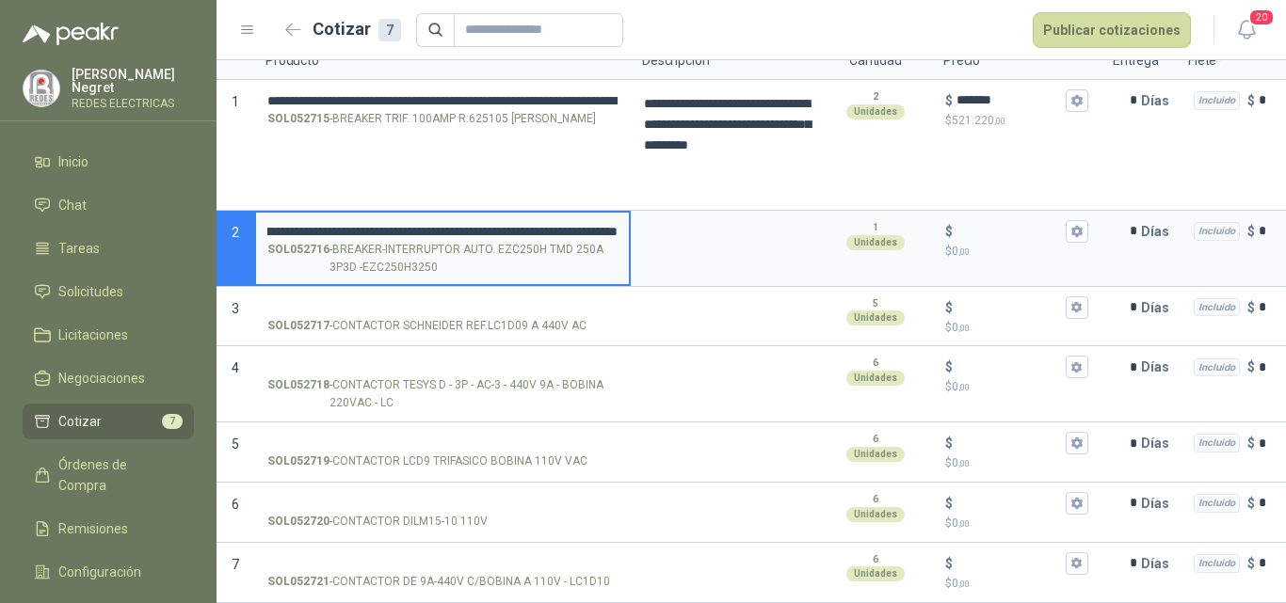
scroll to position [0, 0]
drag, startPoint x: 614, startPoint y: 218, endPoint x: 262, endPoint y: 218, distance: 352.0
click at [262, 218] on label "**********" at bounding box center [442, 249] width 373 height 72
click at [721, 231] on textarea at bounding box center [724, 234] width 184 height 43
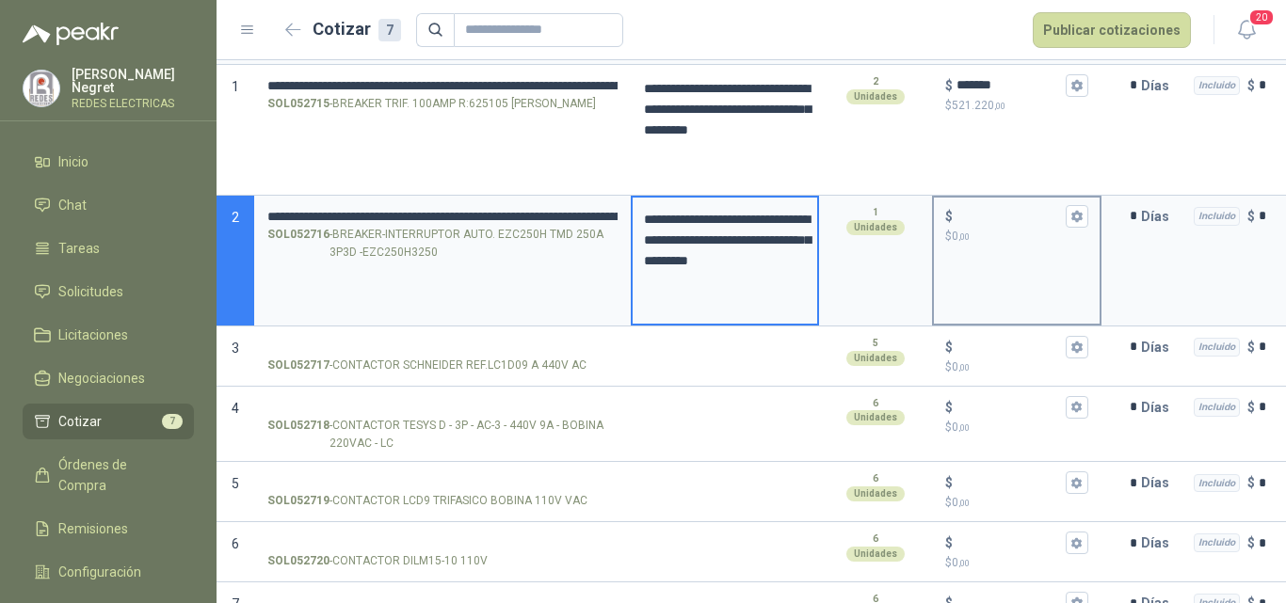
click at [979, 217] on input "$ $ 0 ,00" at bounding box center [1008, 216] width 105 height 14
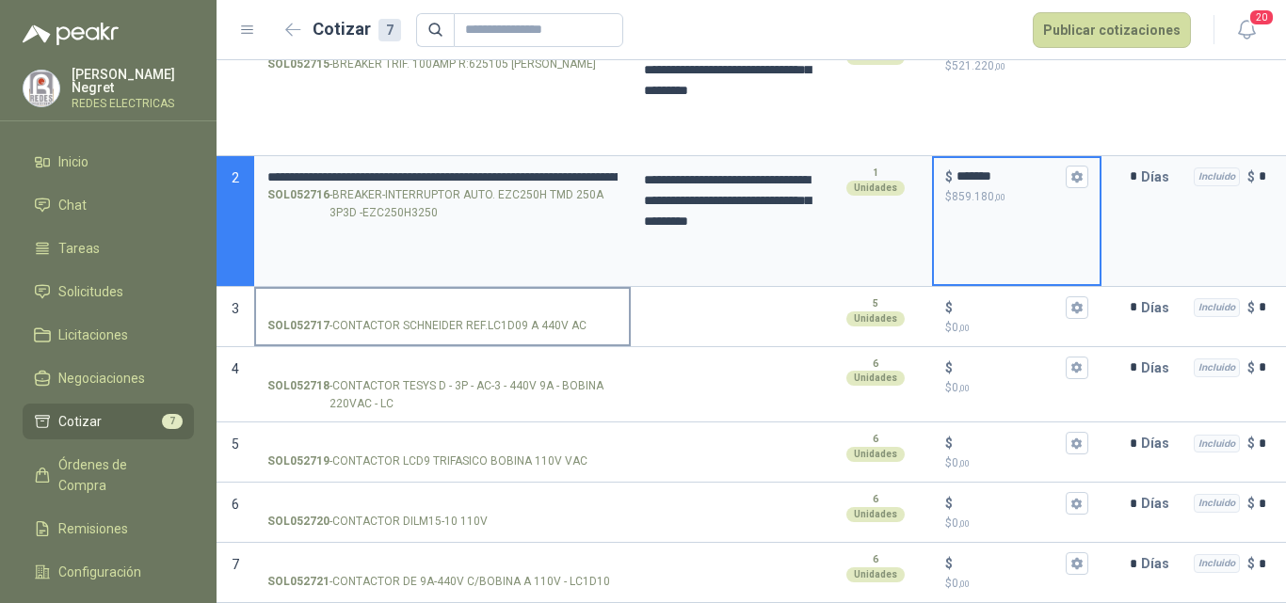
scroll to position [239, 0]
type input "*******"
click at [493, 301] on input "SOL052717 - CONTACTOR SCHNEIDER REF.LC1D09 A 440V AC" at bounding box center [442, 308] width 350 height 14
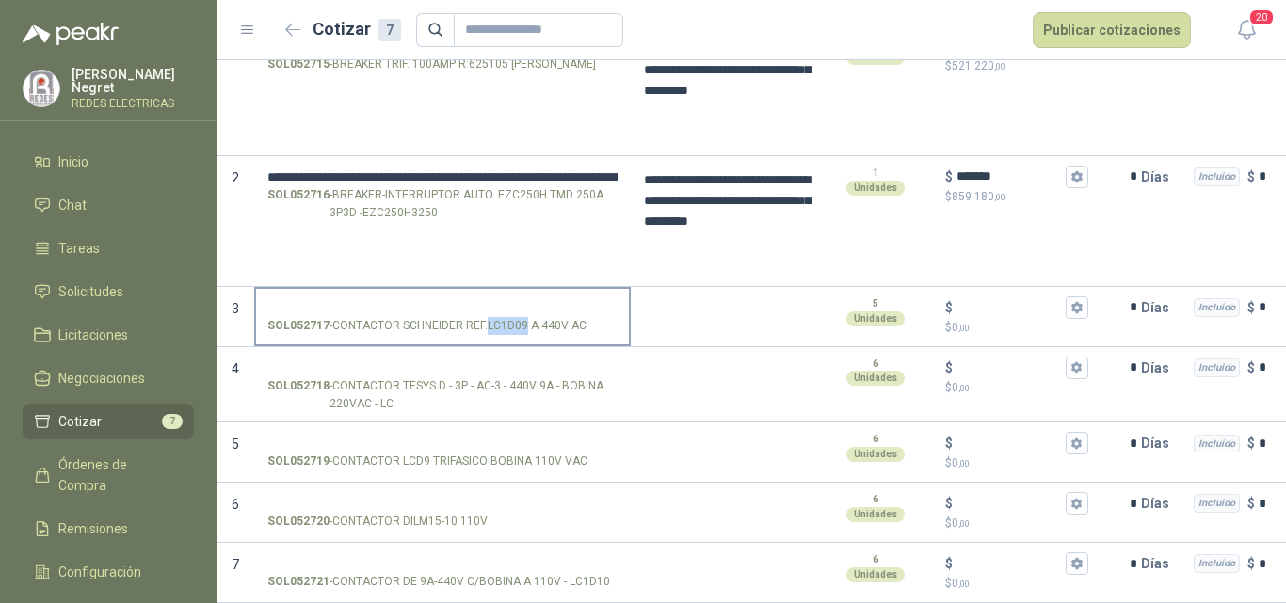
drag, startPoint x: 486, startPoint y: 312, endPoint x: 524, endPoint y: 311, distance: 38.6
click at [524, 317] on p "SOL052717 - CONTACTOR SCHNEIDER REF.LC1D09 A 440V AC" at bounding box center [426, 326] width 319 height 18
copy p "LC1D09"
drag, startPoint x: 361, startPoint y: 314, endPoint x: 342, endPoint y: 311, distance: 20.1
click at [360, 317] on p "SOL052717 - CONTACTOR SCHNEIDER REF.LC1D09 A 440V AC" at bounding box center [426, 326] width 319 height 18
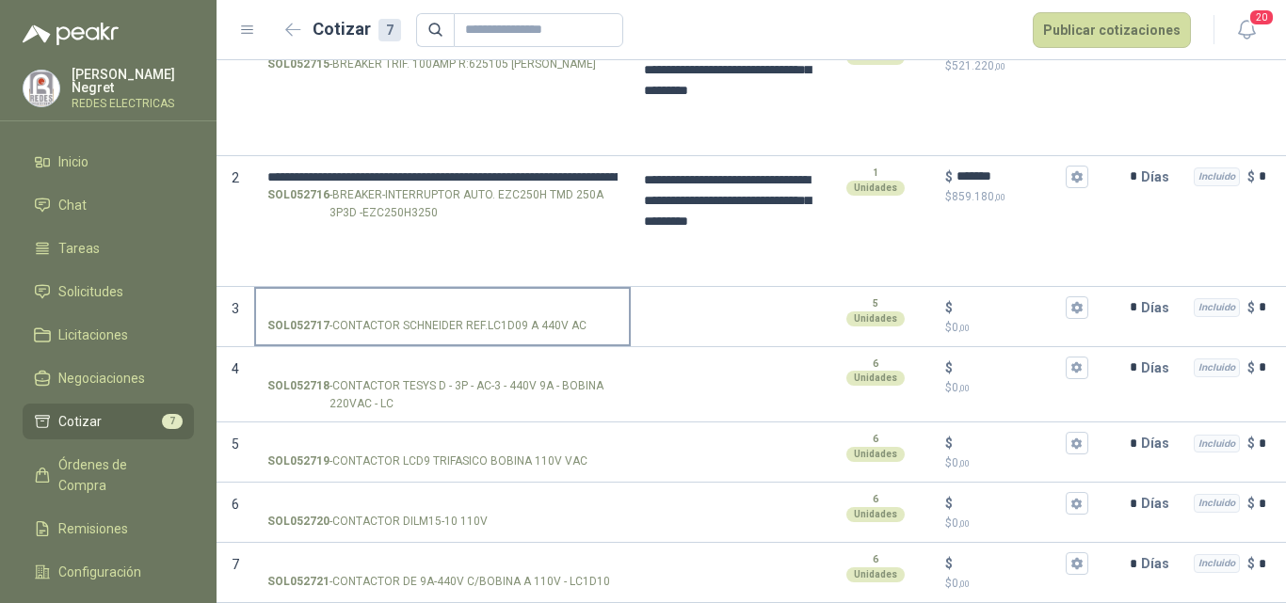
click at [360, 312] on input "SOL052717 - CONTACTOR SCHNEIDER REF.LC1D09 A 440V AC" at bounding box center [442, 308] width 350 height 14
drag, startPoint x: 332, startPoint y: 311, endPoint x: 580, endPoint y: 314, distance: 247.6
click at [580, 317] on p "SOL052717 - CONTACTOR SCHNEIDER REF.LC1D09 A 440V AC" at bounding box center [426, 326] width 319 height 18
copy p "CONTACTOR SCHNEIDER REF.LC1D09 A 440V AC"
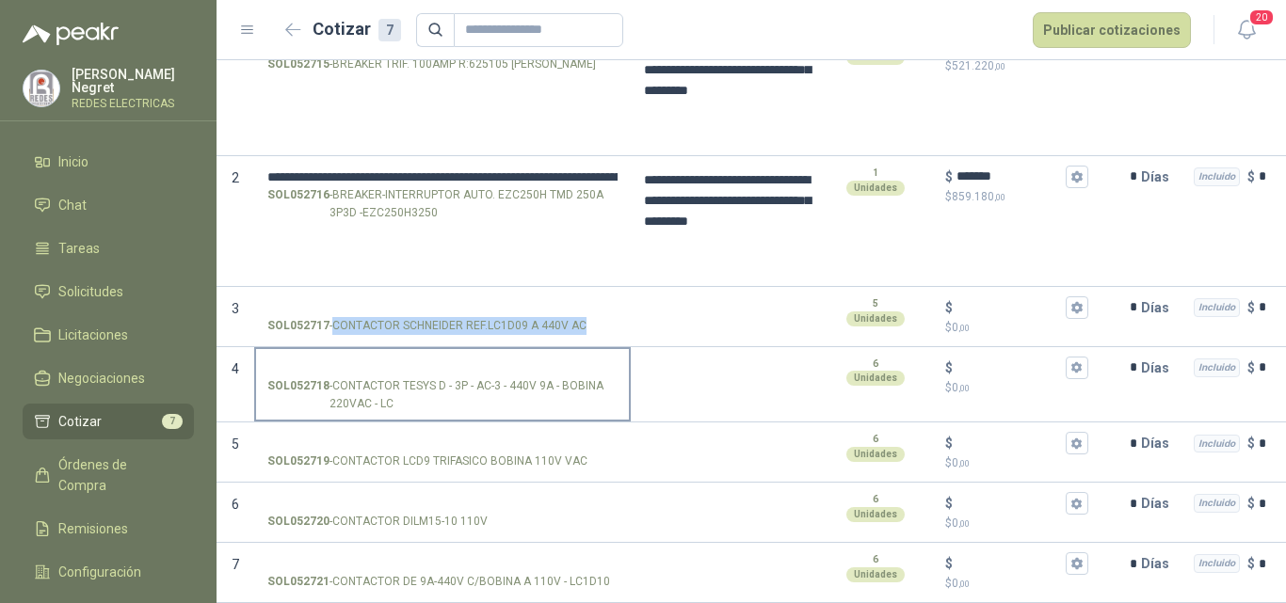
copy p "-"
drag, startPoint x: 333, startPoint y: 373, endPoint x: 396, endPoint y: 393, distance: 66.4
click at [396, 393] on p "SOL052718 - CONTACTOR TESYS D - 3P - AC-3 - 440V 9A - BOBINA 220VAC - LC" at bounding box center [442, 395] width 350 height 36
drag, startPoint x: 360, startPoint y: 373, endPoint x: 339, endPoint y: 372, distance: 21.7
click at [358, 377] on p "SOL052718 - CONTACTOR TESYS D - 3P - AC-3 - 440V 9A - BOBINA 220VAC - LC" at bounding box center [442, 395] width 350 height 36
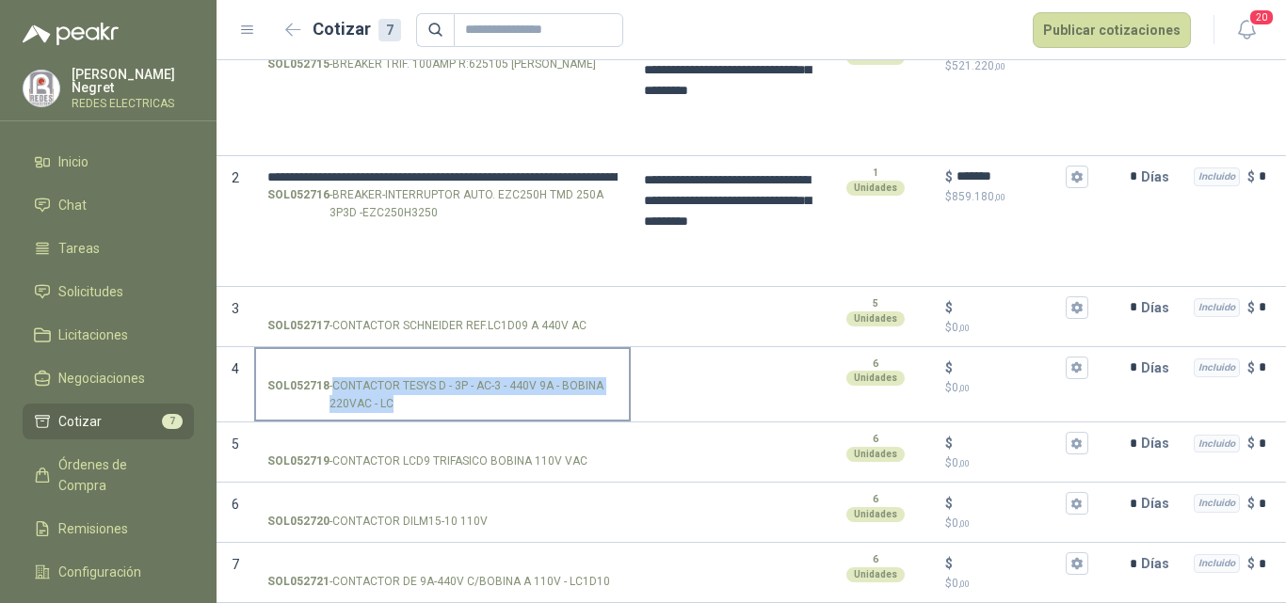
drag, startPoint x: 334, startPoint y: 371, endPoint x: 388, endPoint y: 390, distance: 56.9
click at [388, 390] on p "SOL052718 - CONTACTOR TESYS D - 3P - AC-3 - 440V 9A - BOBINA 220VAC - LC" at bounding box center [442, 395] width 350 height 36
copy p "CONTACTOR TESYS D - 3P - AC-3 - 440V 9A - BOBINA 220VAC - LC"
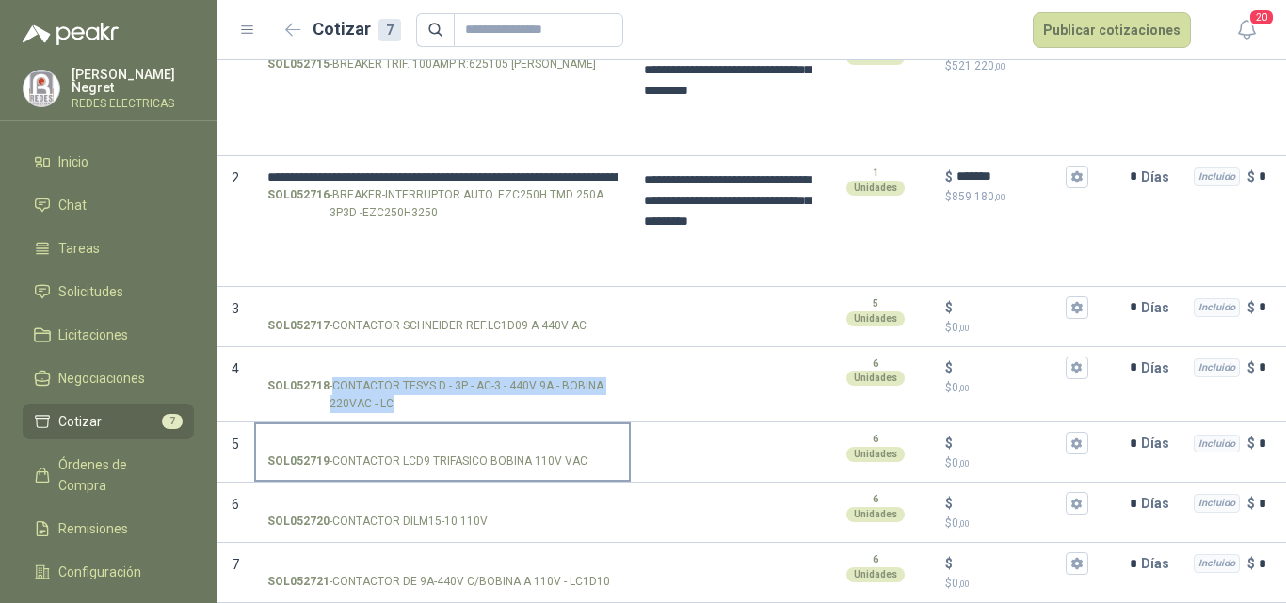
copy p "-"
drag, startPoint x: 331, startPoint y: 450, endPoint x: 582, endPoint y: 451, distance: 250.4
click at [582, 453] on div "SOL052719 - CONTACTOR LCD9 TRIFASICO BOBINA 110V VAC" at bounding box center [442, 462] width 350 height 18
drag, startPoint x: 472, startPoint y: 452, endPoint x: 409, endPoint y: 450, distance: 63.1
click at [460, 453] on p "SOL052719 - CONTACTOR LCD9 TRIFASICO BOBINA 110V VAC" at bounding box center [427, 462] width 320 height 18
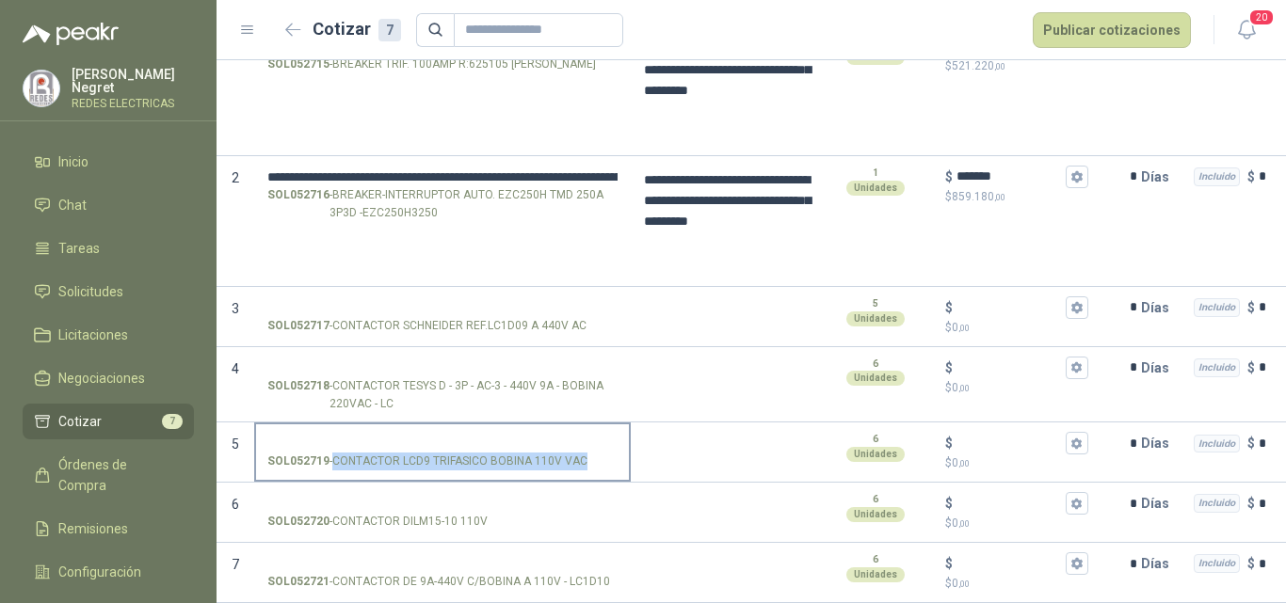
copy p "CONTACTOR LCD9 TRIFASICO BOBINA 110V VAC"
drag, startPoint x: 332, startPoint y: 448, endPoint x: 579, endPoint y: 448, distance: 246.6
click at [579, 453] on p "SOL052719 - CONTACTOR LCD9 TRIFASICO BOBINA 110V VAC" at bounding box center [427, 462] width 320 height 18
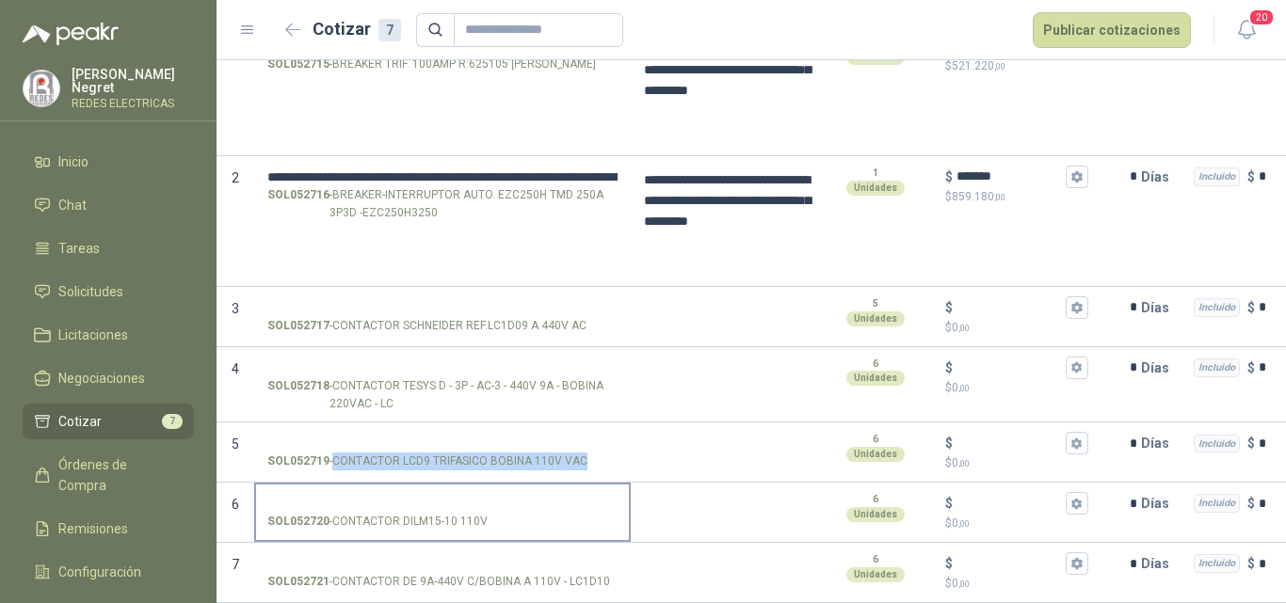
drag, startPoint x: 337, startPoint y: 507, endPoint x: 486, endPoint y: 507, distance: 148.7
click at [486, 513] on div "SOL052720 - CONTACTOR DILM15-10 110V" at bounding box center [442, 522] width 350 height 18
drag, startPoint x: 453, startPoint y: 507, endPoint x: 411, endPoint y: 503, distance: 41.7
click at [439, 513] on p "SOL052720 - CONTACTOR DILM15-10 110V" at bounding box center [377, 522] width 220 height 18
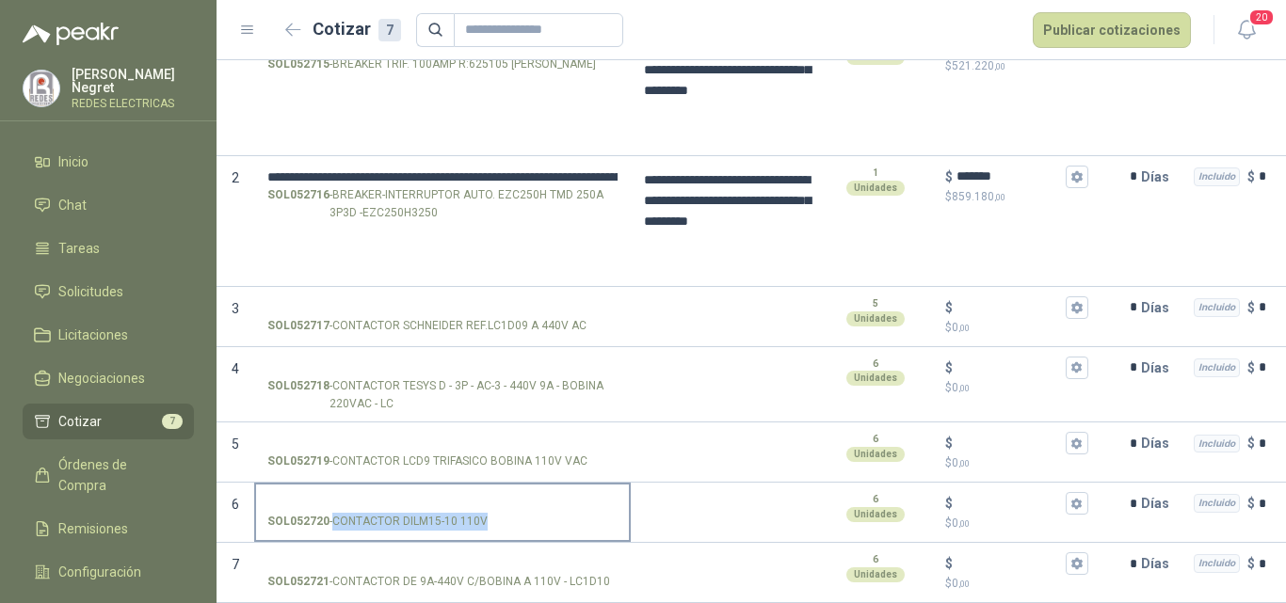
drag, startPoint x: 333, startPoint y: 507, endPoint x: 483, endPoint y: 507, distance: 149.7
click at [483, 513] on p "SOL052720 - CONTACTOR DILM15-10 110V" at bounding box center [377, 522] width 220 height 18
drag, startPoint x: 331, startPoint y: 568, endPoint x: 602, endPoint y: 568, distance: 271.1
click at [602, 573] on p "SOL052721 - CONTACTOR DE 9A-440V C/BOBINA A 110V - LC1D10" at bounding box center [438, 582] width 343 height 18
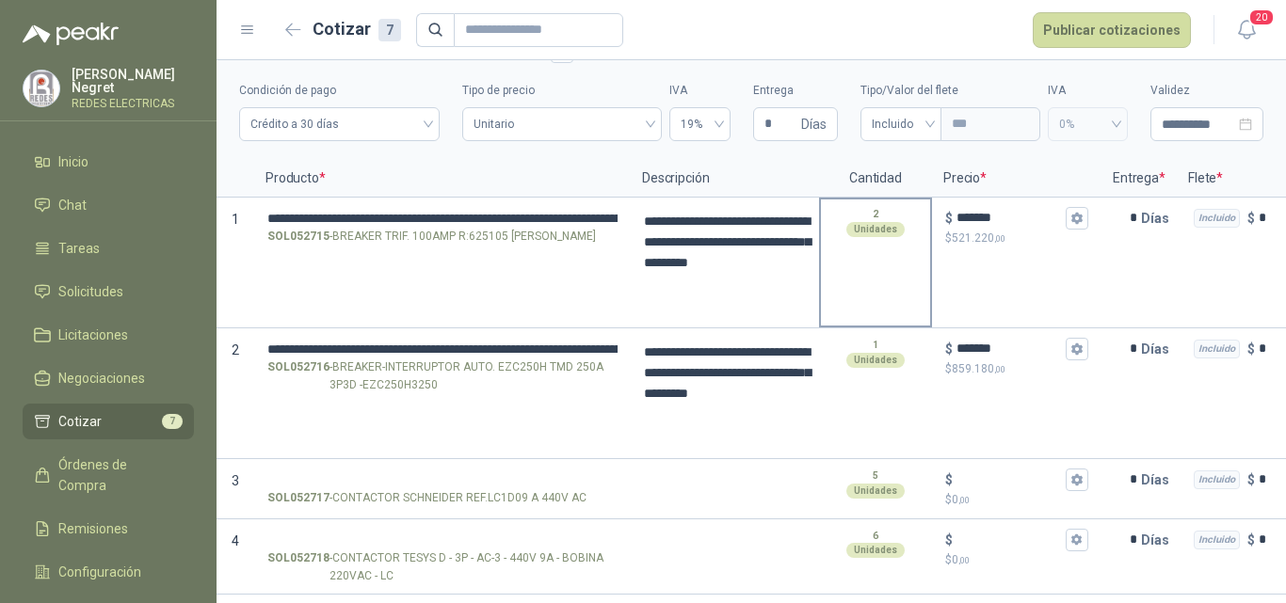
scroll to position [51, 0]
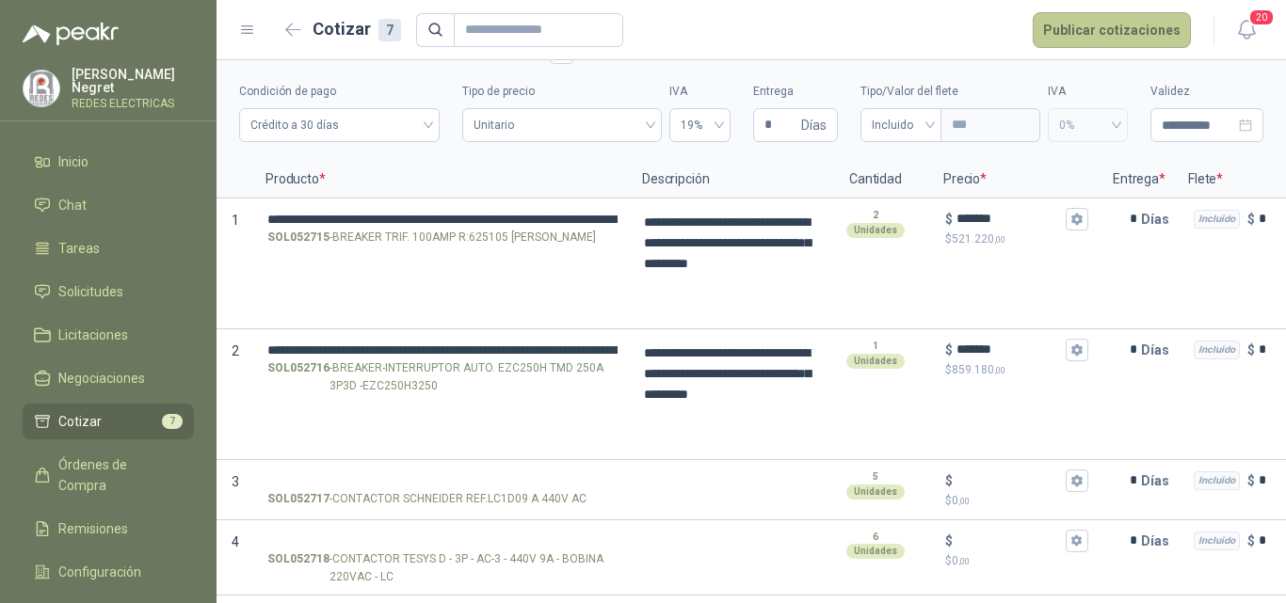
click at [1065, 13] on button "Publicar cotizaciones" at bounding box center [1111, 30] width 158 height 36
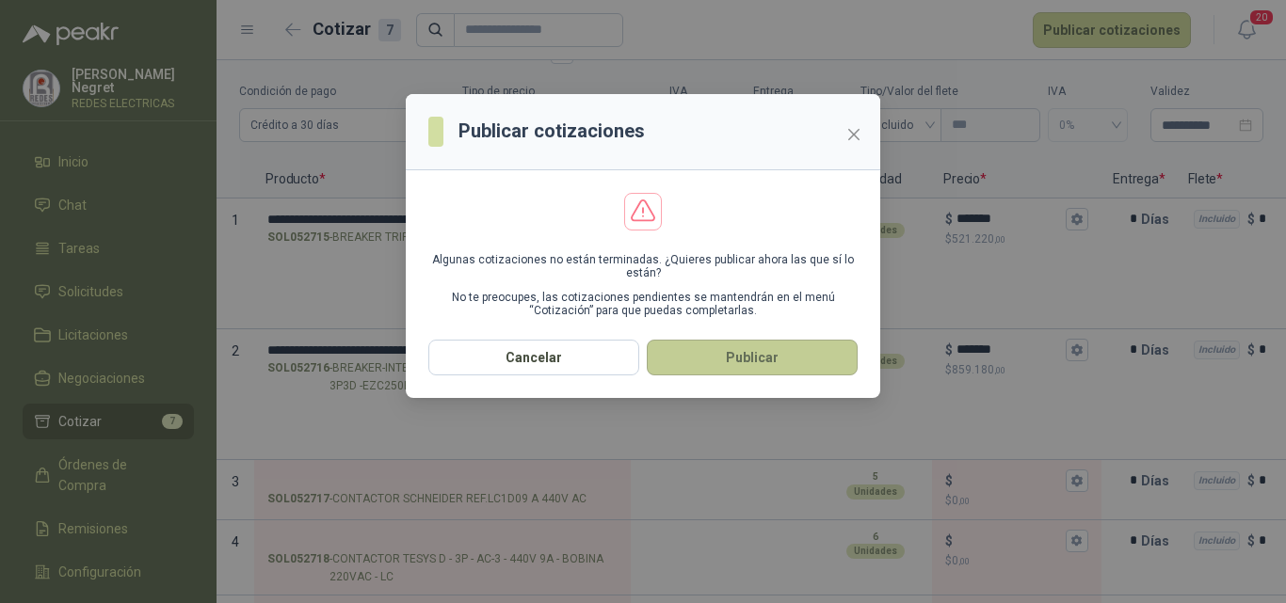
click at [792, 355] on button "Publicar" at bounding box center [752, 358] width 211 height 36
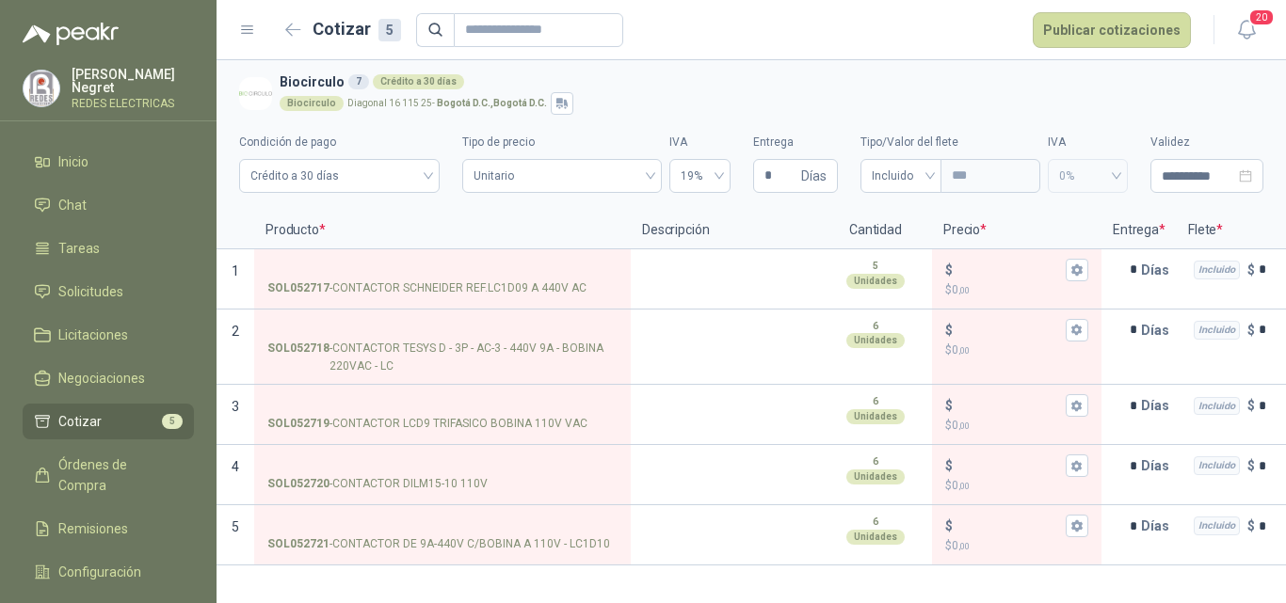
scroll to position [0, 0]
click at [296, 24] on icon "button" at bounding box center [293, 30] width 16 height 14
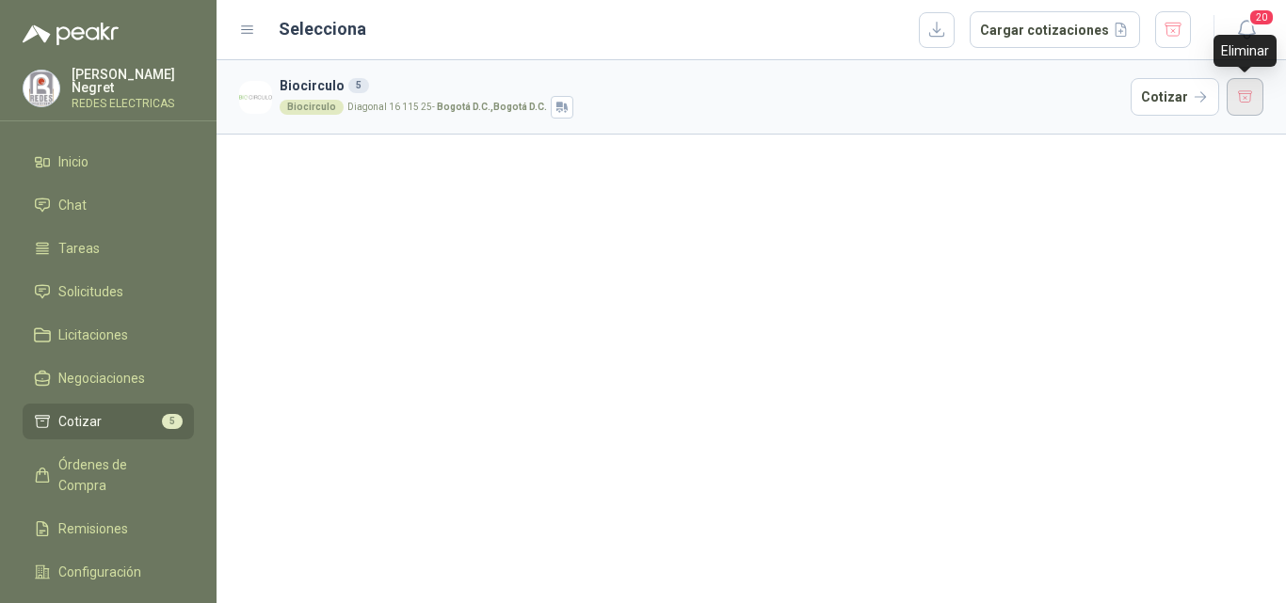
click at [1240, 99] on button "button" at bounding box center [1245, 97] width 38 height 38
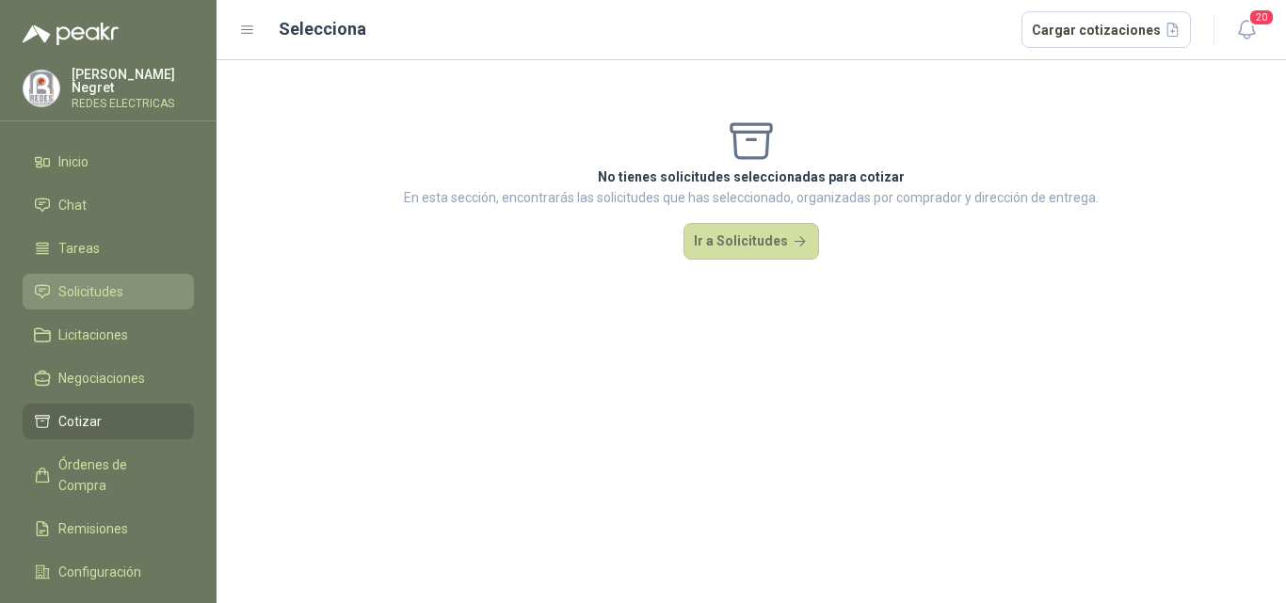
click at [114, 285] on span "Solicitudes" at bounding box center [90, 291] width 65 height 21
